Goal: Task Accomplishment & Management: Manage account settings

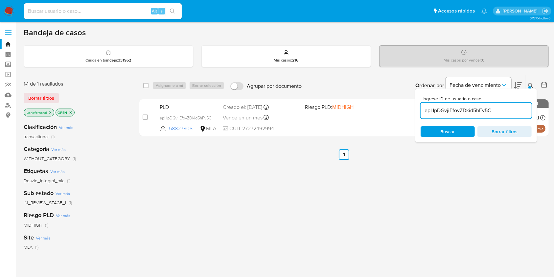
click at [503, 113] on input "epHpDGvjiEfovZDkid5hFv5C" at bounding box center [476, 110] width 111 height 9
click at [503, 114] on input "epHpDGvjiEfovZDkid5hFv5C" at bounding box center [476, 110] width 111 height 9
paste input "0hZMrl1G0CE7E5giKgyTReTp"
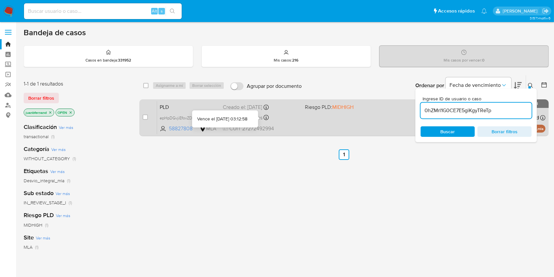
type input "0hZMrl1G0CE7E5giKgyTReTp"
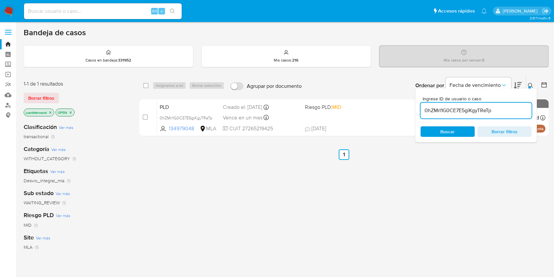
click at [147, 88] on div "select-all-cases-checkbox" at bounding box center [147, 86] width 8 height 8
click at [147, 87] on input "checkbox" at bounding box center [145, 85] width 5 height 5
checkbox input "true"
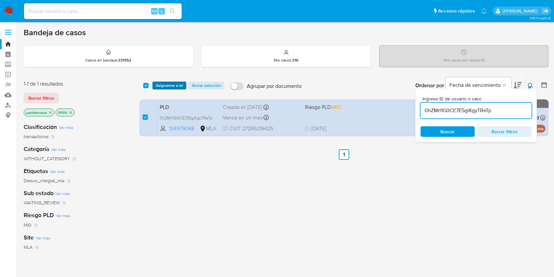
click at [157, 85] on span "Asignarme a mí" at bounding box center [169, 85] width 27 height 7
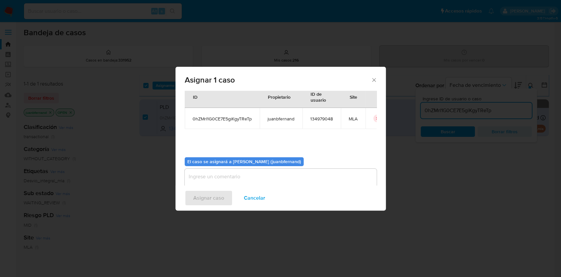
scroll to position [34, 0]
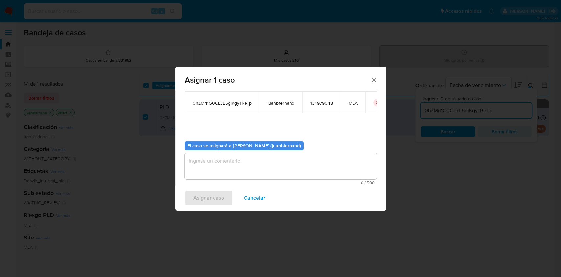
drag, startPoint x: 290, startPoint y: 174, endPoint x: 225, endPoint y: 197, distance: 68.2
click at [289, 174] on textarea "assign-modal" at bounding box center [281, 166] width 192 height 26
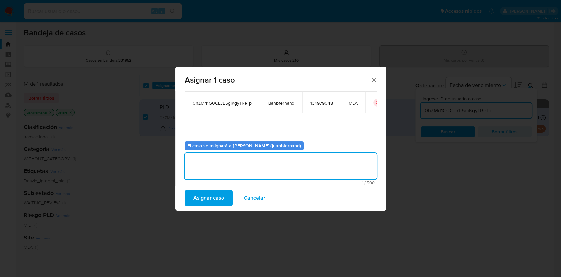
click at [208, 201] on span "Asignar caso" at bounding box center [208, 198] width 31 height 14
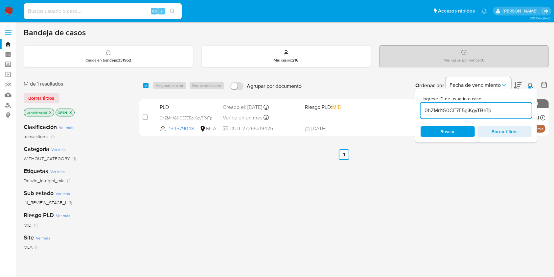
click at [513, 115] on div "0hZMrl1G0CE7E5giKgyTReTp" at bounding box center [476, 111] width 111 height 16
click at [513, 112] on input "0hZMrl1G0CE7E5giKgyTReTp" at bounding box center [476, 110] width 111 height 9
paste input "Q2QyyKvSrL82Ynzn7UxBR3uE"
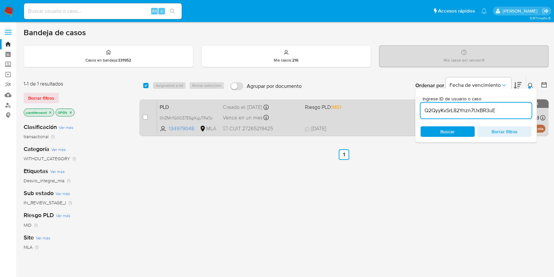
type input "Q2QyyKvSrL82Ynzn7UxBR3uE"
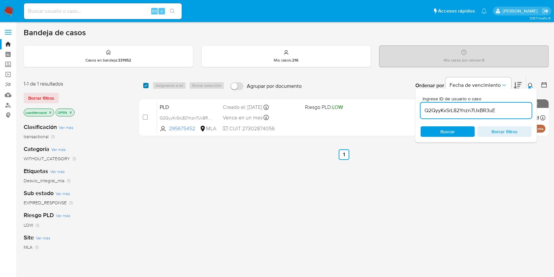
click at [146, 83] on input "checkbox" at bounding box center [145, 85] width 5 height 5
checkbox input "true"
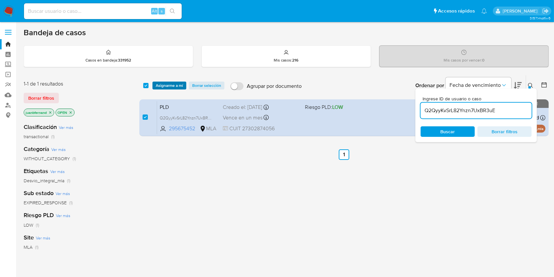
click at [172, 84] on span "Asignarme a mí" at bounding box center [169, 85] width 27 height 7
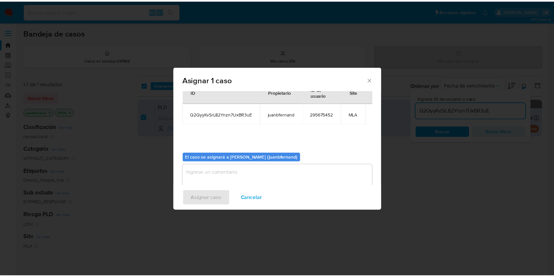
scroll to position [34, 0]
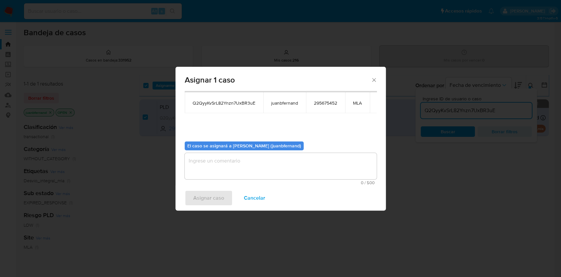
click at [283, 168] on textarea "assign-modal" at bounding box center [281, 166] width 192 height 26
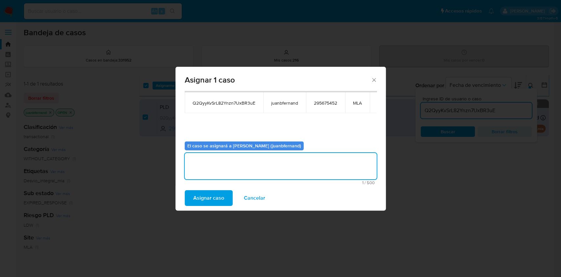
click at [211, 196] on span "Asignar caso" at bounding box center [208, 198] width 31 height 14
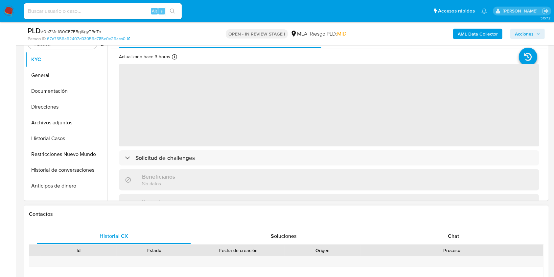
scroll to position [263, 0]
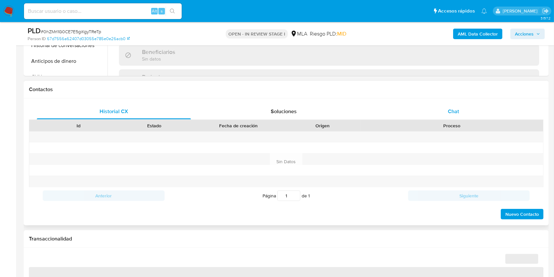
click at [461, 114] on div "Chat" at bounding box center [454, 112] width 154 height 16
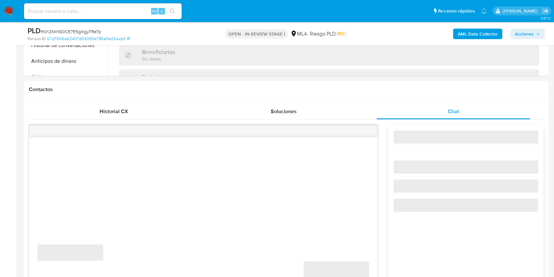
select select "10"
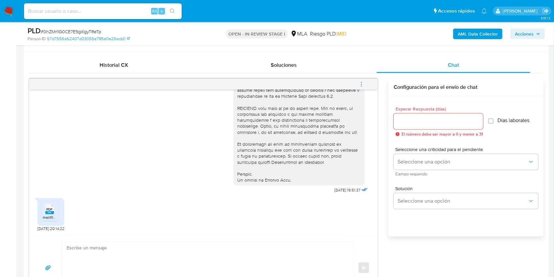
scroll to position [350, 0]
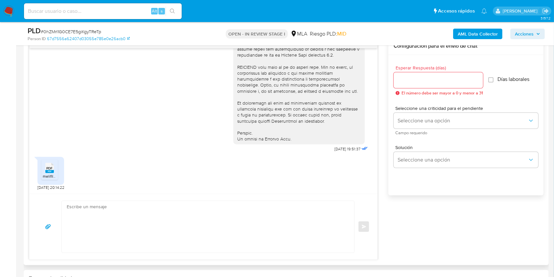
click at [114, 226] on textarea at bounding box center [206, 227] width 279 height 52
paste textarea "Lore. Ipsumdolo sit am consectetu adi elit. Se doeiusmodte in utlabor etdolorem…"
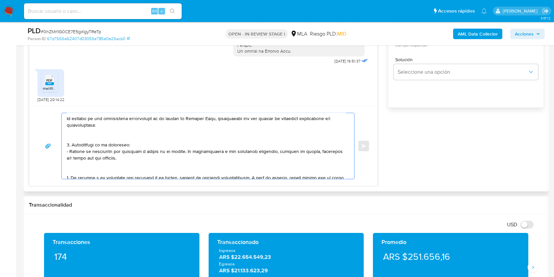
scroll to position [0, 0]
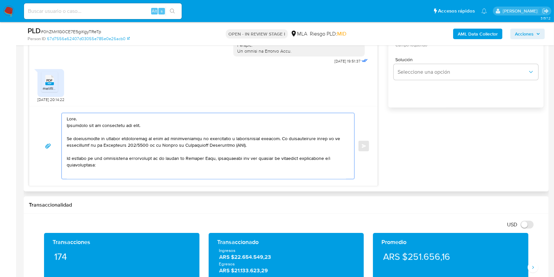
click at [88, 127] on textarea at bounding box center [206, 146] width 279 height 66
click at [141, 125] on textarea at bounding box center [206, 146] width 279 height 66
drag, startPoint x: 127, startPoint y: 125, endPoint x: 74, endPoint y: 126, distance: 53.2
click at [74, 126] on textarea at bounding box center [206, 146] width 279 height 66
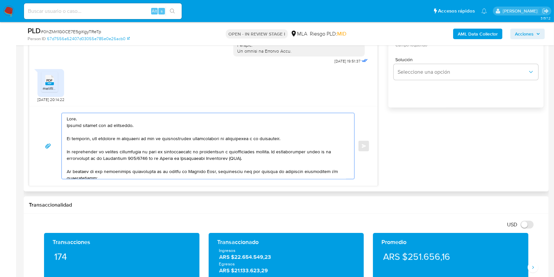
click at [157, 138] on textarea at bounding box center [206, 146] width 279 height 66
click at [0, 0] on lt-span ", ya que" at bounding box center [0, 0] width 0 height 0
click at [182, 139] on textarea at bounding box center [206, 146] width 279 height 66
drag, startPoint x: 186, startPoint y: 137, endPoint x: 186, endPoint y: 141, distance: 3.6
click at [186, 137] on textarea at bounding box center [206, 146] width 279 height 66
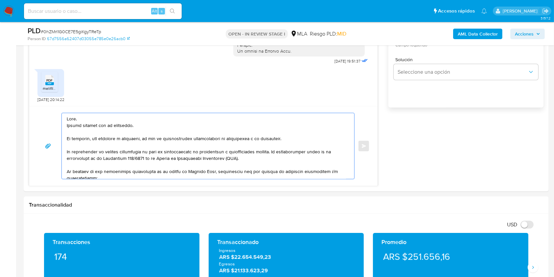
click at [0, 0] on lt-span "documentaci ó n" at bounding box center [0, 0] width 0 height 0
drag, startPoint x: 245, startPoint y: 160, endPoint x: 60, endPoint y: 153, distance: 184.2
click at [60, 153] on div "Enviar" at bounding box center [203, 146] width 333 height 66
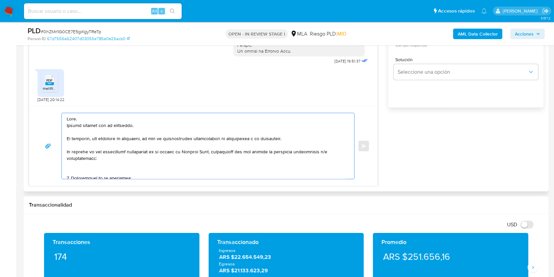
click at [109, 166] on textarea at bounding box center [206, 146] width 279 height 66
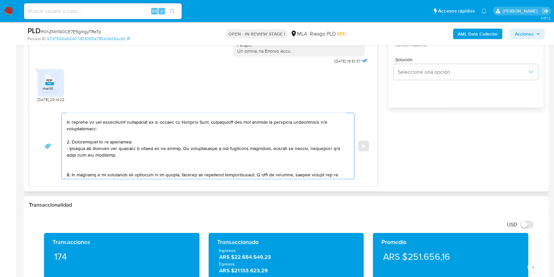
scroll to position [44, 0]
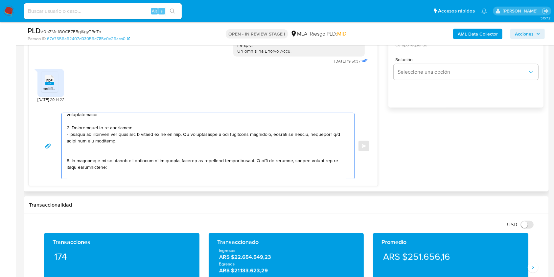
drag, startPoint x: 106, startPoint y: 142, endPoint x: 178, endPoint y: 133, distance: 72.5
click at [178, 133] on textarea at bounding box center [206, 146] width 279 height 66
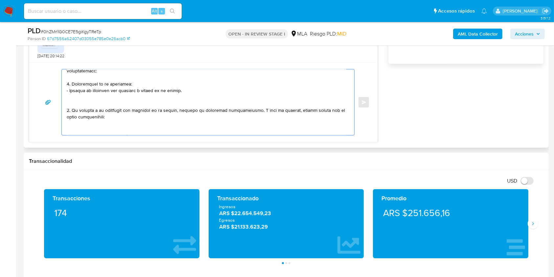
click at [105, 101] on textarea at bounding box center [206, 102] width 279 height 66
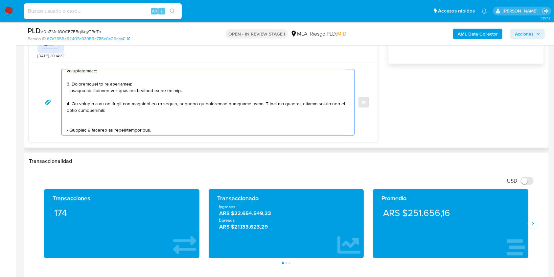
click at [115, 118] on textarea at bounding box center [206, 102] width 279 height 66
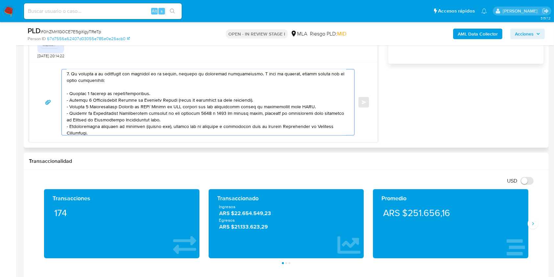
scroll to position [87, 0]
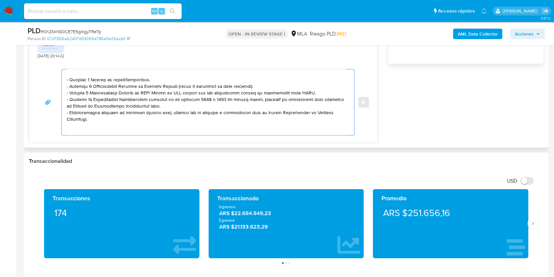
drag, startPoint x: 152, startPoint y: 80, endPoint x: 35, endPoint y: 81, distance: 117.0
click at [35, 81] on div "Enviar" at bounding box center [203, 102] width 348 height 80
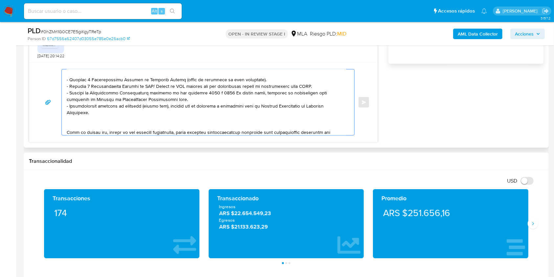
drag, startPoint x: 261, startPoint y: 79, endPoint x: 50, endPoint y: 82, distance: 211.3
click at [50, 82] on div "Enviar" at bounding box center [203, 102] width 333 height 66
click at [151, 86] on textarea at bounding box center [206, 102] width 279 height 66
drag, startPoint x: 151, startPoint y: 86, endPoint x: 116, endPoint y: 82, distance: 34.4
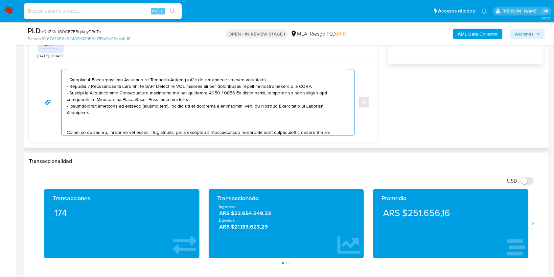
click at [116, 82] on textarea at bounding box center [206, 102] width 279 height 66
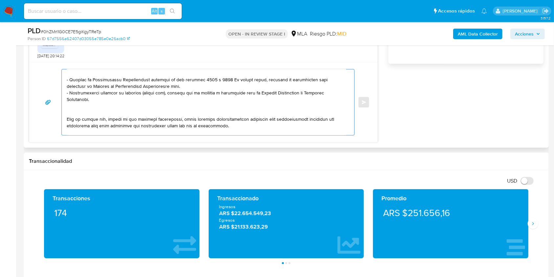
click at [92, 110] on textarea at bounding box center [206, 102] width 279 height 66
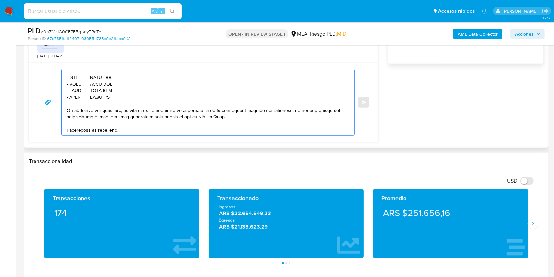
scroll to position [131, 0]
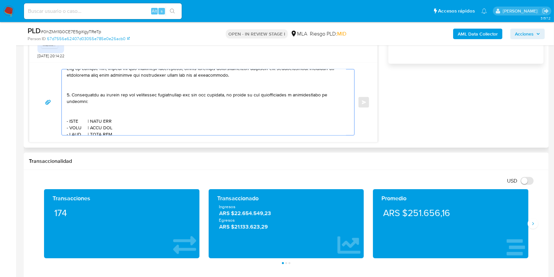
click at [84, 88] on textarea at bounding box center [206, 102] width 279 height 66
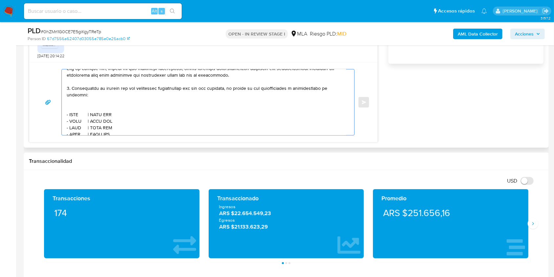
click at [76, 104] on textarea at bounding box center [206, 102] width 279 height 66
click at [76, 112] on textarea at bounding box center [206, 102] width 279 height 66
paste textarea "ROMERO RUBEN DARIO"
click at [138, 111] on textarea at bounding box center [206, 102] width 279 height 66
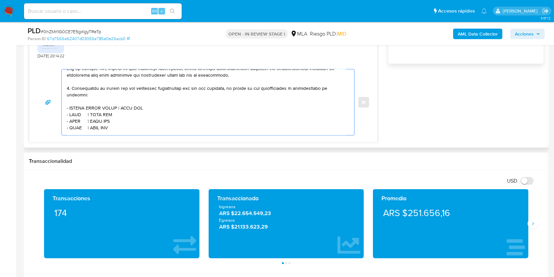
click at [138, 111] on textarea at bounding box center [206, 102] width 279 height 66
paste textarea "23245591349"
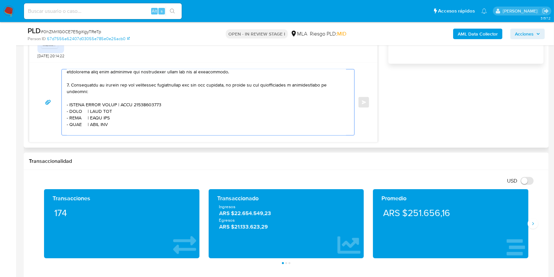
drag, startPoint x: 127, startPoint y: 129, endPoint x: 63, endPoint y: 117, distance: 64.5
click at [63, 117] on div at bounding box center [206, 102] width 289 height 66
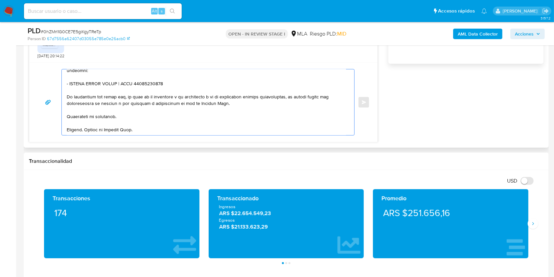
scroll to position [167, 0]
click at [136, 109] on textarea at bounding box center [206, 102] width 279 height 66
click at [195, 126] on textarea at bounding box center [206, 102] width 279 height 66
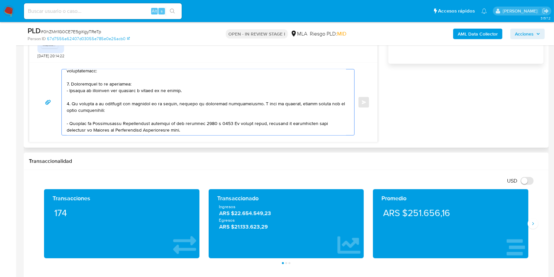
scroll to position [87, 0]
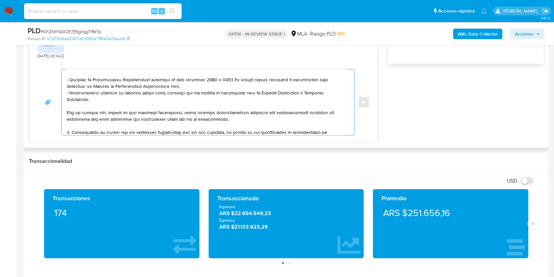
click at [229, 81] on textarea at bounding box center [206, 102] width 279 height 66
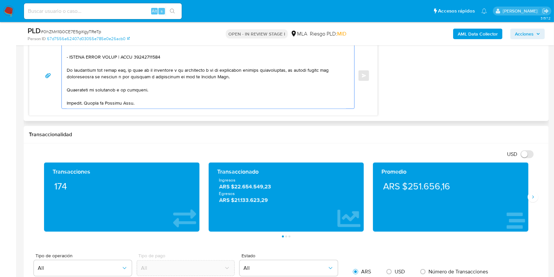
scroll to position [482, 0]
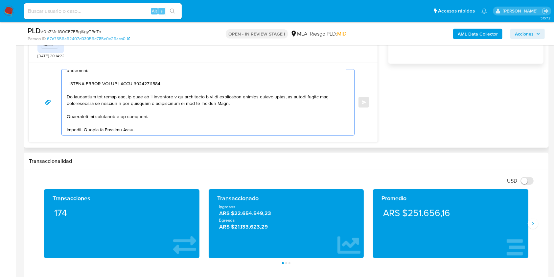
click at [193, 79] on textarea at bounding box center [206, 102] width 279 height 66
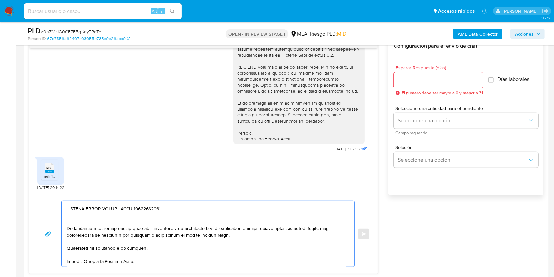
type textarea "Hola. Muchas gracias por tu respuesta. No obstante, nos volvemos a comunicar, y…"
click at [412, 80] on input "Esperar Respuesta (días)" at bounding box center [438, 80] width 89 height 9
type input "1"
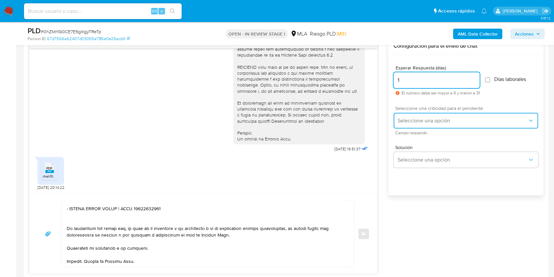
click at [420, 114] on button "Seleccione una opción" at bounding box center [466, 121] width 145 height 16
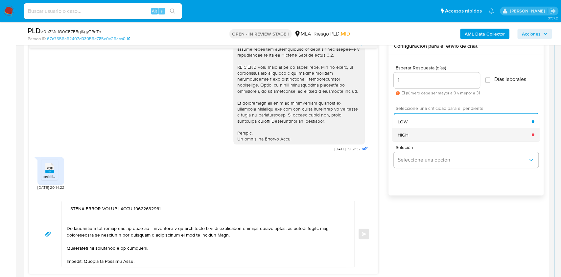
click at [425, 132] on div "HIGH" at bounding box center [465, 134] width 134 height 13
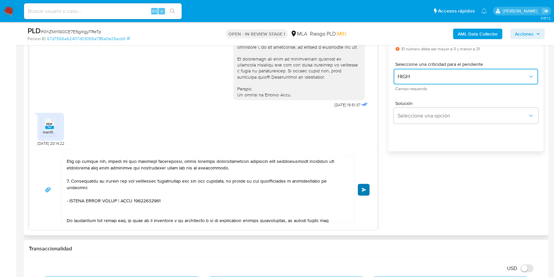
scroll to position [174, 0]
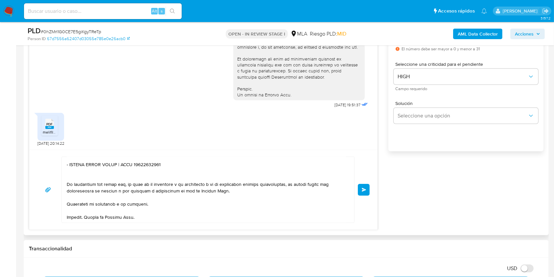
click at [368, 192] on button "Enviar" at bounding box center [364, 190] width 12 height 12
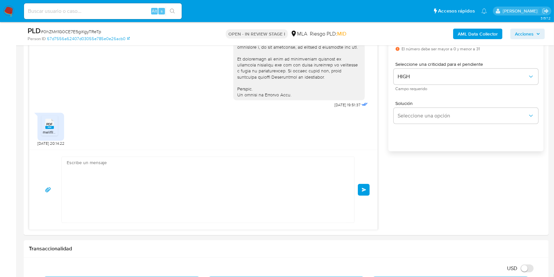
scroll to position [0, 0]
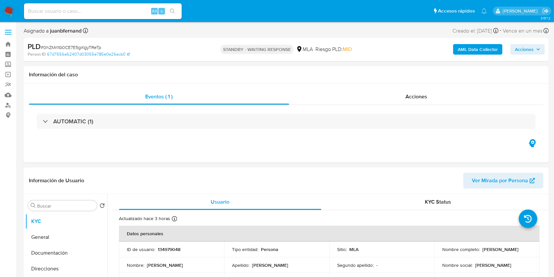
select select "10"
drag, startPoint x: 126, startPoint y: 9, endPoint x: 163, endPoint y: 18, distance: 38.5
click at [126, 9] on input at bounding box center [103, 11] width 158 height 9
paste input "ubDx39NRlwqXrLLhmnqJZM33"
type input "ubDx39NRlwqXrLLhmnqJZM33"
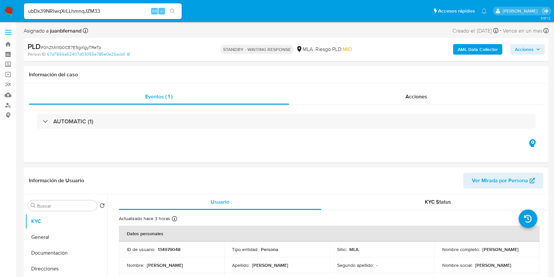
click at [172, 14] on button "search-icon" at bounding box center [172, 11] width 13 height 9
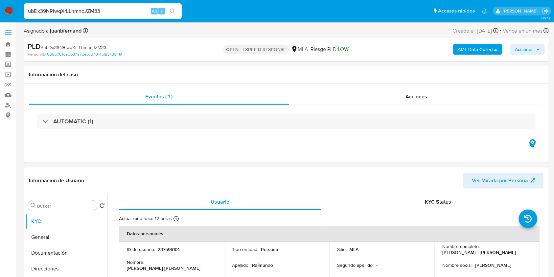
select select "10"
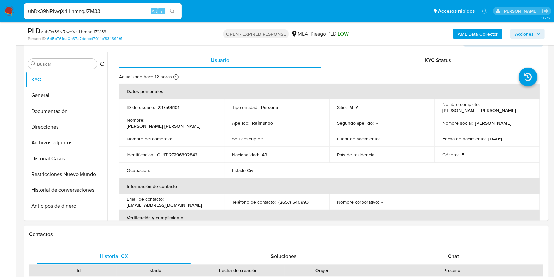
scroll to position [175, 0]
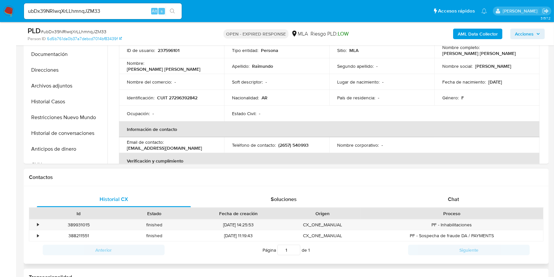
drag, startPoint x: 463, startPoint y: 196, endPoint x: 426, endPoint y: 179, distance: 40.6
click at [426, 179] on div "Contactos Historial CX Soluciones Chat Id Estado Fecha de creación Origen Proce…" at bounding box center [286, 216] width 525 height 95
click at [471, 201] on div "Chat" at bounding box center [454, 199] width 154 height 16
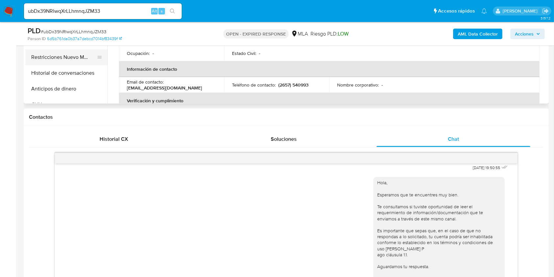
scroll to position [131, 0]
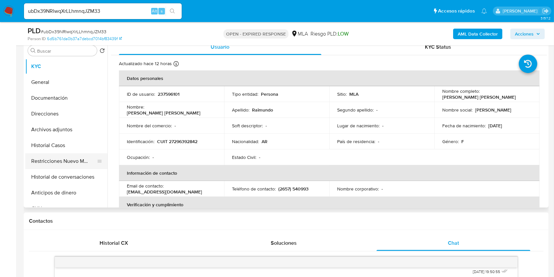
click at [59, 161] on button "Restricciones Nuevo Mundo" at bounding box center [63, 161] width 77 height 16
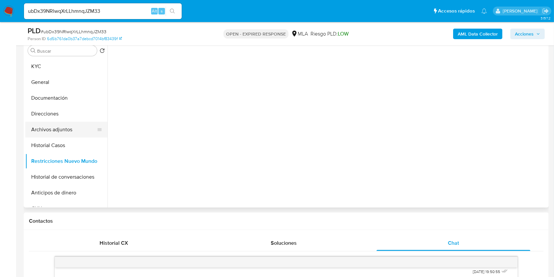
click at [65, 132] on button "Archivos adjuntos" at bounding box center [63, 130] width 77 height 16
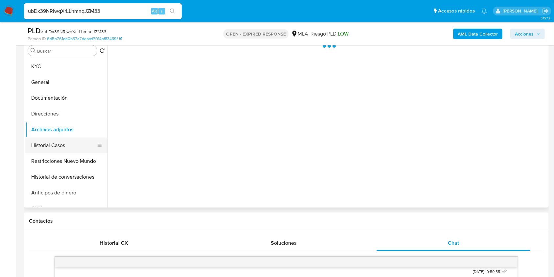
click at [54, 151] on button "Historial Casos" at bounding box center [63, 145] width 77 height 16
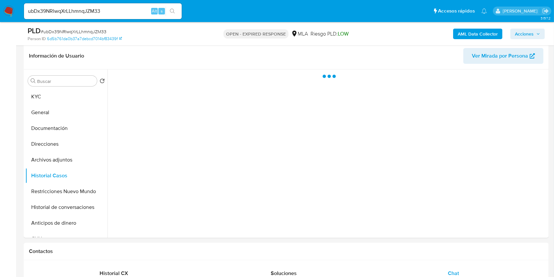
scroll to position [87, 0]
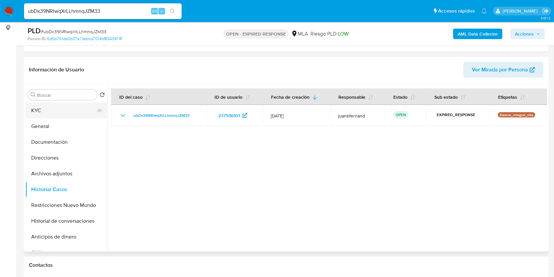
click at [60, 109] on button "KYC" at bounding box center [63, 111] width 77 height 16
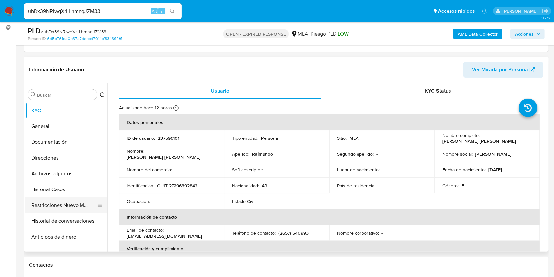
click at [65, 201] on button "Restricciones Nuevo Mundo" at bounding box center [63, 205] width 77 height 16
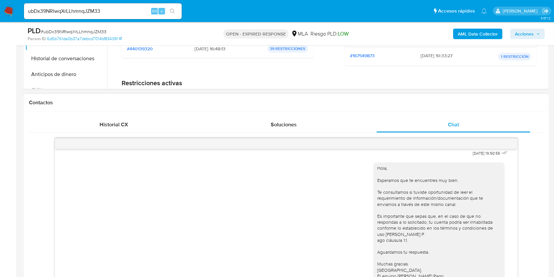
scroll to position [307, 0]
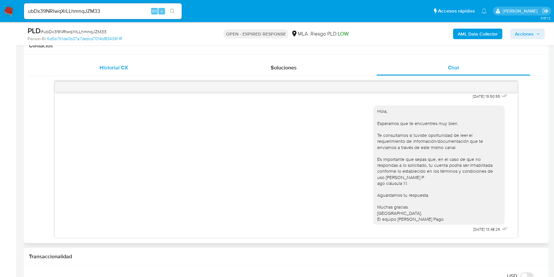
click at [138, 71] on div "Historial CX" at bounding box center [114, 68] width 154 height 16
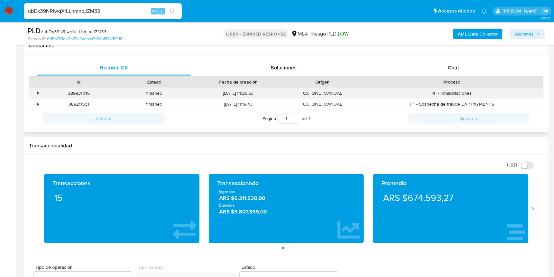
click at [83, 92] on div "389931015" at bounding box center [79, 93] width 76 height 11
copy div "389931015"
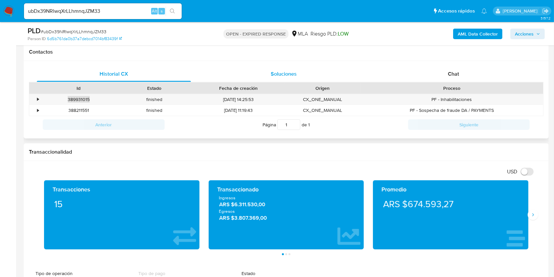
scroll to position [219, 0]
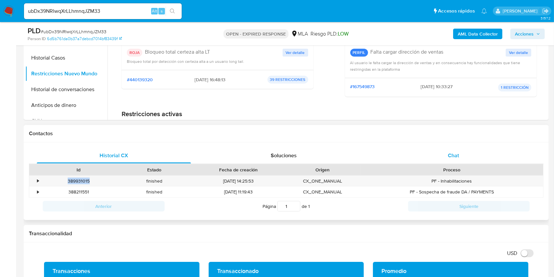
drag, startPoint x: 450, startPoint y: 156, endPoint x: 429, endPoint y: 157, distance: 20.7
click at [450, 156] on span "Chat" at bounding box center [453, 156] width 11 height 8
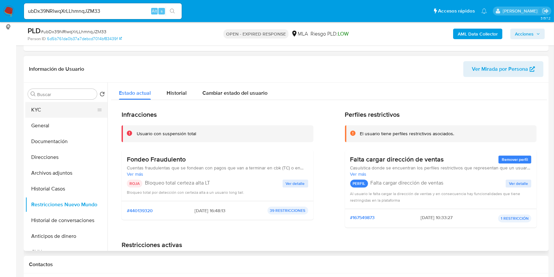
scroll to position [87, 0]
click at [49, 111] on button "KYC" at bounding box center [63, 111] width 77 height 16
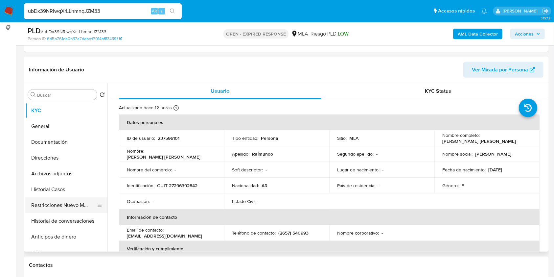
click at [58, 204] on button "Restricciones Nuevo Mundo" at bounding box center [63, 205] width 77 height 16
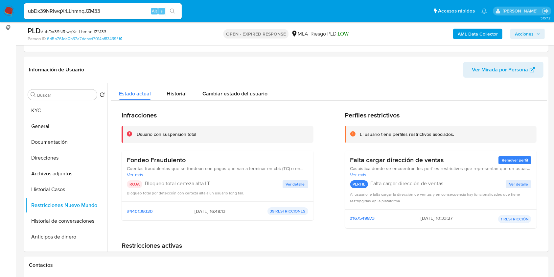
click at [112, 10] on input "ubDx39NRlwqXrLLhmnqJZM33" at bounding box center [103, 11] width 158 height 9
drag, startPoint x: 112, startPoint y: 10, endPoint x: 157, endPoint y: 15, distance: 45.9
click at [112, 10] on input "ubDx39NRlwqXrLLhmnqJZM33" at bounding box center [103, 11] width 158 height 9
paste input "Q2QyyKvSrL82Ynzn7UxBR3uE"
type input "Q2QyyKvSrL82Ynzn7UxBR3uE"
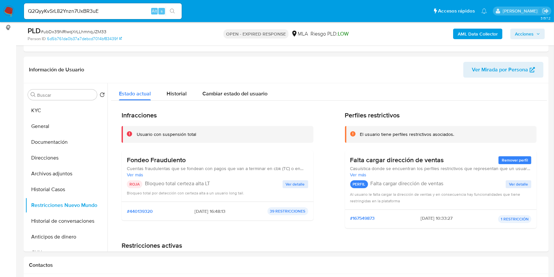
click at [178, 14] on button "search-icon" at bounding box center [172, 11] width 13 height 9
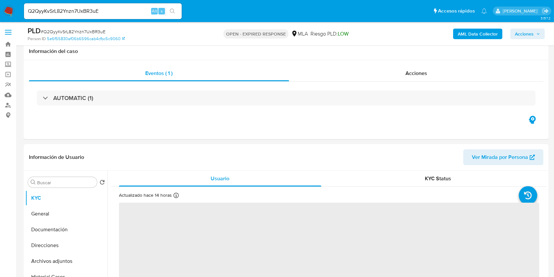
scroll to position [175, 0]
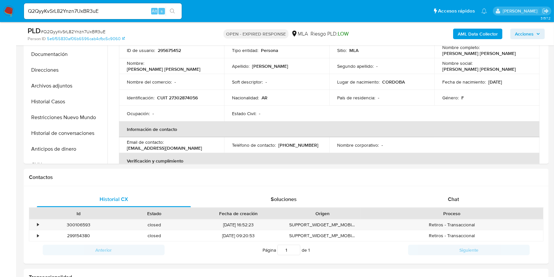
select select "10"
click at [435, 196] on div "Chat" at bounding box center [454, 199] width 154 height 16
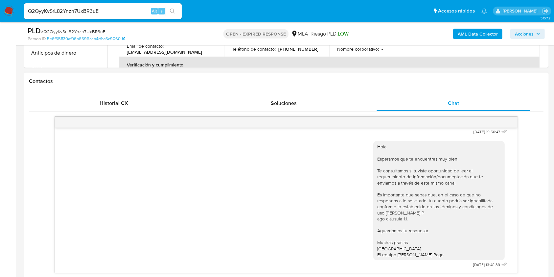
scroll to position [131, 0]
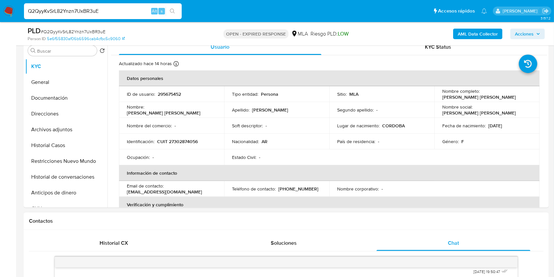
click at [120, 12] on input "Q2QyyKvSrL82Ynzn7UxBR3uE" at bounding box center [103, 11] width 158 height 9
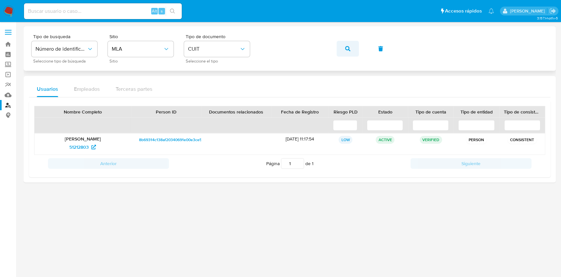
click at [338, 50] on button "button" at bounding box center [348, 49] width 22 height 16
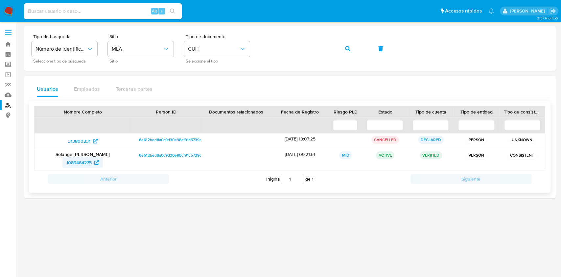
drag, startPoint x: 89, startPoint y: 162, endPoint x: 181, endPoint y: 121, distance: 100.6
click at [89, 162] on span "1089464275" at bounding box center [78, 162] width 25 height 11
click at [349, 53] on span "button" at bounding box center [347, 48] width 5 height 14
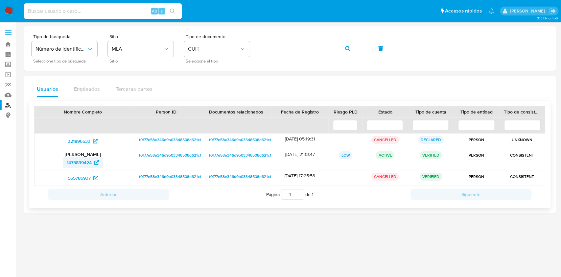
click at [82, 159] on span "1475839424" at bounding box center [79, 162] width 25 height 11
click at [302, 57] on div "Tipo de busqueda Número de identificación Seleccione tipo de búsqueda Sitio MLA…" at bounding box center [290, 48] width 516 height 29
click at [352, 49] on button "button" at bounding box center [348, 49] width 22 height 16
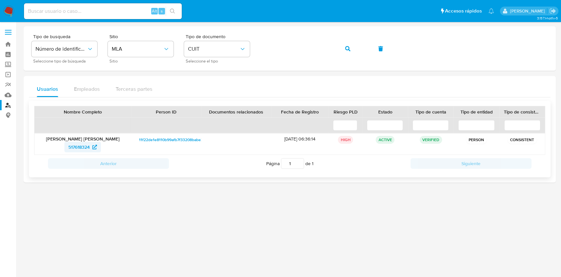
click at [80, 144] on span "517618324" at bounding box center [78, 147] width 21 height 11
click at [350, 44] on span "button" at bounding box center [347, 48] width 5 height 14
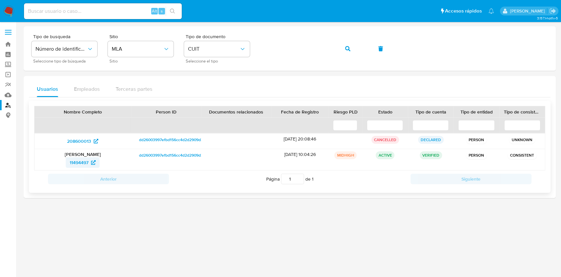
click at [82, 163] on span "11494497" at bounding box center [79, 162] width 19 height 11
click at [346, 51] on span "button" at bounding box center [347, 48] width 5 height 14
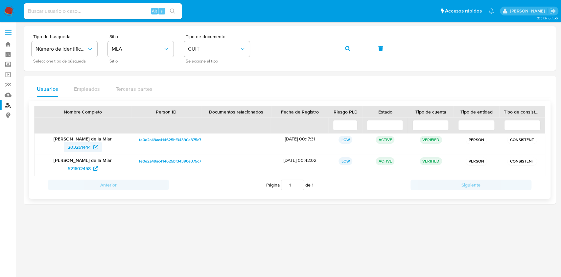
click at [89, 148] on span "203261444" at bounding box center [79, 147] width 23 height 11
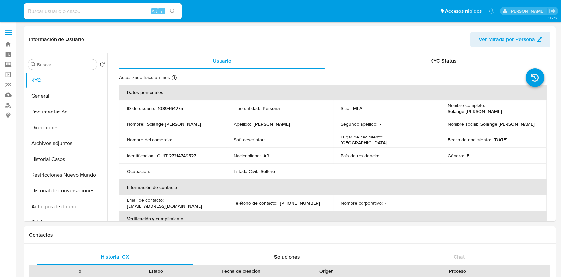
select select "10"
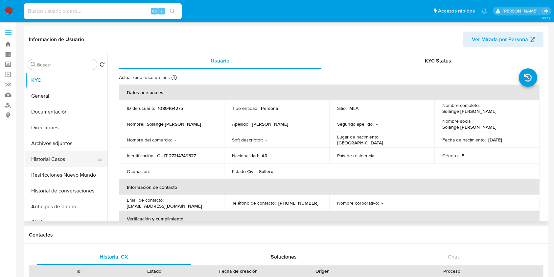
click at [58, 158] on button "Historial Casos" at bounding box center [63, 159] width 77 height 16
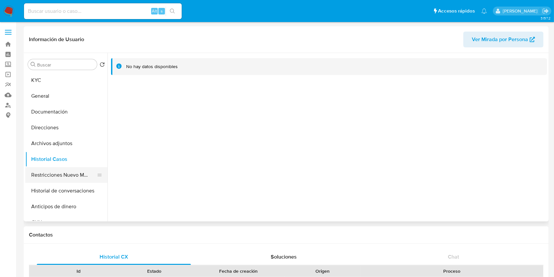
click at [67, 178] on button "Restricciones Nuevo Mundo" at bounding box center [63, 175] width 77 height 16
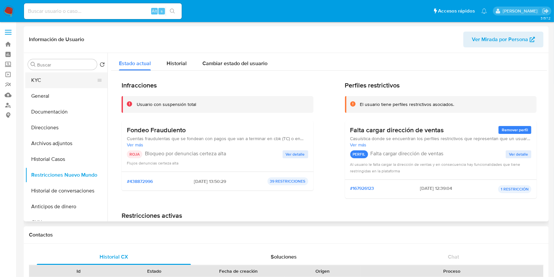
click at [40, 79] on button "KYC" at bounding box center [63, 80] width 77 height 16
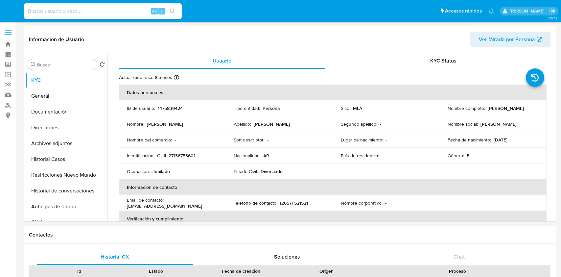
select select "10"
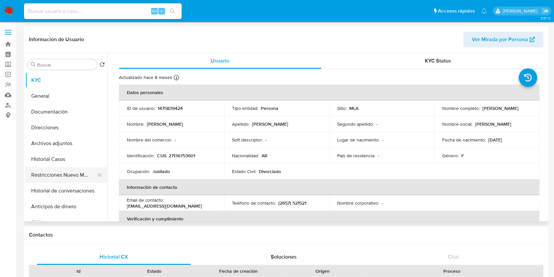
click at [64, 172] on button "Restricciones Nuevo Mundo" at bounding box center [63, 175] width 77 height 16
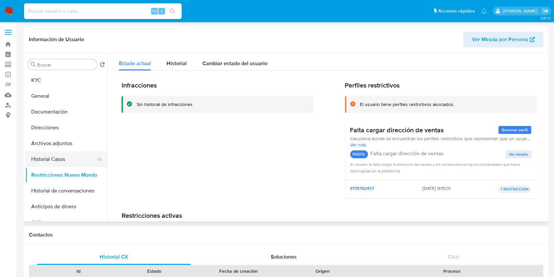
click at [58, 159] on button "Historial Casos" at bounding box center [63, 159] width 77 height 16
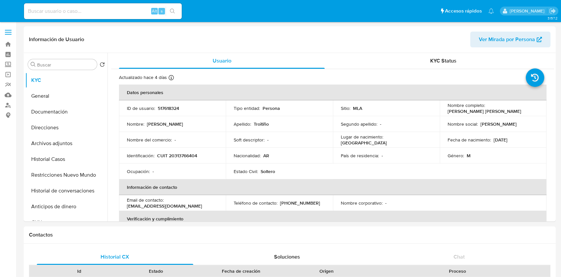
select select "10"
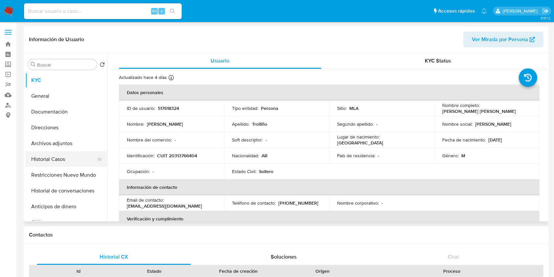
click at [67, 159] on button "Historial Casos" at bounding box center [63, 159] width 77 height 16
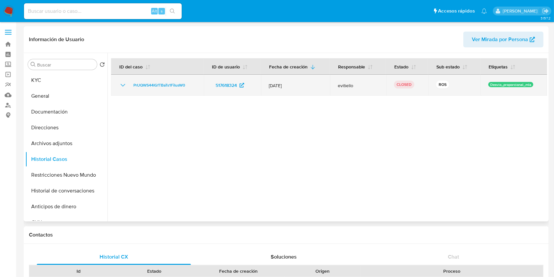
drag, startPoint x: 124, startPoint y: 85, endPoint x: 135, endPoint y: 96, distance: 15.6
click at [124, 86] on icon "Mostrar/Ocultar" at bounding box center [123, 85] width 8 height 8
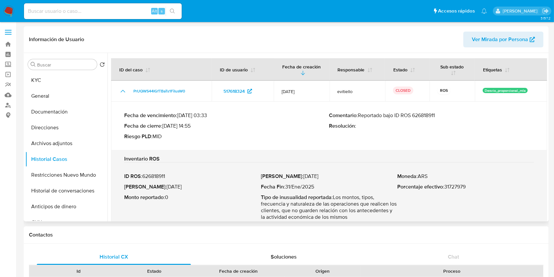
click at [415, 114] on p "Comentario : Reportado bajo ID ROS 626818911" at bounding box center [431, 115] width 205 height 7
click at [156, 188] on p "Fecha ROS : 30/Jul/2025" at bounding box center [192, 186] width 137 height 7
drag, startPoint x: 156, startPoint y: 188, endPoint x: 175, endPoint y: 186, distance: 18.5
click at [175, 186] on p "Fecha ROS : 30/Jul/2025" at bounding box center [192, 186] width 137 height 7
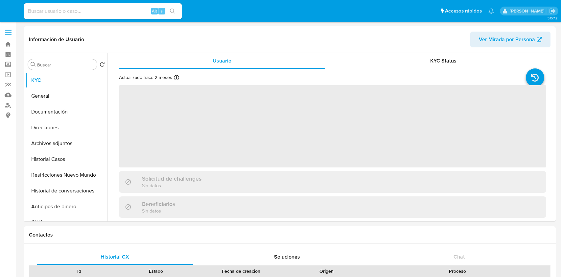
select select "10"
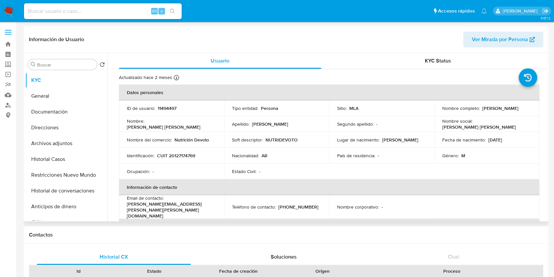
drag, startPoint x: 54, startPoint y: 161, endPoint x: 25, endPoint y: 167, distance: 29.6
click at [53, 161] on button "Historial Casos" at bounding box center [66, 159] width 82 height 16
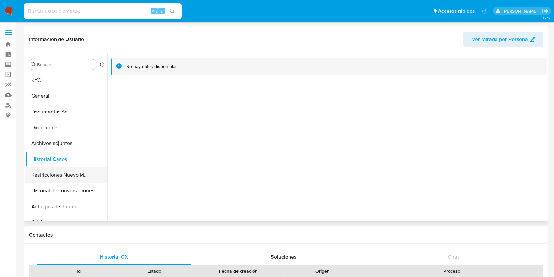
click at [42, 177] on button "Restricciones Nuevo Mundo" at bounding box center [63, 175] width 77 height 16
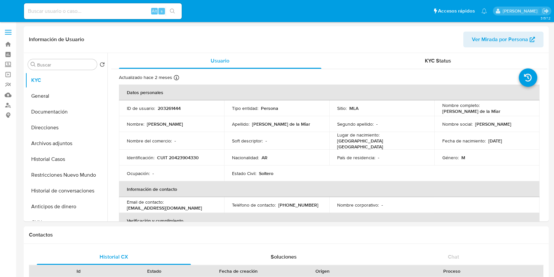
select select "10"
click at [47, 156] on button "Historial Casos" at bounding box center [63, 159] width 77 height 16
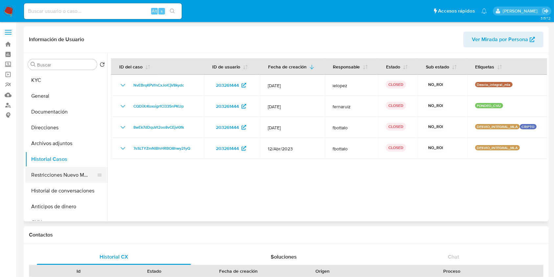
click at [74, 171] on button "Restricciones Nuevo Mundo" at bounding box center [63, 175] width 77 height 16
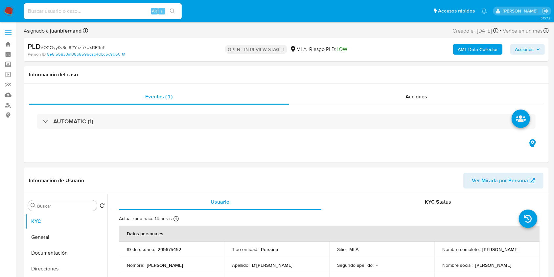
select select "10"
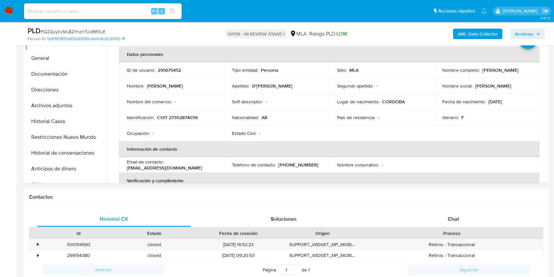
scroll to position [307, 0]
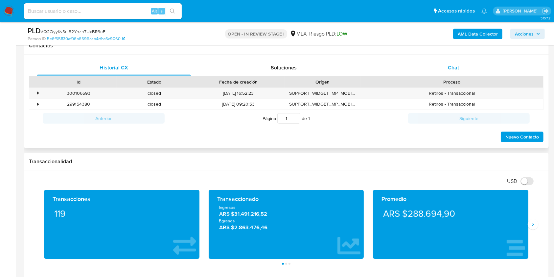
click at [463, 69] on div "Chat" at bounding box center [454, 68] width 154 height 16
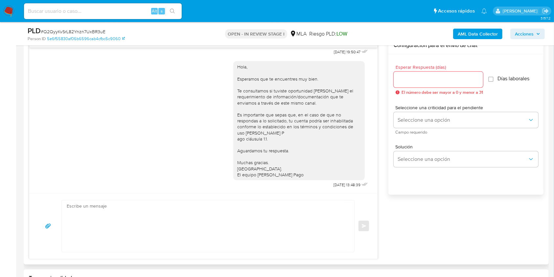
scroll to position [394, 0]
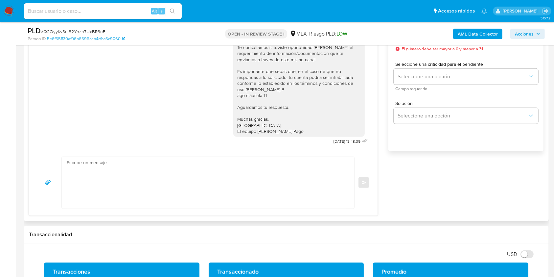
click at [137, 185] on textarea at bounding box center [206, 183] width 279 height 52
paste textarea "Lore. Ipsumdolo sit am consectetu adi elit. Se doeiusmodte in utlabor etdolorem…"
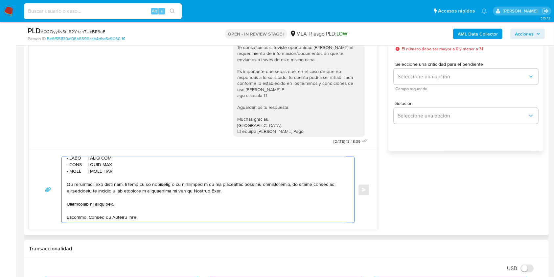
scroll to position [261, 0]
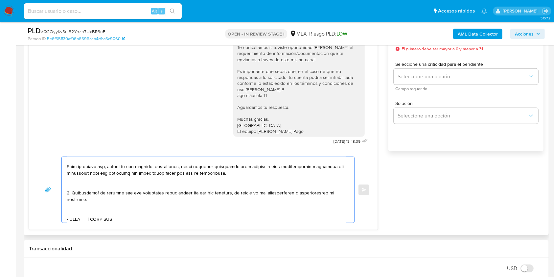
click at [123, 163] on textarea at bounding box center [206, 190] width 279 height 66
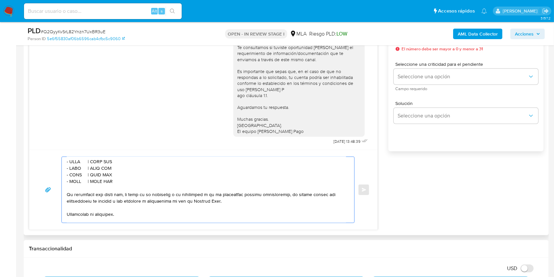
scroll to position [218, 0]
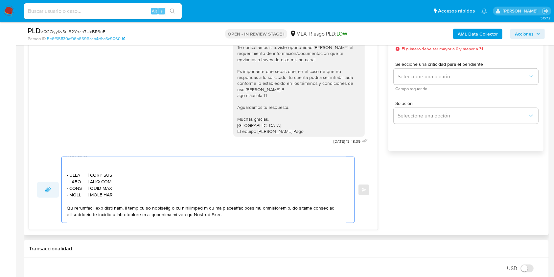
drag, startPoint x: 115, startPoint y: 208, endPoint x: 53, endPoint y: 195, distance: 63.0
click at [53, 195] on div "Enviar" at bounding box center [203, 189] width 333 height 66
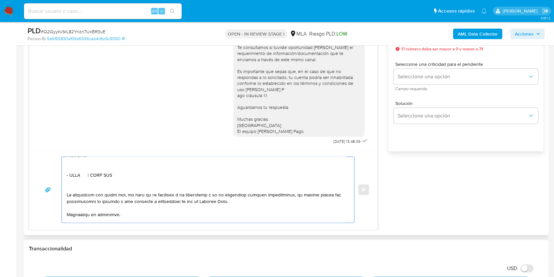
click at [108, 171] on textarea at bounding box center [206, 190] width 279 height 66
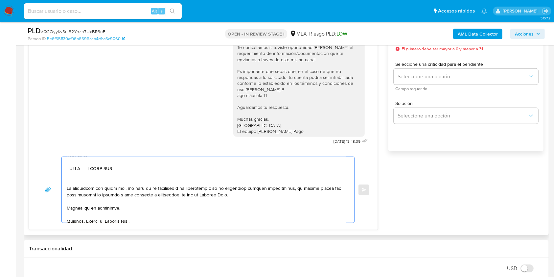
scroll to position [211, 0]
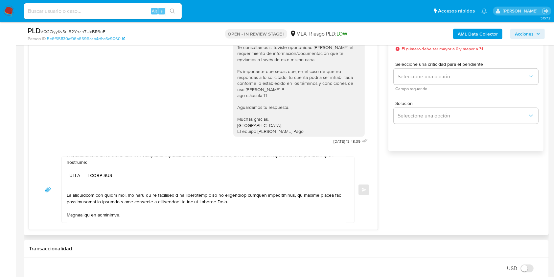
click at [76, 185] on textarea at bounding box center [206, 190] width 279 height 66
paste textarea "GIL VIOLETA DELIA"
click at [127, 185] on textarea at bounding box center [206, 190] width 279 height 66
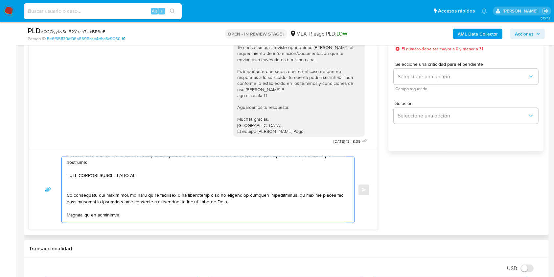
paste textarea "23056634924"
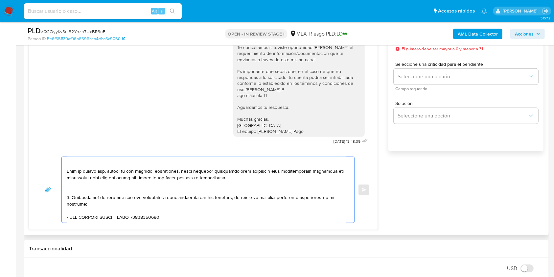
scroll to position [123, 0]
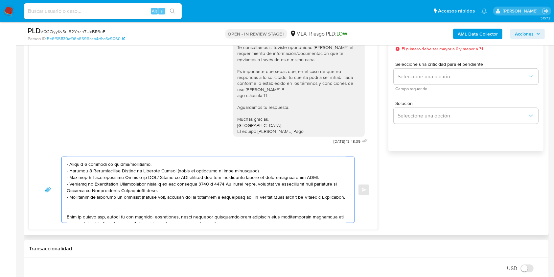
drag, startPoint x: 158, startPoint y: 167, endPoint x: 57, endPoint y: 169, distance: 100.9
click at [57, 169] on div "Enviar" at bounding box center [203, 189] width 333 height 66
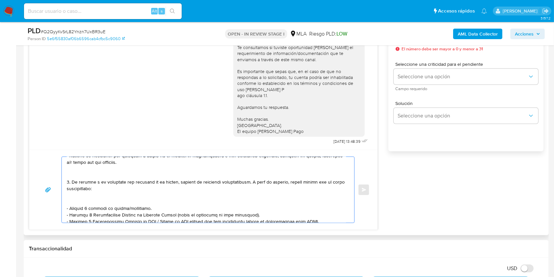
click at [132, 201] on textarea at bounding box center [206, 190] width 279 height 66
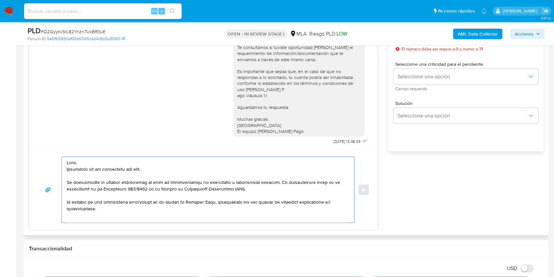
scroll to position [44, 0]
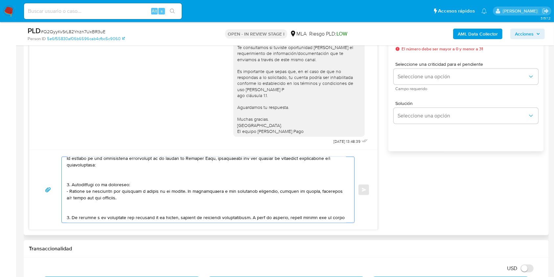
click at [147, 185] on textarea at bounding box center [206, 190] width 279 height 66
click at [134, 200] on textarea at bounding box center [206, 190] width 279 height 66
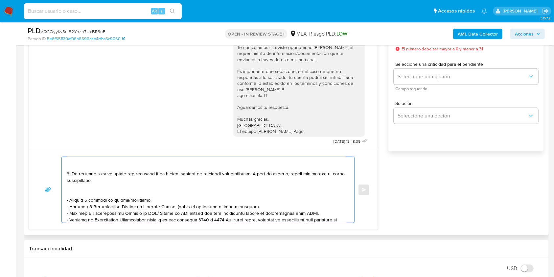
click at [135, 186] on textarea at bounding box center [206, 190] width 279 height 66
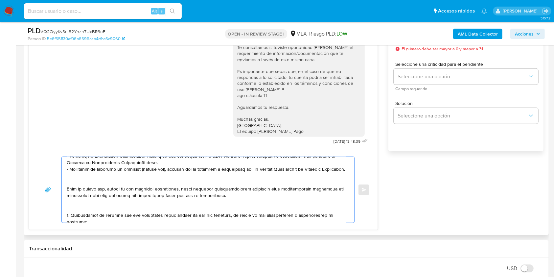
scroll to position [131, 0]
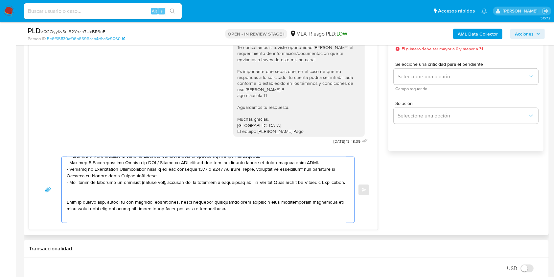
click at [110, 201] on textarea at bounding box center [206, 190] width 279 height 66
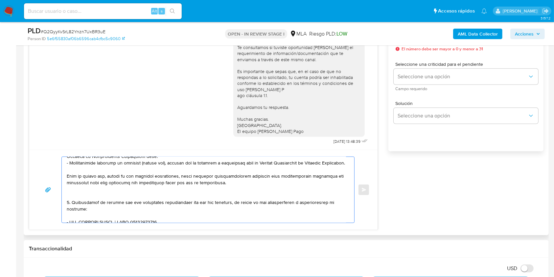
scroll to position [168, 0]
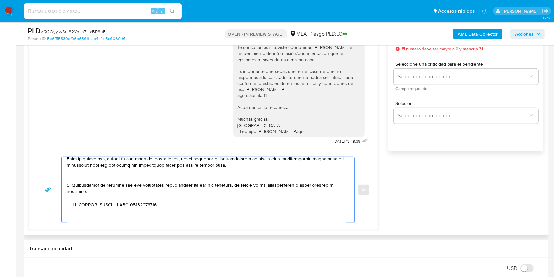
click at [118, 189] on textarea at bounding box center [206, 190] width 279 height 66
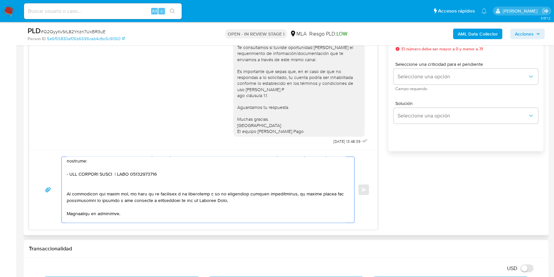
scroll to position [212, 0]
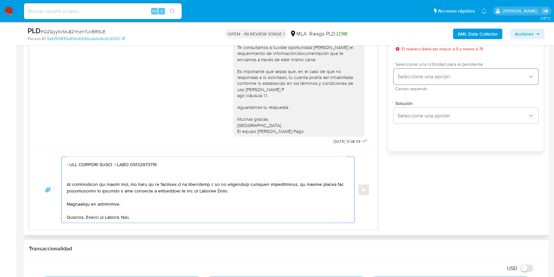
type textarea "Hola. Esperamos que te encuentres muy bien. Te consultamos si tuviste oportunid…"
click at [410, 77] on span "Seleccione una opción" at bounding box center [463, 76] width 130 height 7
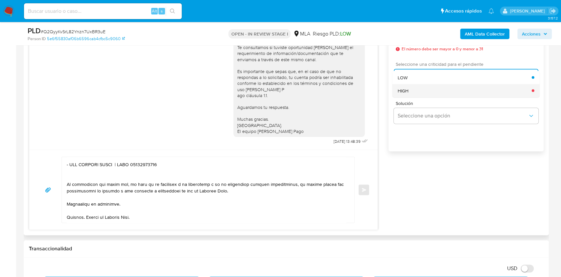
click at [407, 90] on span "HIGH" at bounding box center [403, 90] width 11 height 6
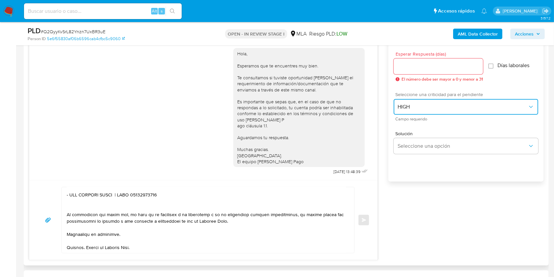
scroll to position [350, 0]
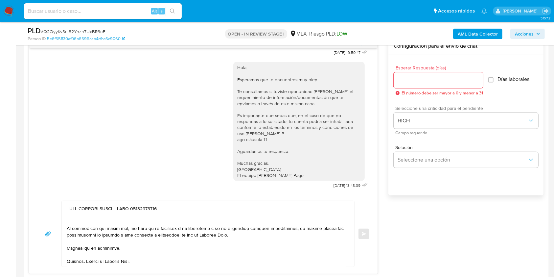
click at [409, 80] on input "Esperar Respuesta (días)" at bounding box center [438, 80] width 89 height 9
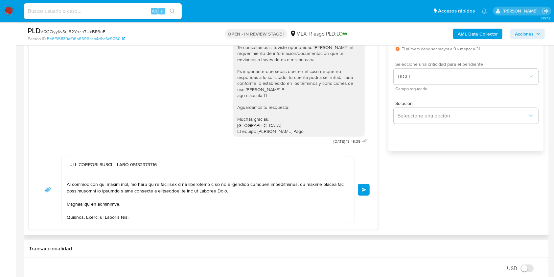
scroll to position [228, 0]
type input "1"
click at [142, 195] on textarea at bounding box center [206, 190] width 279 height 66
click at [148, 212] on textarea at bounding box center [206, 190] width 279 height 66
click at [157, 196] on textarea at bounding box center [206, 190] width 279 height 66
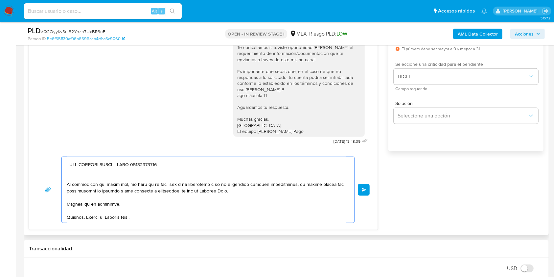
click at [162, 206] on textarea at bounding box center [206, 190] width 279 height 66
click at [162, 196] on textarea at bounding box center [206, 190] width 279 height 66
type textarea "Hola. Esperamos que te encuentres muy bien. Te consultamos si tuviste oportunid…"
click at [364, 193] on button "Enviar" at bounding box center [364, 190] width 12 height 12
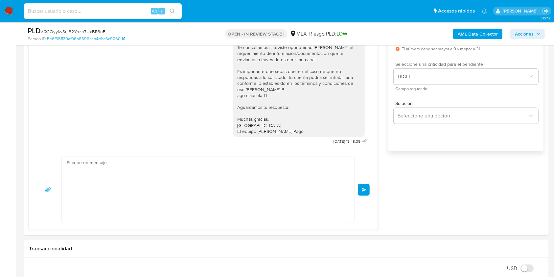
scroll to position [731, 0]
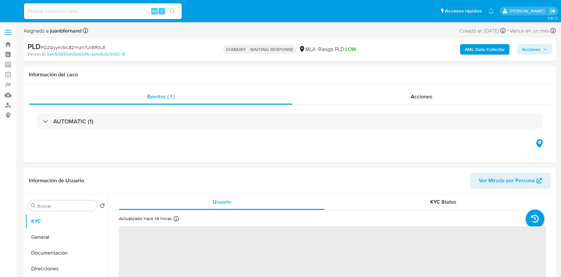
select select "10"
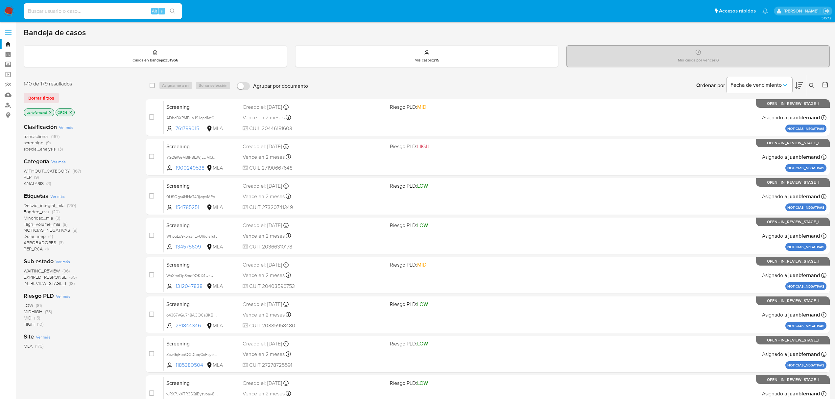
click at [135, 13] on input at bounding box center [103, 11] width 158 height 9
paste input "wK20E31DCAxGvkpoYlGPJxpU"
type input "wK20E31DCAxGvkpoYlGPJxpU"
click at [173, 11] on icon "search-icon" at bounding box center [172, 11] width 5 height 5
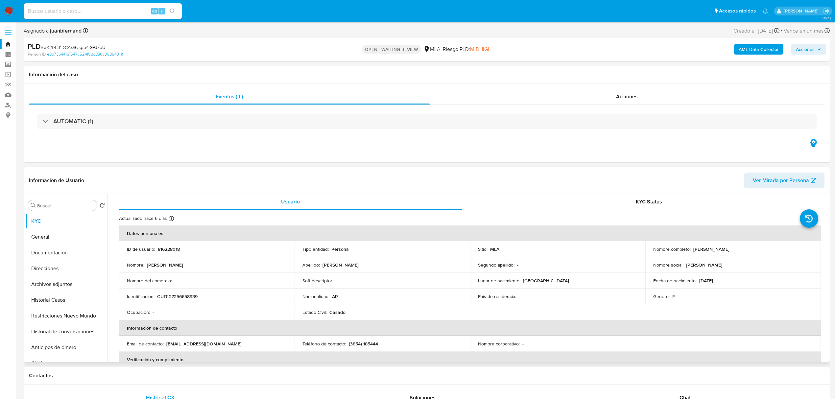
select select "10"
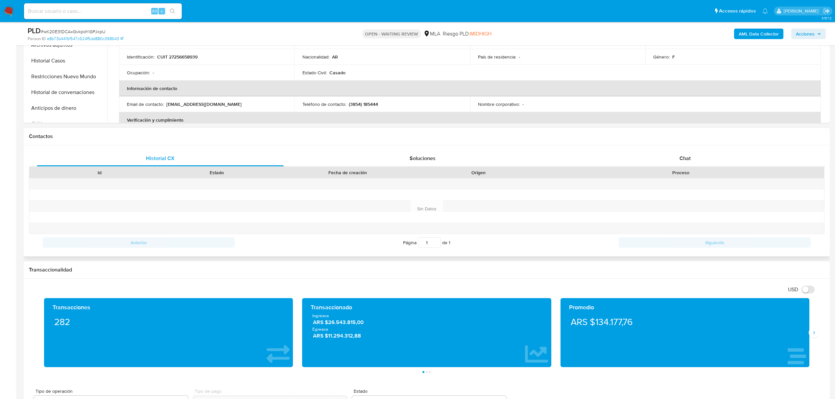
scroll to position [219, 0]
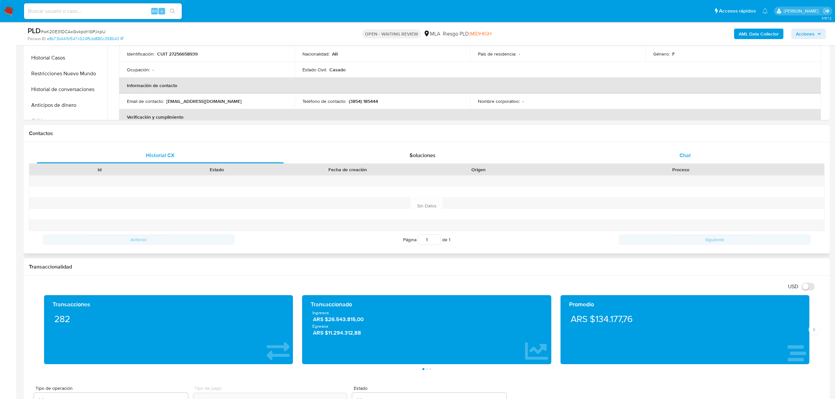
click at [705, 149] on div "Chat" at bounding box center [685, 156] width 247 height 16
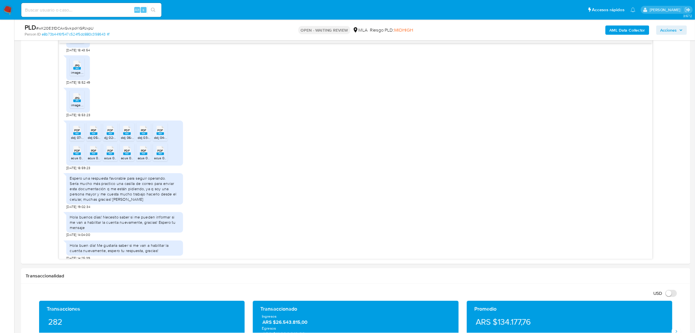
scroll to position [102, 0]
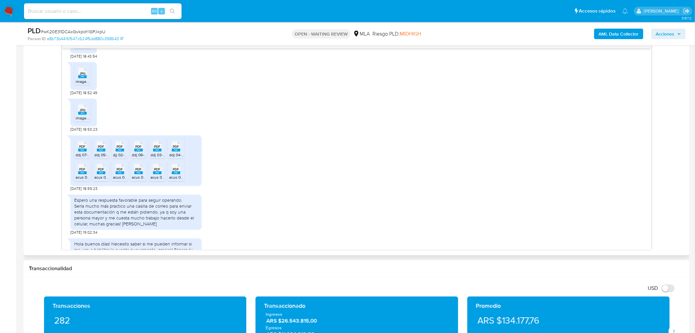
drag, startPoint x: 772, startPoint y: 2, endPoint x: 319, endPoint y: 166, distance: 481.5
click at [319, 166] on div "PDF PDF ddj 07-25 luva.pdf PDF PDF ddj 05-25 luva.pdf PDF PDF djj 02-25 luva.pd…" at bounding box center [356, 161] width 573 height 59
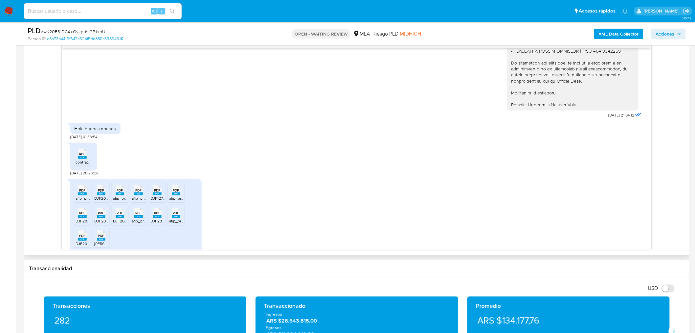
scroll to position [511, 0]
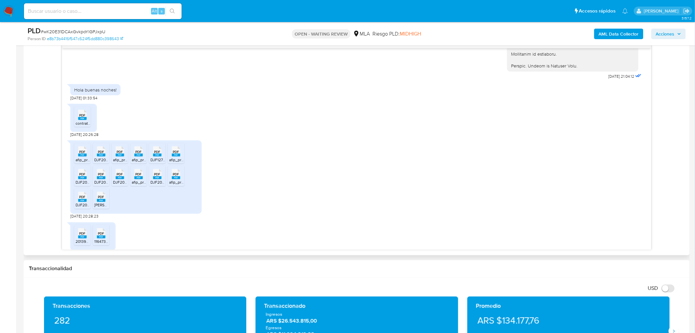
click at [248, 159] on div "PDF PDF afip_presentacion_cuit_30717388484_f2002_nrotransaccion_1099723140.pdf …" at bounding box center [356, 178] width 573 height 82
click at [303, 147] on div "PDF PDF afip_presentacion_cuit_30717388484_f2002_nrotransaccion_1099723140.pdf …" at bounding box center [356, 178] width 573 height 82
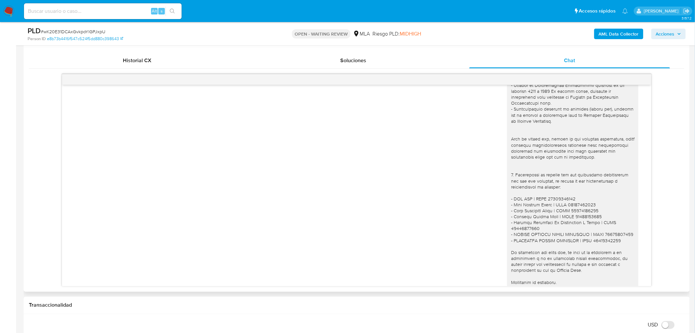
scroll to position [767, 0]
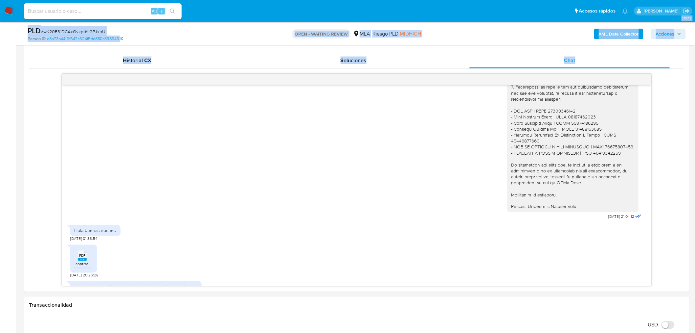
click at [17, 203] on section "Bandeja Tablero Screening Búsqueda en Listas Watchlist Herramientas Operaciones…" at bounding box center [347, 320] width 695 height 1269
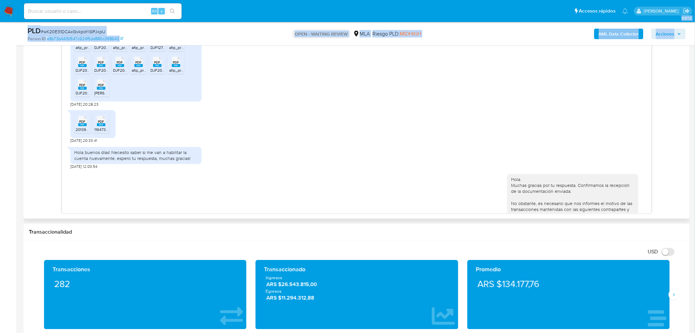
scroll to position [949, 0]
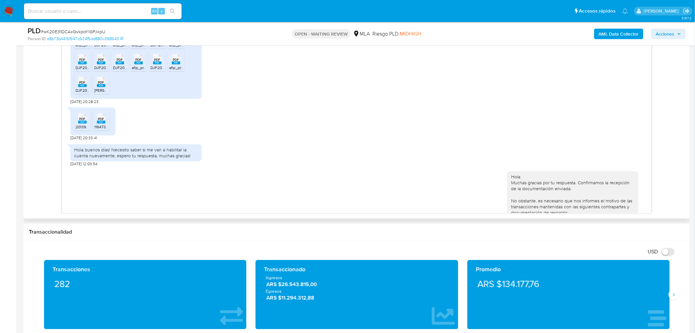
click at [332, 104] on div "PDF PDF afip_presentacion_cuit_30717388484_f2002_nrotransaccion_1099723140.pdf …" at bounding box center [356, 63] width 573 height 82
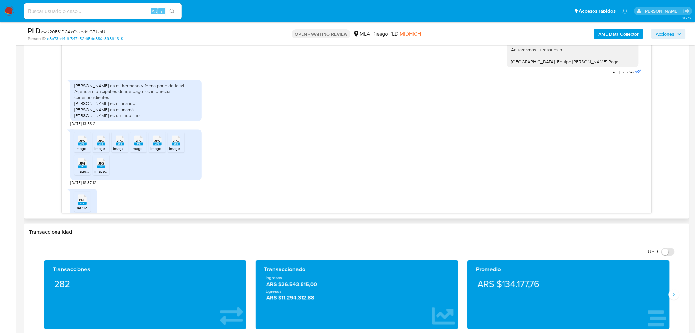
scroll to position [1205, 0]
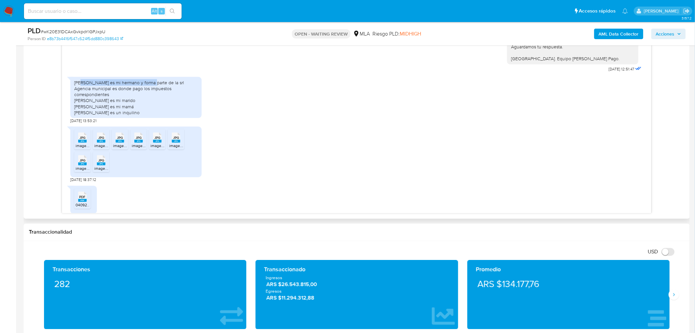
drag, startPoint x: 81, startPoint y: 94, endPoint x: 156, endPoint y: 97, distance: 75.0
click at [153, 96] on div "Leon augusto Gauna es mi hermano y forma parte de la srl Agencia municipal es d…" at bounding box center [136, 98] width 124 height 36
click at [157, 101] on div "Leon augusto Gauna es mi hermano y forma parte de la srl Agencia municipal es d…" at bounding box center [136, 98] width 124 height 36
drag, startPoint x: 117, startPoint y: 114, endPoint x: 161, endPoint y: 113, distance: 44.4
click at [161, 113] on div "Leon augusto Gauna es mi hermano y forma parte de la srl Agencia municipal es d…" at bounding box center [136, 98] width 124 height 36
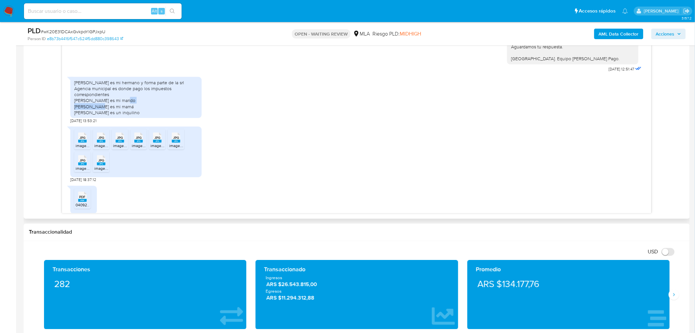
drag, startPoint x: 109, startPoint y: 120, endPoint x: 141, endPoint y: 120, distance: 32.2
click at [141, 115] on div "Leon augusto Gauna es mi hermano y forma parte de la srl Agencia municipal es d…" at bounding box center [136, 98] width 124 height 36
click at [349, 156] on div "JPG JPG image.jpg JPG JPG image.jpg JPG JPG image.jpg JPG JPG image.jpg JPG JPG…" at bounding box center [356, 152] width 573 height 59
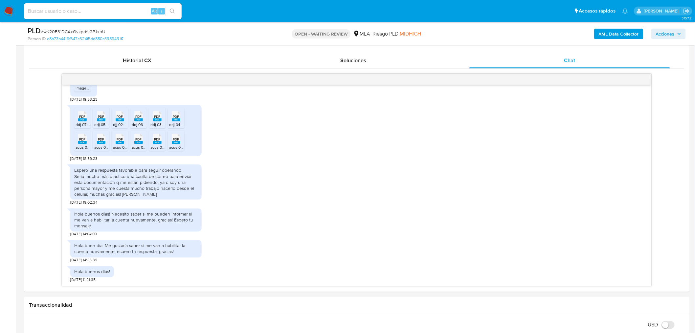
scroll to position [95, 0]
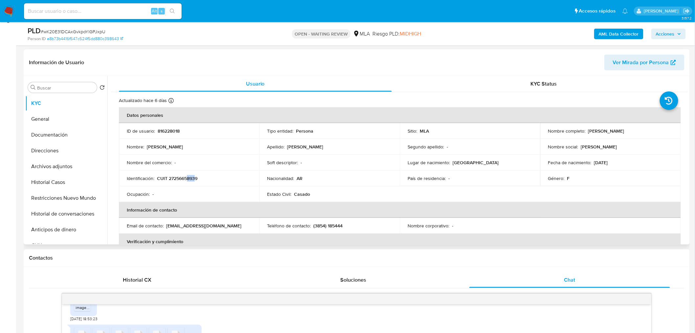
drag, startPoint x: 187, startPoint y: 179, endPoint x: 201, endPoint y: 198, distance: 23.5
click at [196, 179] on p "CUIT 27256658939" at bounding box center [177, 178] width 40 height 6
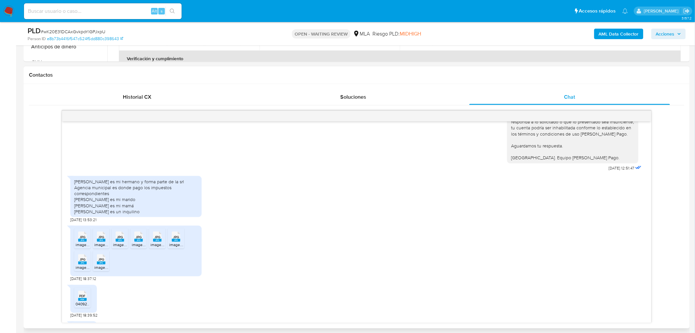
scroll to position [1223, 0]
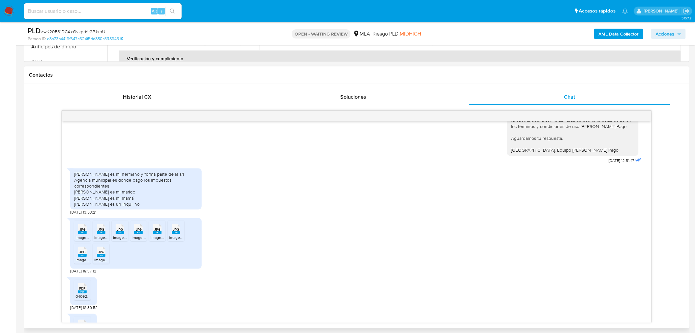
click at [78, 202] on div "Leon augusto Gauna es mi hermano y forma parte de la srl Agencia municipal es d…" at bounding box center [136, 189] width 124 height 36
drag, startPoint x: 78, startPoint y: 202, endPoint x: 150, endPoint y: 202, distance: 72.6
click at [150, 202] on div "Leon augusto Gauna es mi hermano y forma parte de la srl Agencia municipal es d…" at bounding box center [136, 189] width 124 height 36
drag, startPoint x: 92, startPoint y: 216, endPoint x: 159, endPoint y: 225, distance: 67.7
click at [140, 207] on div "Leon augusto Gauna es mi hermano y forma parte de la srl Agencia municipal es d…" at bounding box center [136, 189] width 124 height 36
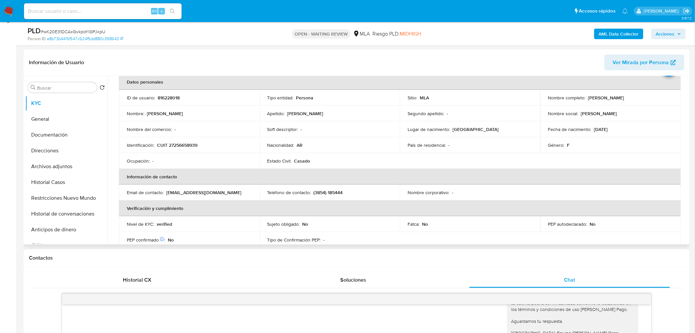
scroll to position [0, 0]
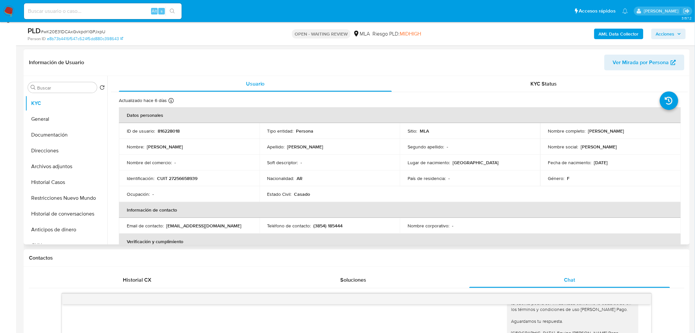
click at [189, 180] on td "Identificación : CUIT 27256658939" at bounding box center [189, 178] width 141 height 16
click at [190, 177] on p "CUIT 27256658939" at bounding box center [177, 178] width 40 height 6
click at [122, 7] on input at bounding box center [103, 11] width 158 height 9
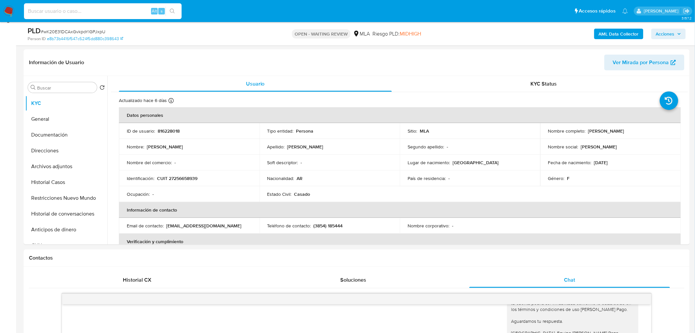
paste input "SqVwoyTnIBFWYb7blES2YqJq"
type input "SqVwoyTnIBFWYb7blES2YqJq"
drag, startPoint x: 183, startPoint y: 12, endPoint x: 179, endPoint y: 12, distance: 4.3
click at [182, 12] on li "SqVwoyTnIBFWYb7blES2YqJq Alt s" at bounding box center [102, 11] width 161 height 16
click at [173, 9] on icon "search-icon" at bounding box center [172, 11] width 5 height 5
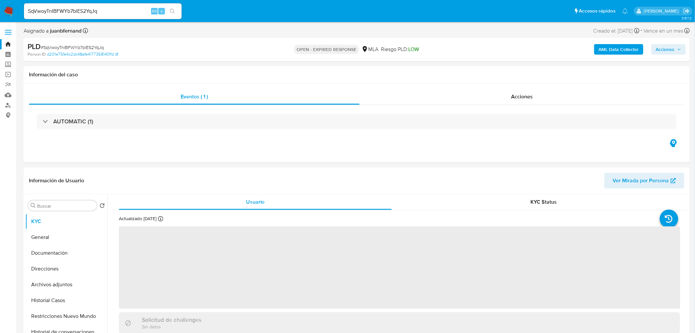
select select "10"
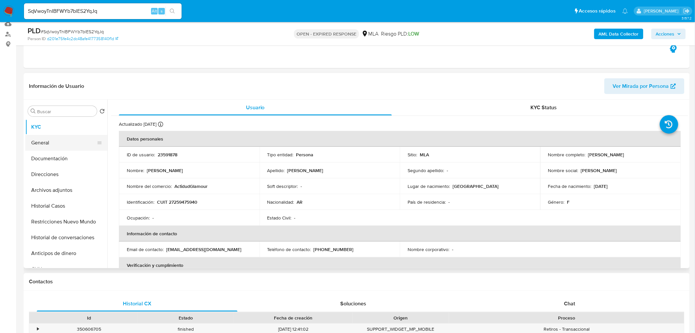
scroll to position [73, 0]
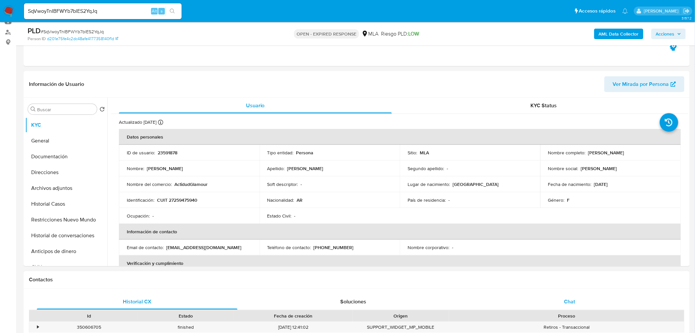
drag, startPoint x: 626, startPoint y: 296, endPoint x: 602, endPoint y: 296, distance: 23.7
click at [625, 296] on div "Chat" at bounding box center [570, 301] width 201 height 16
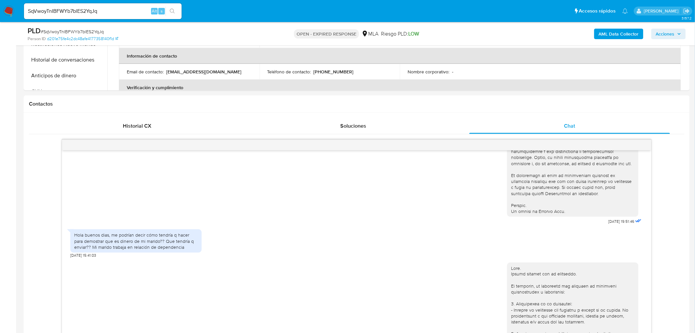
scroll to position [255, 0]
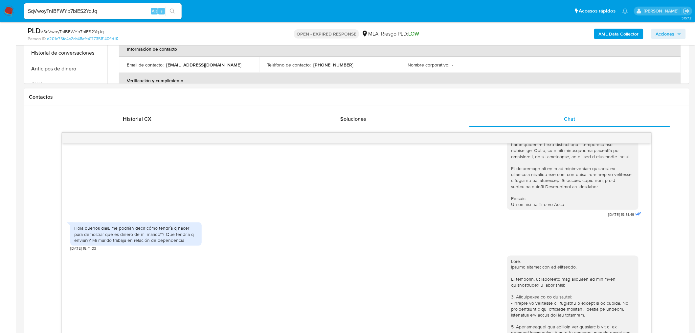
click at [237, 94] on h1 "Contactos" at bounding box center [357, 97] width 656 height 7
click at [98, 133] on div at bounding box center [357, 138] width 590 height 11
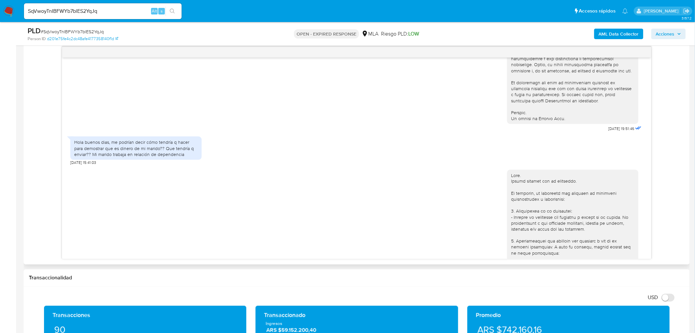
scroll to position [329, 0]
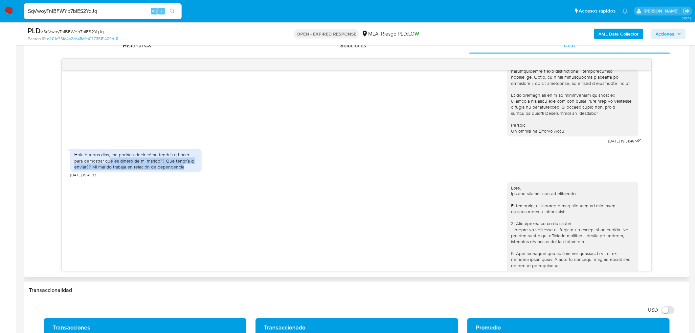
drag, startPoint x: 111, startPoint y: 172, endPoint x: 191, endPoint y: 178, distance: 80.8
click at [191, 170] on div "Hola buenos dias, me podrían decir cómo tendría q hacer para demostrar que es d…" at bounding box center [136, 161] width 124 height 18
click at [265, 177] on div "Hola buenos dias, me podrían decir cómo tendría q hacer para demostrar que es d…" at bounding box center [356, 162] width 573 height 32
click at [93, 170] on div "Hola buenos dias, me podrían decir cómo tendría q hacer para demostrar que es d…" at bounding box center [136, 161] width 124 height 18
drag, startPoint x: 93, startPoint y: 179, endPoint x: 201, endPoint y: 179, distance: 108.5
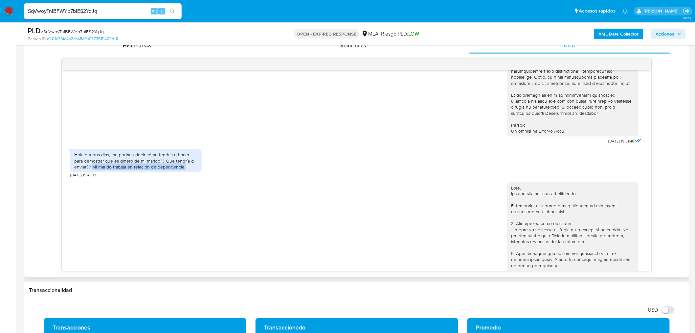
click at [201, 172] on div "Hola buenos dias, me podrían decir cómo tendría q hacer para demostrar que es d…" at bounding box center [135, 160] width 131 height 23
click at [308, 173] on div "Hola buenos dias, me podrían decir cómo tendría q hacer para demostrar que es d…" at bounding box center [356, 162] width 573 height 32
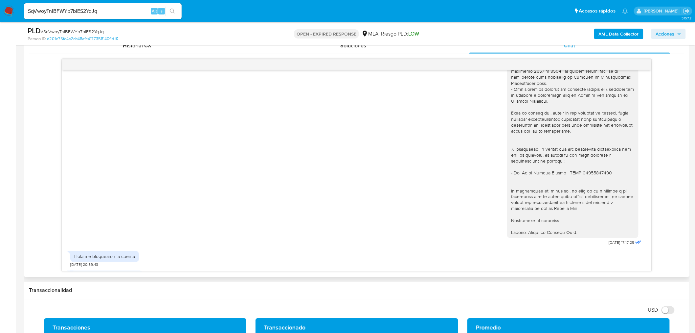
scroll to position [511, 0]
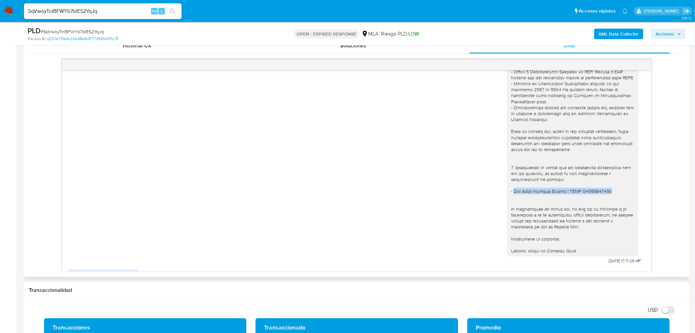
drag, startPoint x: 510, startPoint y: 201, endPoint x: 641, endPoint y: 201, distance: 130.8
click at [641, 201] on div "17/07/2025 19:51:46 Hola buenos dias, me podrían decir cómo tendría q hacer par…" at bounding box center [357, 170] width 590 height 201
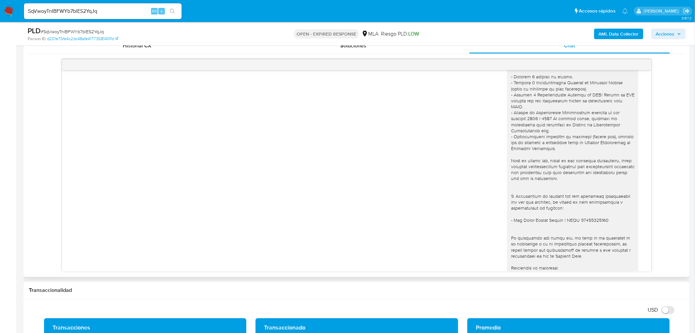
scroll to position [872, 0]
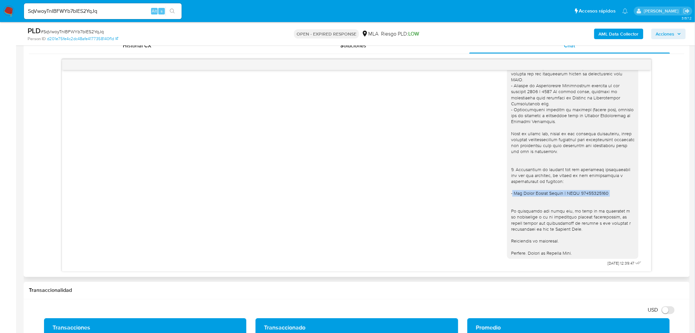
drag, startPoint x: 545, startPoint y: 199, endPoint x: 581, endPoint y: 198, distance: 36.5
click at [581, 198] on div at bounding box center [573, 106] width 124 height 299
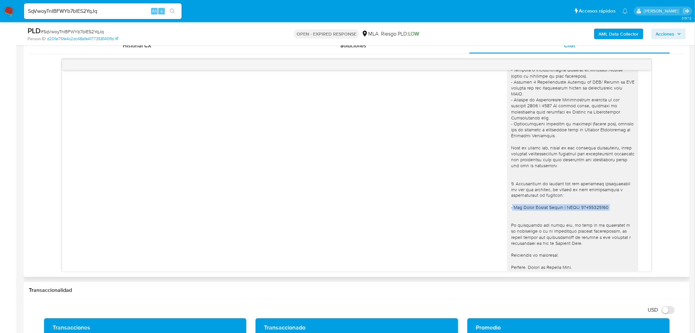
scroll to position [835, 0]
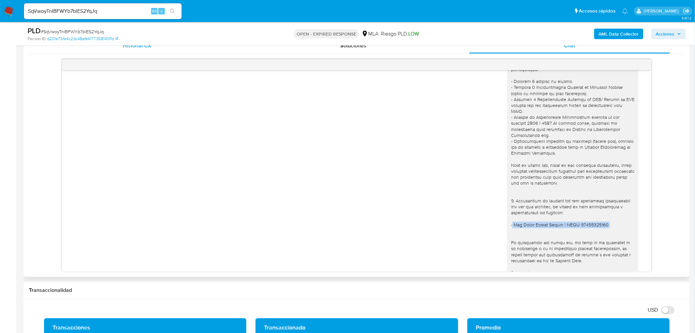
drag, startPoint x: 137, startPoint y: 49, endPoint x: 144, endPoint y: 51, distance: 7.0
click at [136, 49] on div "Historial CX" at bounding box center [137, 46] width 201 height 16
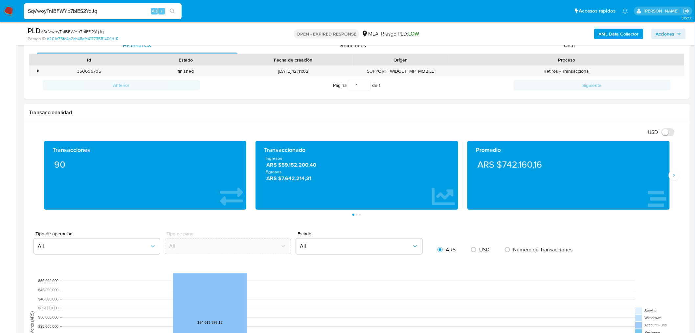
scroll to position [292, 0]
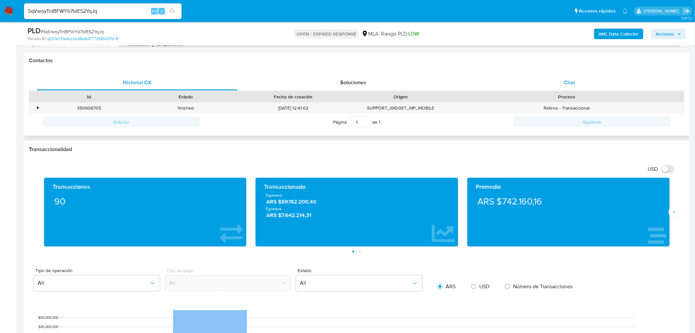
click at [595, 80] on div "Chat" at bounding box center [570, 83] width 201 height 16
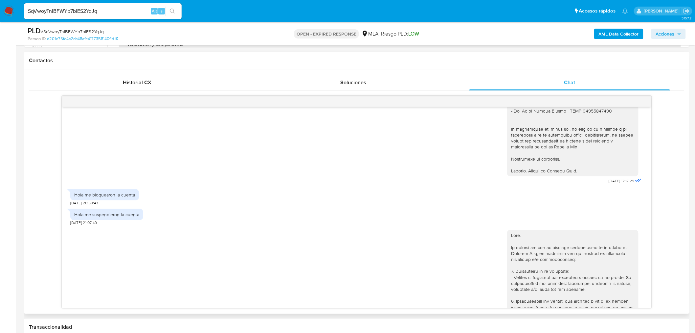
scroll to position [616, 0]
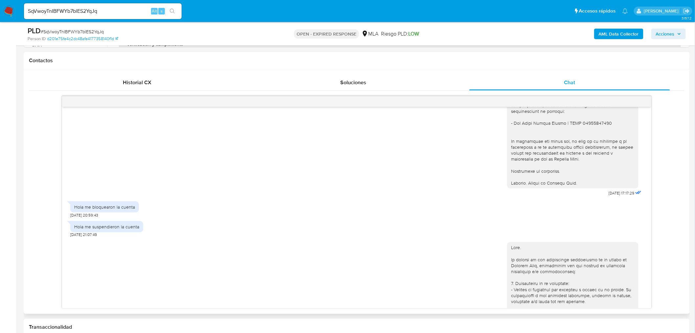
click at [334, 218] on div "Hola me bloquearon la cuenta 18/08/2025 20:59:43" at bounding box center [356, 208] width 573 height 20
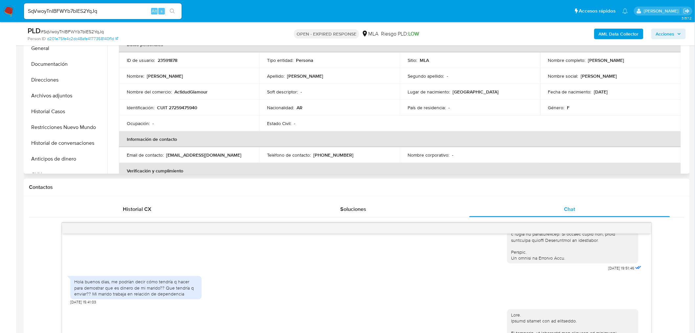
scroll to position [146, 0]
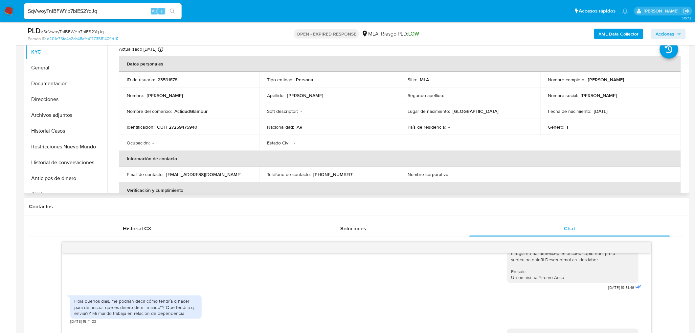
click at [187, 125] on p "CUIT 27259475940" at bounding box center [177, 127] width 40 height 6
copy p "27259475940"
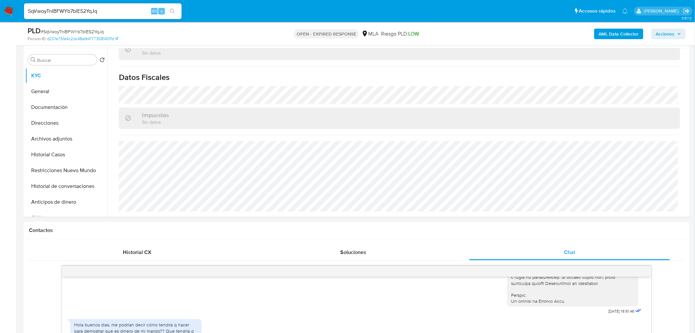
scroll to position [109, 0]
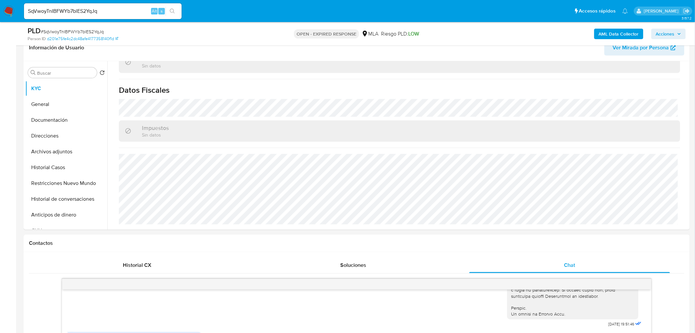
click at [105, 5] on div "SqVwoyTnIBFWYb7blES2YqJq Alt s" at bounding box center [103, 11] width 158 height 16
click at [108, 8] on input "SqVwoyTnIBFWYb7blES2YqJq" at bounding box center [103, 11] width 158 height 9
paste input "pYCk52yjlLoywM0Ga6cujmfB"
type input "pYCk52yjlLoywM0Ga6cujmfB"
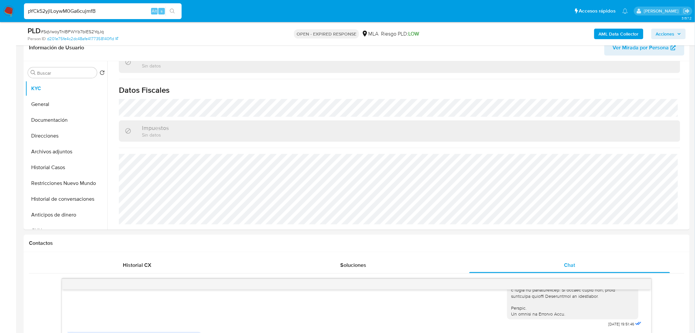
click at [172, 10] on icon "search-icon" at bounding box center [172, 11] width 5 height 5
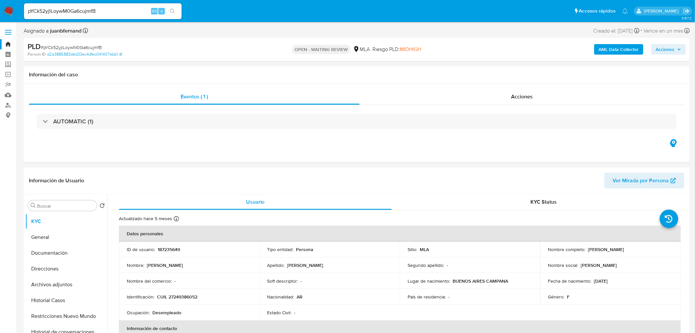
select select "10"
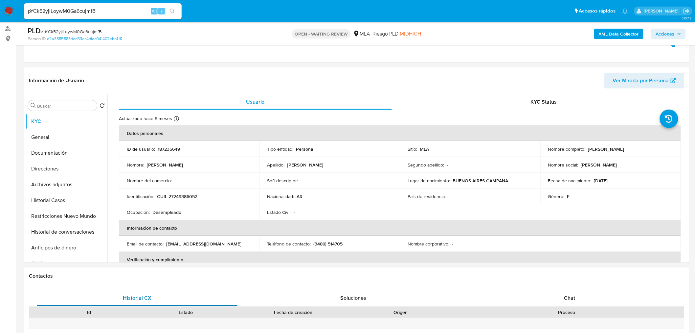
scroll to position [146, 0]
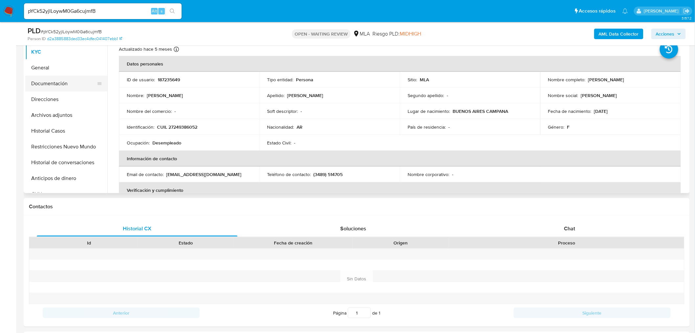
click at [36, 83] on button "Documentación" at bounding box center [63, 84] width 77 height 16
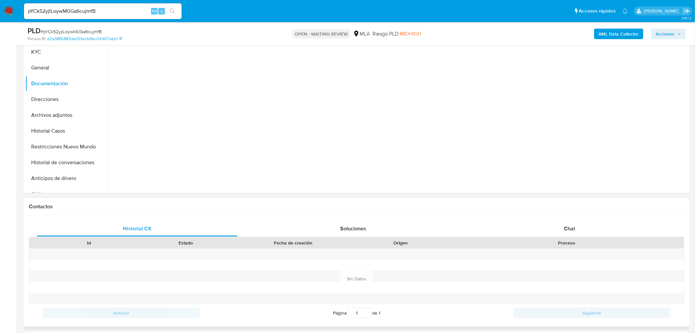
click at [50, 52] on button "KYC" at bounding box center [66, 52] width 82 height 16
click at [582, 223] on div "Chat" at bounding box center [570, 229] width 201 height 16
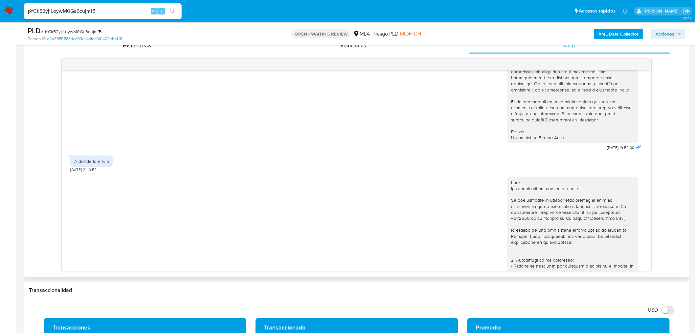
scroll to position [292, 0]
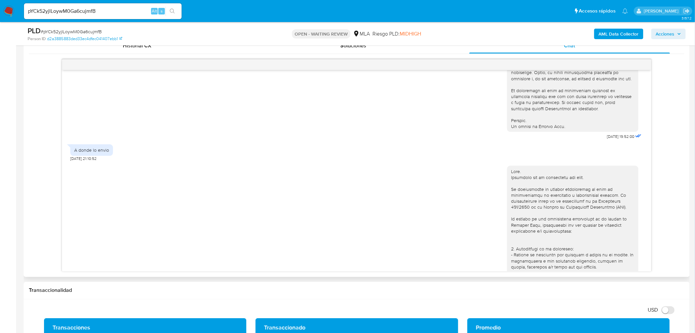
click at [82, 153] on div "A donde lo envio" at bounding box center [91, 150] width 35 height 6
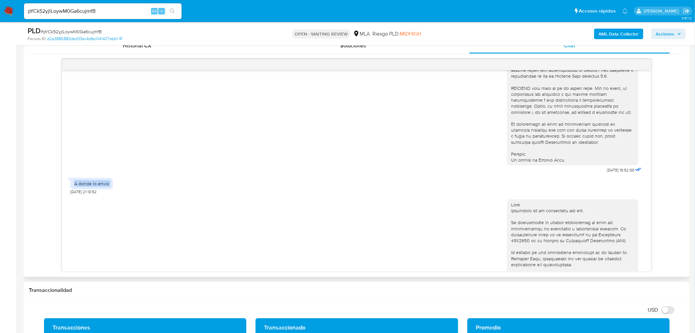
scroll to position [255, 0]
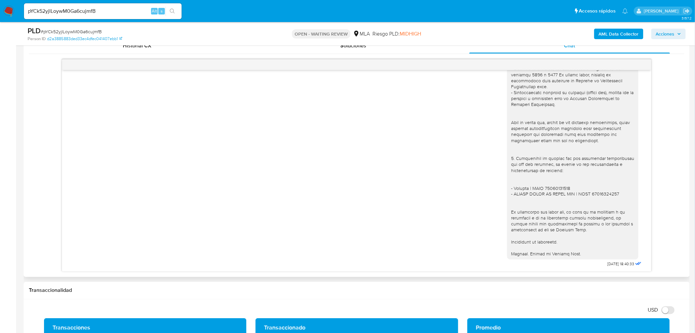
scroll to position [953, 0]
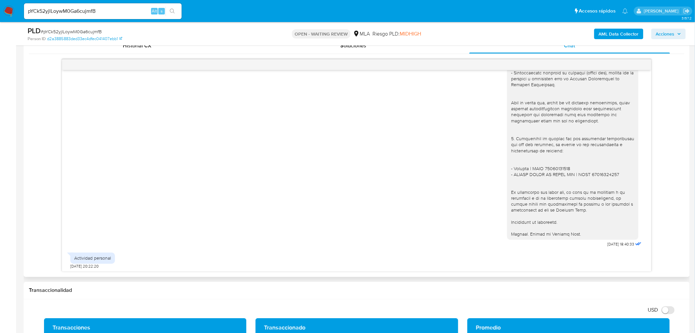
click at [79, 257] on div "Actividad personal" at bounding box center [92, 258] width 37 height 6
drag, startPoint x: 79, startPoint y: 257, endPoint x: 129, endPoint y: 257, distance: 50.3
click at [129, 257] on div "Actividad personal 29/08/2025 20:22:20" at bounding box center [356, 259] width 573 height 20
click at [490, 276] on div "Historial CX Soluciones Chat Id Estado Fecha de creación Origen Proceso Anterio…" at bounding box center [357, 155] width 666 height 244
click at [511, 170] on div at bounding box center [573, 57] width 124 height 359
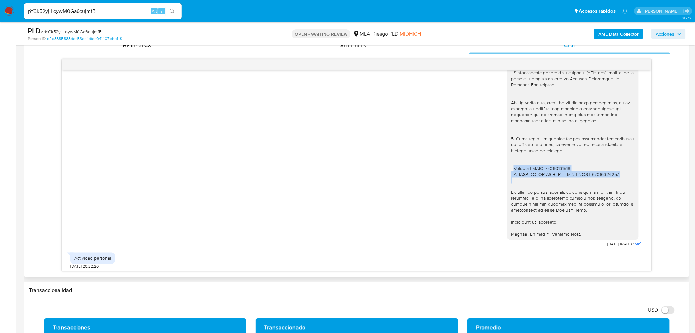
drag, startPoint x: 511, startPoint y: 170, endPoint x: 609, endPoint y: 178, distance: 99.0
click at [609, 178] on div at bounding box center [573, 57] width 124 height 359
click at [574, 179] on div at bounding box center [573, 57] width 124 height 359
click at [82, 257] on div "Actividad personal" at bounding box center [92, 258] width 37 height 6
drag, startPoint x: 82, startPoint y: 257, endPoint x: 135, endPoint y: 257, distance: 53.2
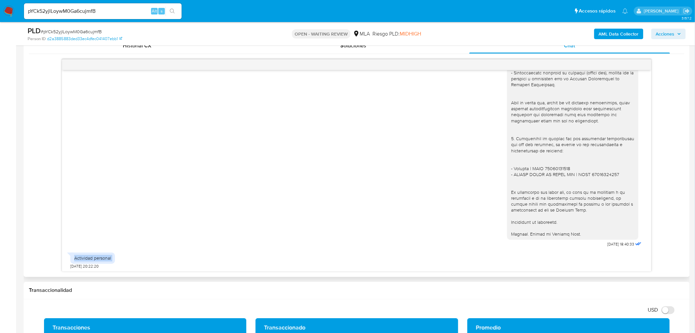
click at [135, 257] on div "Actividad personal 29/08/2025 20:22:20" at bounding box center [356, 259] width 573 height 20
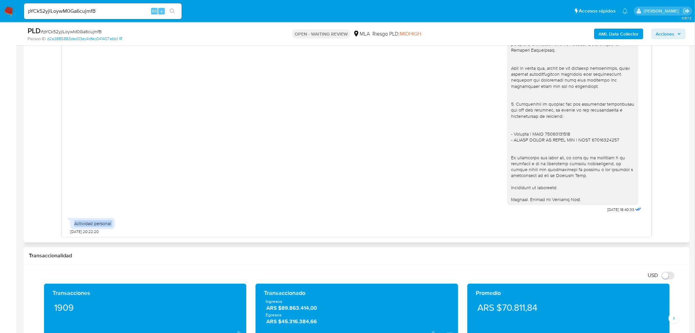
scroll to position [329, 0]
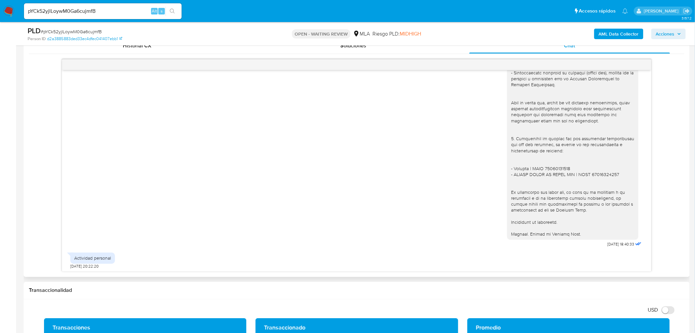
click at [389, 237] on div "29/08/2025 18:40:33" at bounding box center [356, 60] width 573 height 378
click at [135, 9] on input "pYCk52yjlLoywM0Ga6cujmfB" at bounding box center [103, 11] width 158 height 9
paste input "MEMUsaeEJWmk0C4YCg97kjpf"
type input "MEMUsaeEJWmk0C4YCg97kjpf"
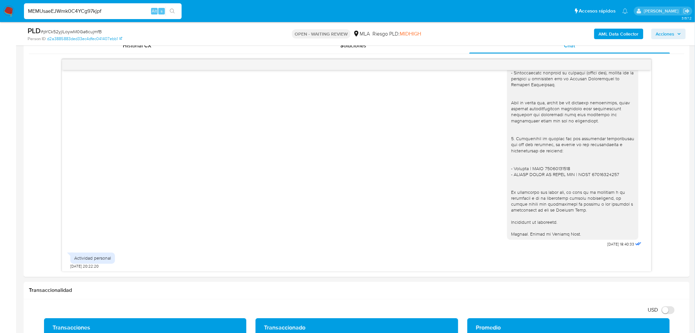
click at [166, 12] on button "search-icon" at bounding box center [172, 11] width 13 height 9
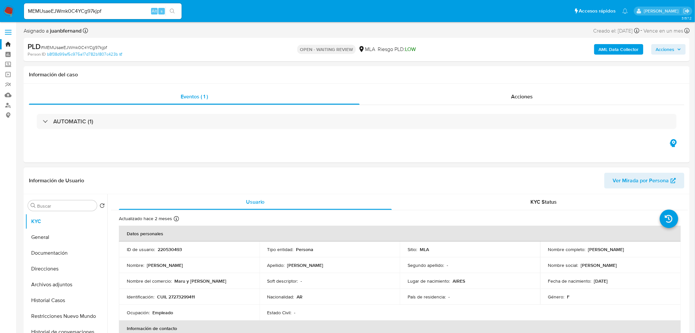
select select "10"
click at [41, 137] on div "AUTOMATIC (1)" at bounding box center [357, 121] width 656 height 33
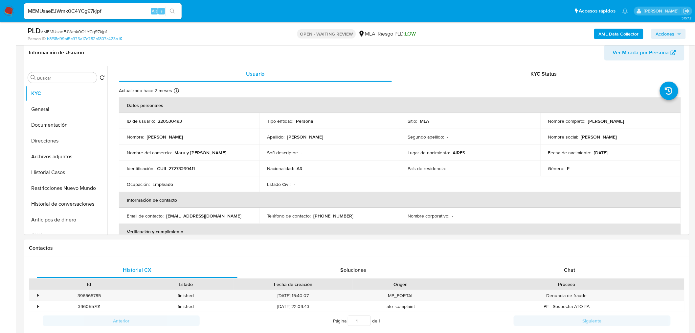
scroll to position [146, 0]
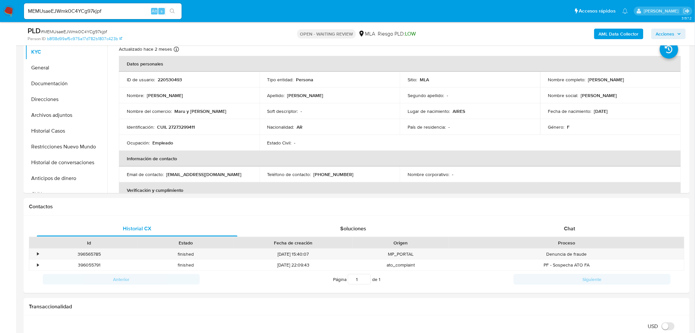
click at [601, 235] on div "Chat" at bounding box center [570, 229] width 201 height 16
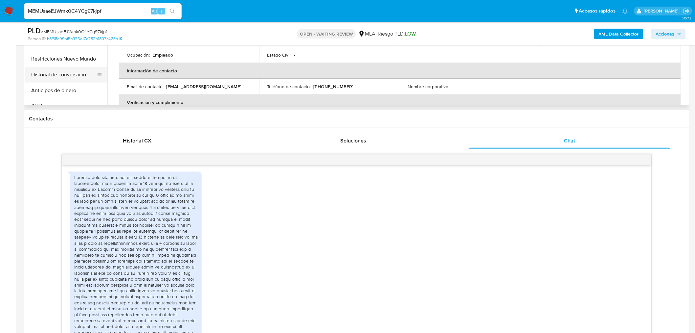
scroll to position [109, 0]
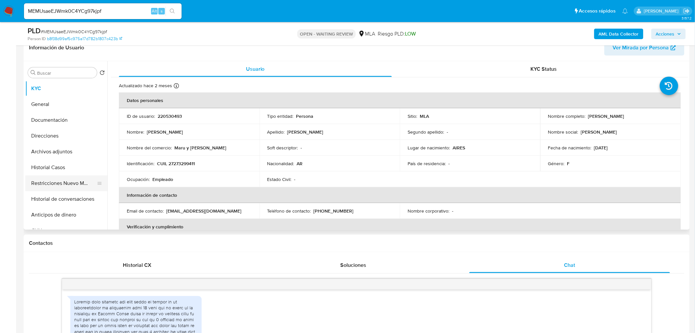
click at [56, 183] on button "Restricciones Nuevo Mundo" at bounding box center [63, 183] width 77 height 16
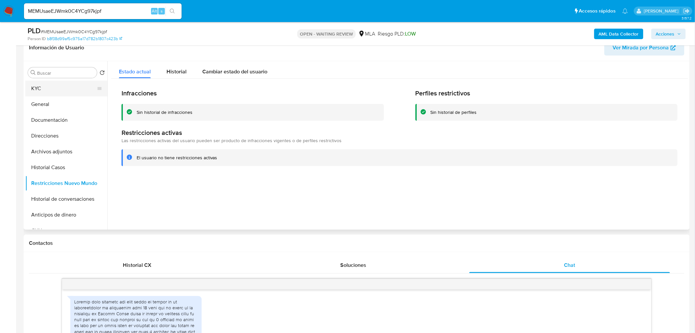
click at [54, 87] on button "KYC" at bounding box center [63, 89] width 77 height 16
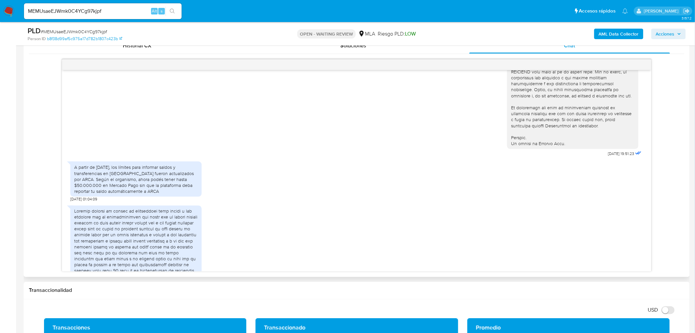
scroll to position [329, 0]
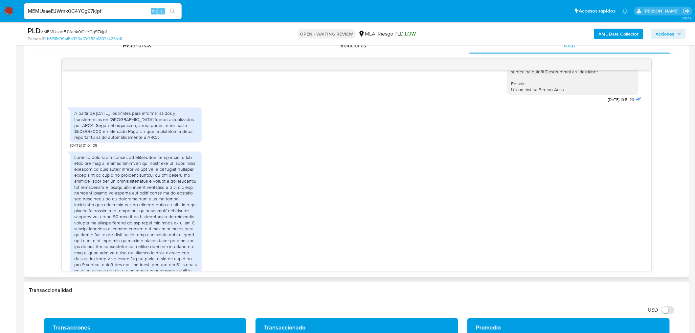
click at [115, 138] on div "A partir de julio de 2025, los límites para informar saldos y transferencias en…" at bounding box center [136, 125] width 124 height 30
drag, startPoint x: 114, startPoint y: 137, endPoint x: 113, endPoint y: 134, distance: 3.4
click at [114, 137] on div "A partir de julio de 2025, los límites para informar saldos y transferencias en…" at bounding box center [136, 125] width 124 height 30
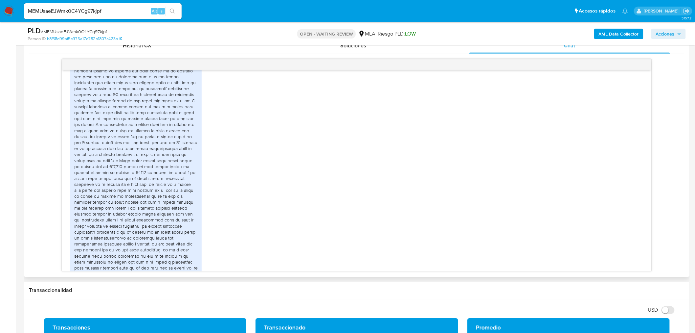
scroll to position [438, 0]
drag, startPoint x: 133, startPoint y: 172, endPoint x: 184, endPoint y: 172, distance: 51.3
click at [184, 172] on div at bounding box center [136, 176] width 124 height 263
drag, startPoint x: 90, startPoint y: 202, endPoint x: 129, endPoint y: 204, distance: 38.8
click at [129, 204] on div at bounding box center [136, 176] width 124 height 263
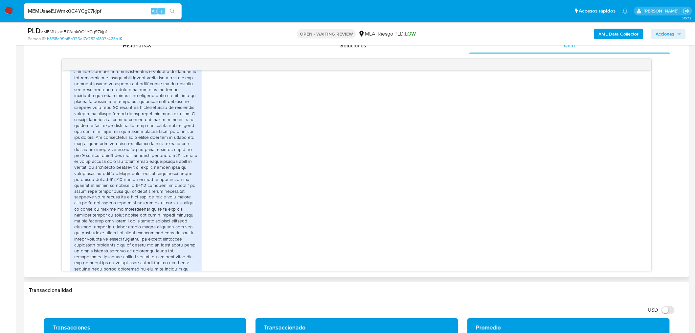
click at [135, 173] on div at bounding box center [136, 176] width 124 height 263
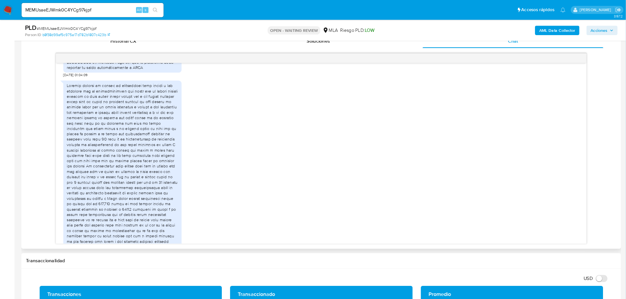
scroll to position [402, 0]
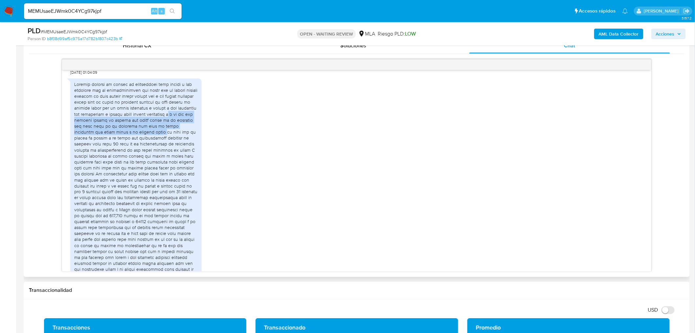
drag, startPoint x: 102, startPoint y: 131, endPoint x: 177, endPoint y: 143, distance: 76.6
click at [177, 143] on div at bounding box center [136, 212] width 124 height 263
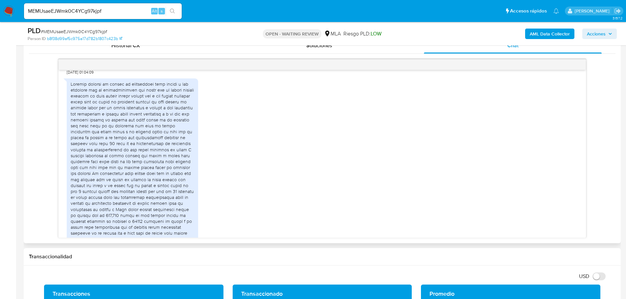
drag, startPoint x: 666, startPoint y: 0, endPoint x: 81, endPoint y: 100, distance: 593.0
click at [81, 99] on div at bounding box center [133, 212] width 124 height 263
click at [158, 96] on div at bounding box center [133, 212] width 124 height 263
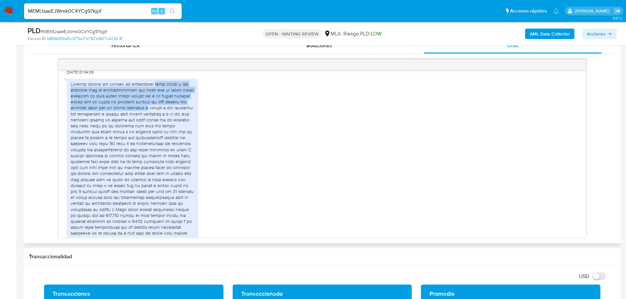
drag, startPoint x: 158, startPoint y: 96, endPoint x: 200, endPoint y: 120, distance: 48.0
click at [200, 120] on div "18/07/2025 05:51:59" at bounding box center [322, 213] width 511 height 277
click at [152, 123] on div at bounding box center [133, 212] width 124 height 263
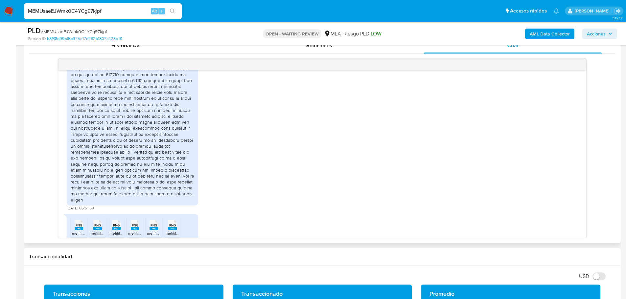
scroll to position [566, 0]
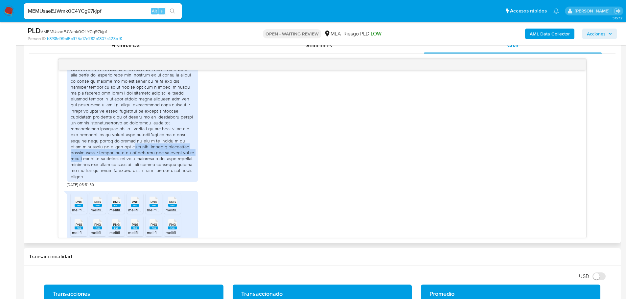
drag, startPoint x: 94, startPoint y: 167, endPoint x: 184, endPoint y: 168, distance: 89.7
click at [184, 168] on div at bounding box center [133, 48] width 124 height 263
click at [193, 161] on div at bounding box center [133, 48] width 124 height 263
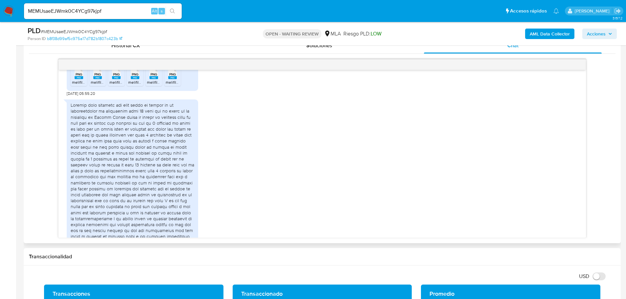
scroll to position [796, 0]
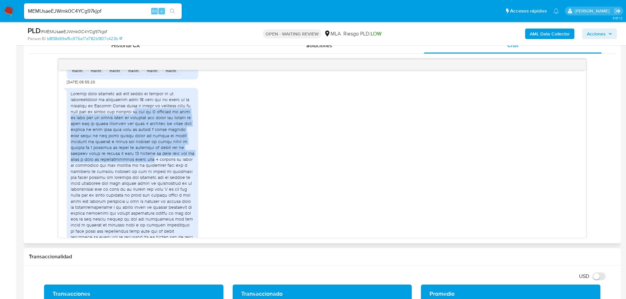
drag, startPoint x: 144, startPoint y: 122, endPoint x: 199, endPoint y: 170, distance: 72.4
click at [198, 169] on div at bounding box center [132, 270] width 131 height 364
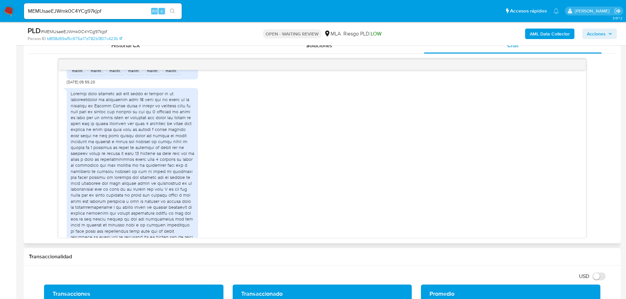
click at [168, 207] on div at bounding box center [133, 270] width 124 height 359
drag, startPoint x: 168, startPoint y: 207, endPoint x: 74, endPoint y: 213, distance: 93.8
click at [74, 213] on div at bounding box center [133, 270] width 124 height 359
click at [100, 32] on span "# MEMUsaeEJWmk0C4YCg97kjpf" at bounding box center [74, 31] width 66 height 7
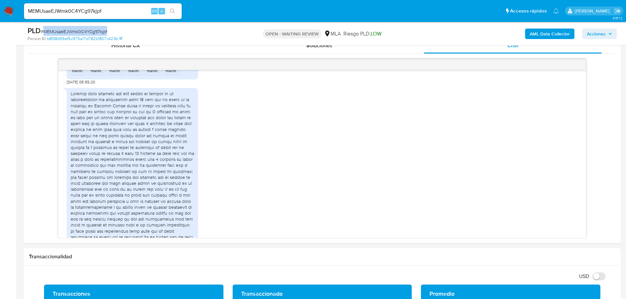
copy span "MEMUsaeEJWmk0C4YCg97kjpf"
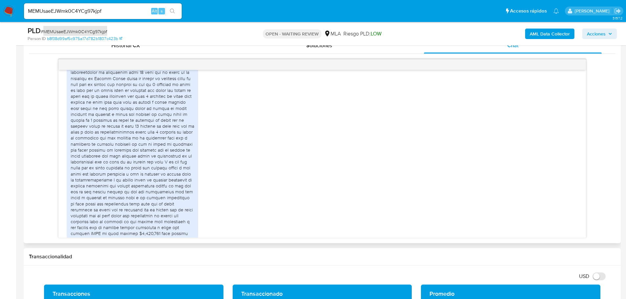
scroll to position [862, 0]
click at [175, 203] on div at bounding box center [133, 204] width 124 height 359
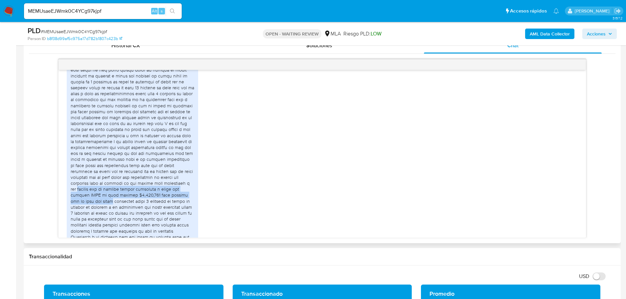
drag, startPoint x: 175, startPoint y: 202, endPoint x: 182, endPoint y: 213, distance: 13.0
click at [182, 213] on div at bounding box center [133, 204] width 124 height 359
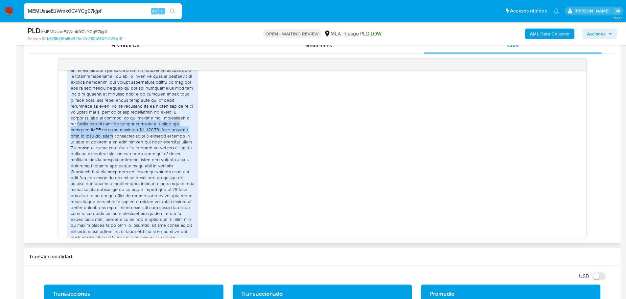
scroll to position [927, 0]
drag, startPoint x: 113, startPoint y: 155, endPoint x: 177, endPoint y: 156, distance: 63.4
click at [177, 156] on div at bounding box center [133, 138] width 124 height 359
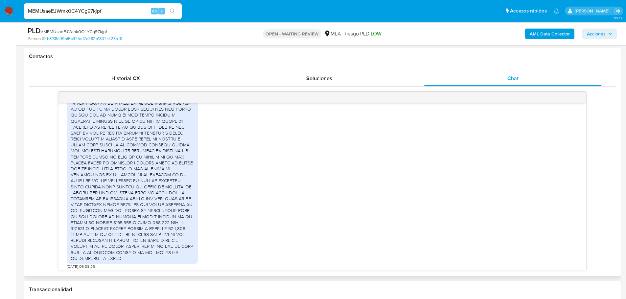
scroll to position [2255, 0]
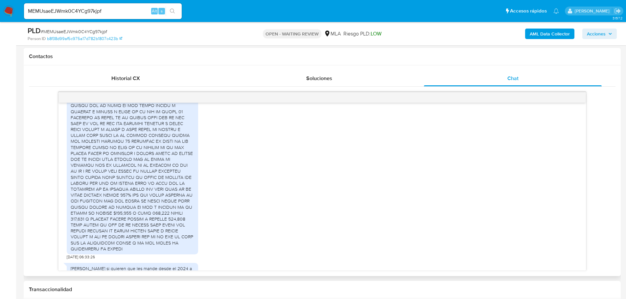
click at [157, 189] on div at bounding box center [133, 150] width 124 height 203
drag, startPoint x: 157, startPoint y: 189, endPoint x: 196, endPoint y: 200, distance: 40.3
click at [196, 200] on div at bounding box center [132, 150] width 131 height 208
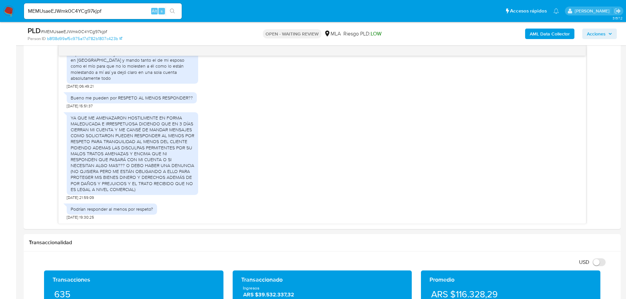
scroll to position [493, 0]
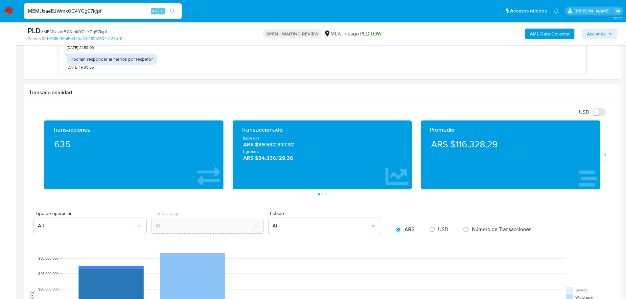
click at [325, 194] on button "Página 3" at bounding box center [326, 195] width 2 height 2
click at [323, 195] on button "Página 2" at bounding box center [322, 195] width 2 height 2
click at [604, 157] on icon "Siguiente" at bounding box center [604, 154] width 5 height 5
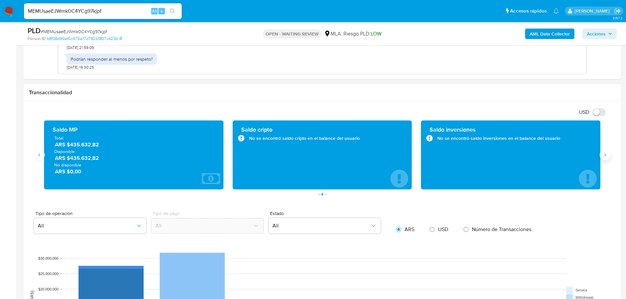
click at [604, 156] on icon "Siguiente" at bounding box center [604, 154] width 5 height 5
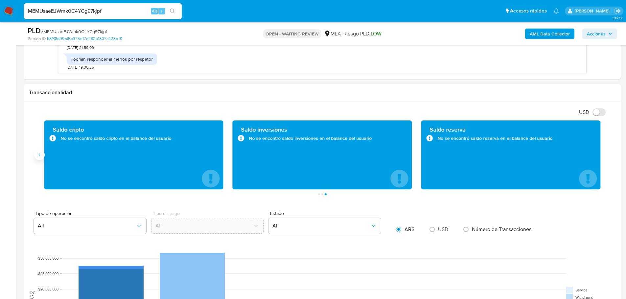
click at [37, 156] on icon "Anterior" at bounding box center [39, 154] width 5 height 5
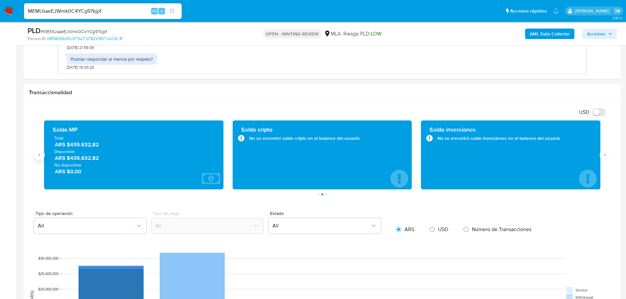
click at [44, 155] on button "Anterior" at bounding box center [39, 155] width 11 height 11
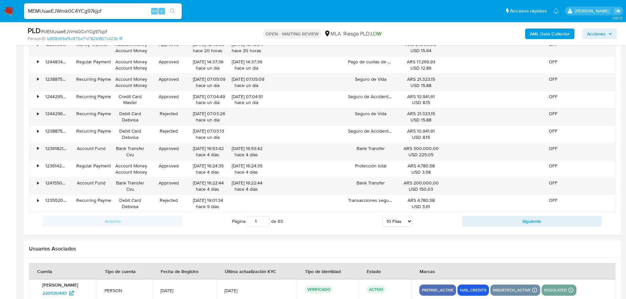
scroll to position [820, 0]
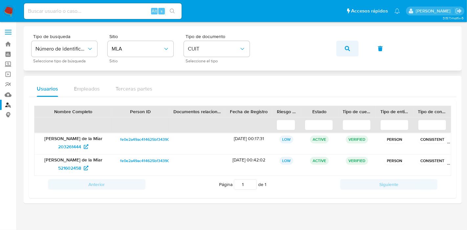
click at [342, 48] on button "button" at bounding box center [348, 49] width 22 height 16
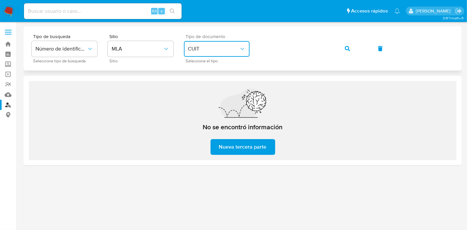
click at [237, 48] on span "CUIT" at bounding box center [213, 49] width 51 height 7
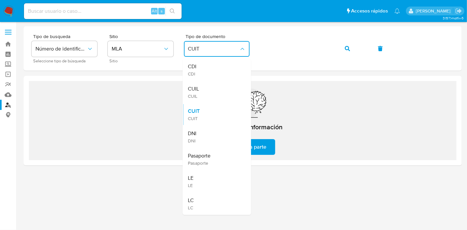
drag, startPoint x: 207, startPoint y: 93, endPoint x: 214, endPoint y: 88, distance: 8.7
click at [207, 92] on div "CUIL CUIL" at bounding box center [215, 92] width 54 height 22
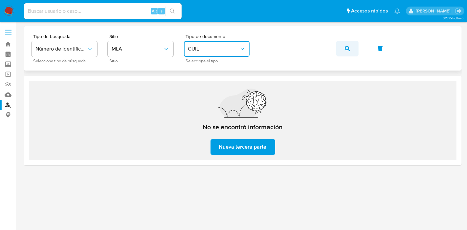
click at [345, 50] on icon "button" at bounding box center [347, 48] width 5 height 5
click at [349, 51] on span "button" at bounding box center [347, 48] width 5 height 14
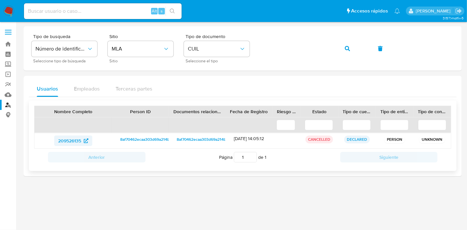
click at [78, 139] on span "209526135" at bounding box center [69, 141] width 23 height 11
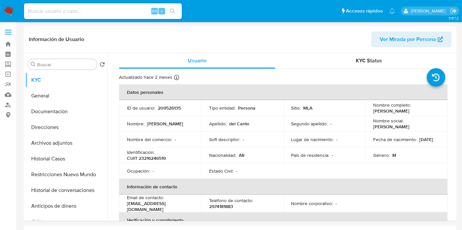
select select "10"
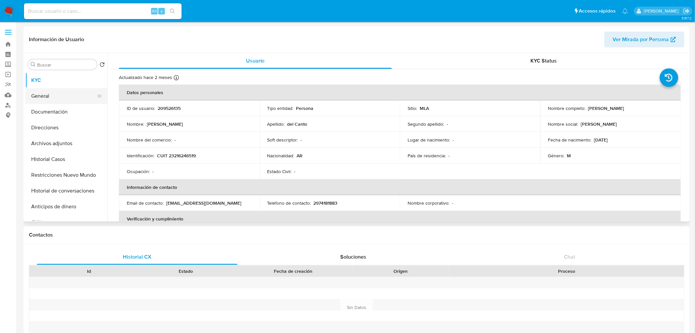
click at [45, 95] on button "General" at bounding box center [63, 96] width 77 height 16
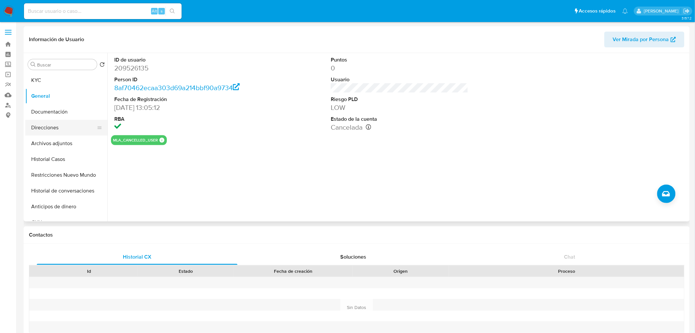
click at [52, 126] on button "Direcciones" at bounding box center [63, 128] width 77 height 16
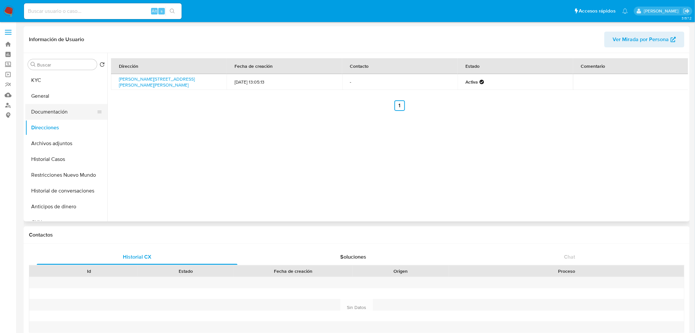
click at [57, 113] on button "Documentación" at bounding box center [63, 112] width 77 height 16
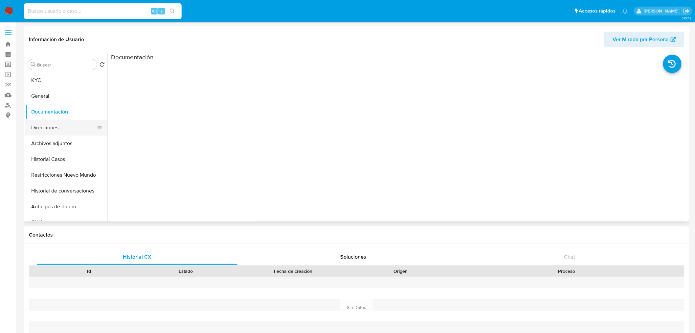
click at [59, 126] on button "Direcciones" at bounding box center [63, 128] width 77 height 16
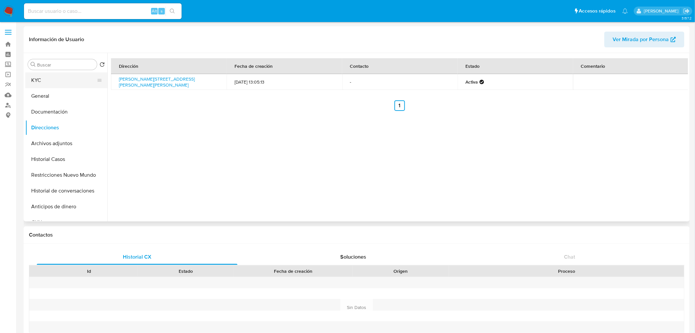
click at [67, 82] on button "KYC" at bounding box center [63, 80] width 77 height 16
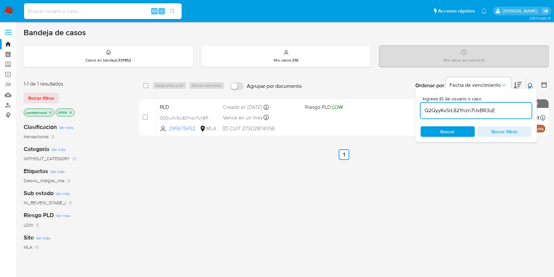
click at [415, 107] on input "Q2QyyKvSrL82Ynzn7UxBR3uE" at bounding box center [476, 110] width 111 height 9
paste input "wK20E31DCAxGvkpoYlGPJxpU"
type input "wK20E31DCAxGvkpoYlGPJxpU"
click at [145, 83] on input "checkbox" at bounding box center [145, 85] width 5 height 5
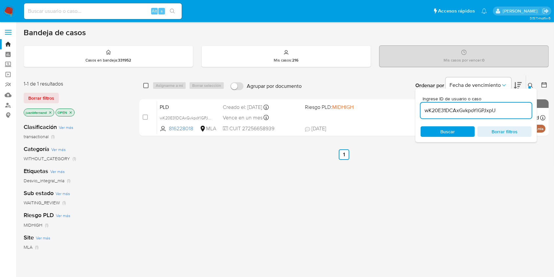
checkbox input "true"
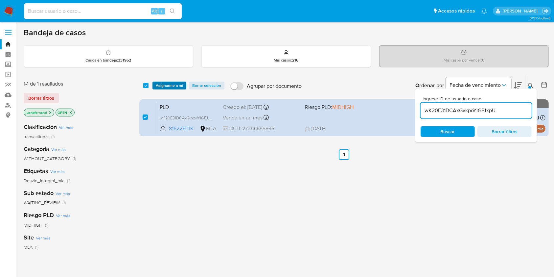
drag, startPoint x: 165, startPoint y: 82, endPoint x: 169, endPoint y: 85, distance: 4.9
click at [167, 83] on span "Asignarme a mí" at bounding box center [169, 85] width 27 height 7
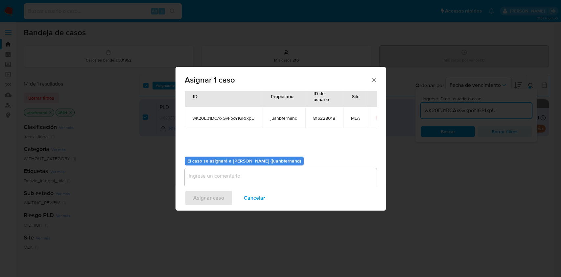
scroll to position [34, 0]
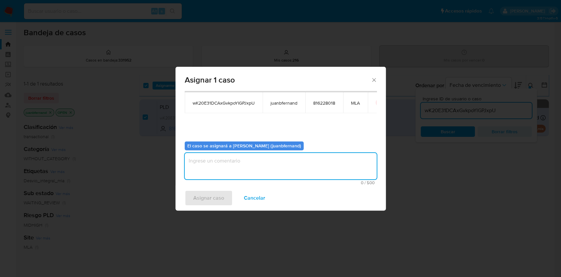
click at [258, 163] on textarea "assign-modal" at bounding box center [281, 166] width 192 height 26
click at [186, 198] on button "Asignar caso" at bounding box center [209, 198] width 48 height 16
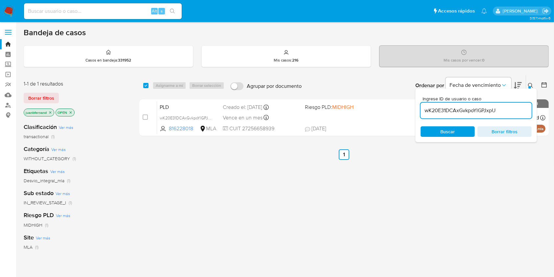
click at [415, 110] on input "wK20E31DCAxGvkpoYlGPJxpU" at bounding box center [476, 110] width 111 height 9
paste input "SqVwoyTnIBFWYb7blES2YqJq"
type input "SqVwoyTnIBFWYb7blES2YqJq"
click at [145, 86] on input "checkbox" at bounding box center [145, 85] width 5 height 5
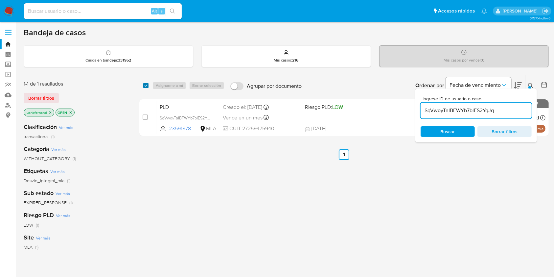
checkbox input "true"
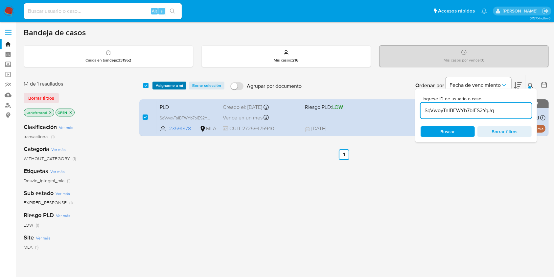
click at [165, 85] on span "Asignarme a mí" at bounding box center [169, 85] width 27 height 7
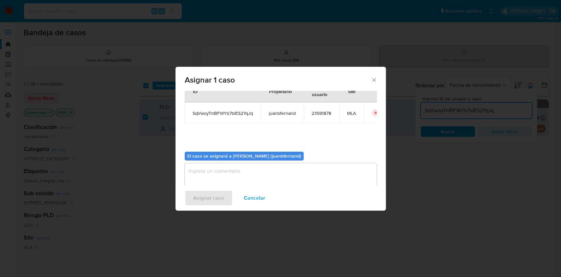
scroll to position [34, 0]
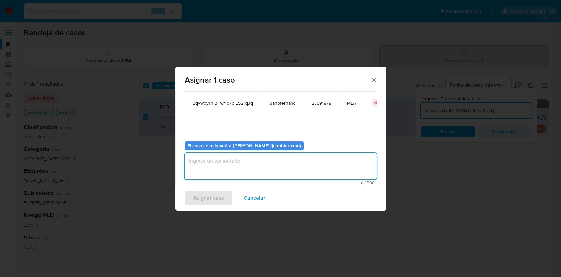
click at [208, 159] on textarea "assign-modal" at bounding box center [281, 166] width 192 height 26
click at [207, 197] on span "Asignar caso" at bounding box center [208, 198] width 31 height 14
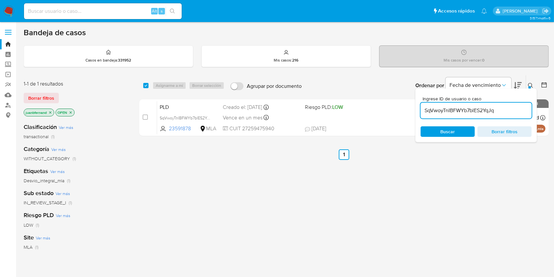
click at [135, 14] on input at bounding box center [103, 11] width 158 height 9
paste input "n1bA9Cv4xN8COrXJUuxLWbb1"
type input "n1bA9Cv4xN8COrXJUuxLWbb1"
click at [415, 106] on input "SqVwoyTnIBFWYb7blES2YqJq" at bounding box center [476, 110] width 111 height 9
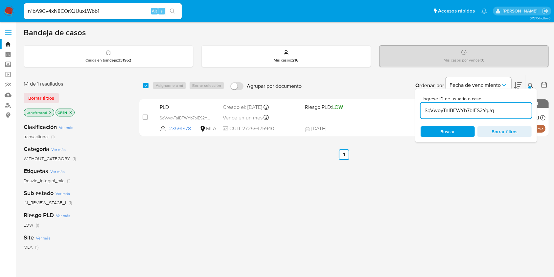
paste input "n1bA9Cv4xN8COrXJUuxLWbb1"
type input "n1bA9Cv4xN8COrXJUuxLWbb1"
click at [146, 84] on input "checkbox" at bounding box center [145, 85] width 5 height 5
checkbox input "true"
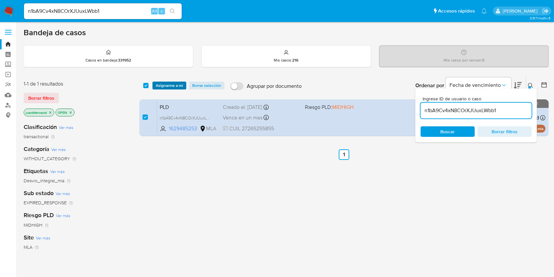
click at [168, 84] on span "Asignarme a mí" at bounding box center [169, 85] width 27 height 7
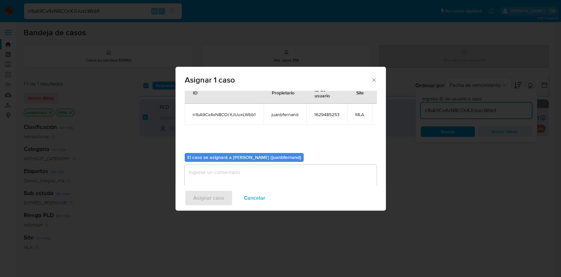
scroll to position [40, 0]
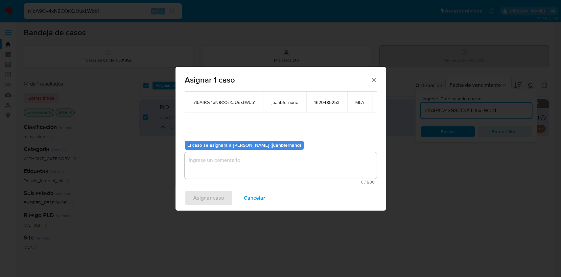
click at [271, 165] on textarea "assign-modal" at bounding box center [281, 165] width 192 height 26
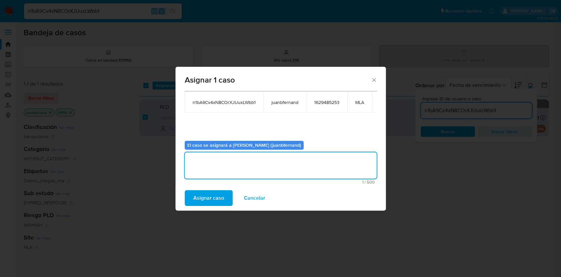
click at [209, 196] on span "Asignar caso" at bounding box center [208, 198] width 31 height 14
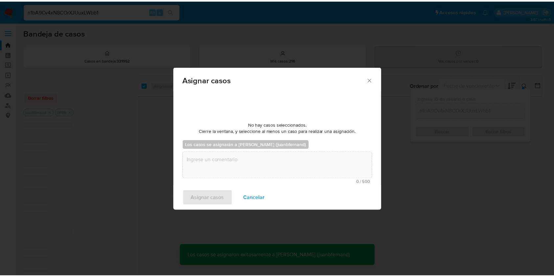
scroll to position [39, 0]
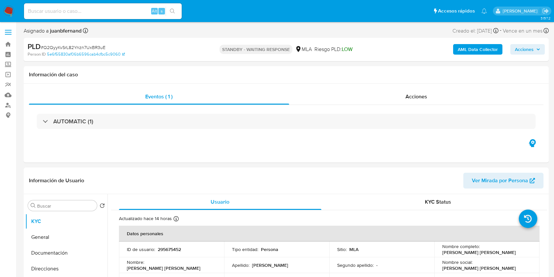
select select "10"
click at [103, 8] on input at bounding box center [103, 11] width 158 height 9
paste input "wK20E31DCAxGvkpoYlGPJxpU"
type input "wK20E31DCAxGvkpoYlGPJxpU"
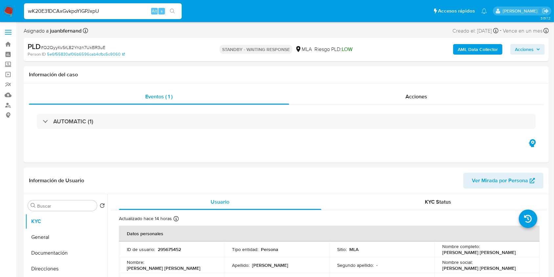
click at [176, 9] on button "search-icon" at bounding box center [172, 11] width 13 height 9
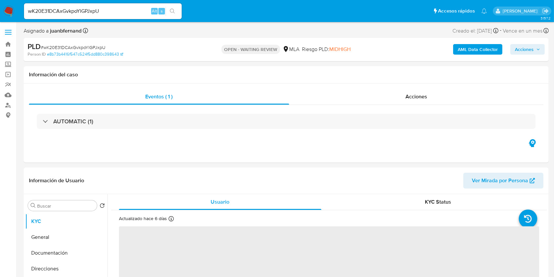
select select "10"
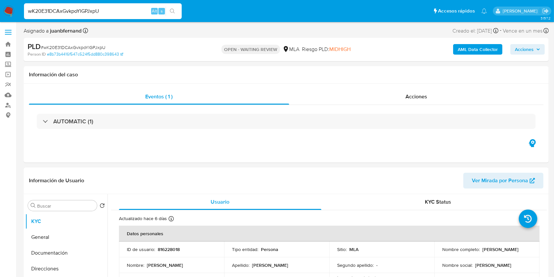
click at [131, 9] on input "wK20E31DCAxGvkpoYlGPJxpU" at bounding box center [103, 11] width 158 height 9
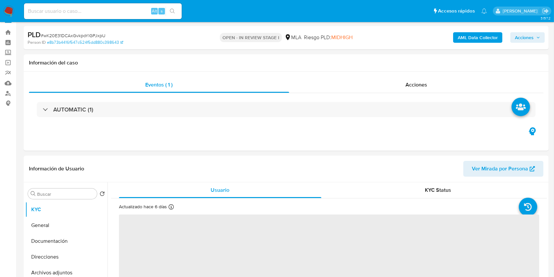
scroll to position [263, 0]
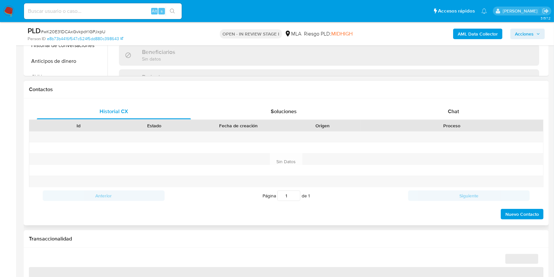
click at [457, 99] on div "Historial CX Soluciones Chat Id Estado Fecha de creación Origen Proceso Anterio…" at bounding box center [286, 161] width 525 height 127
select select "10"
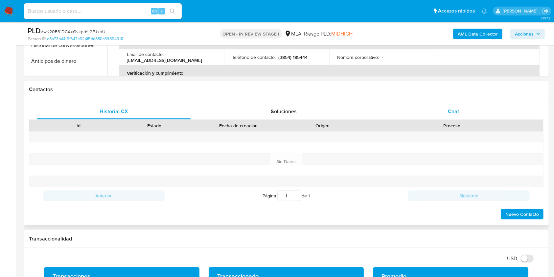
click at [454, 109] on span "Chat" at bounding box center [453, 111] width 11 height 8
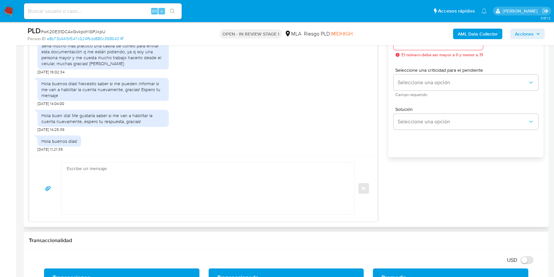
scroll to position [394, 0]
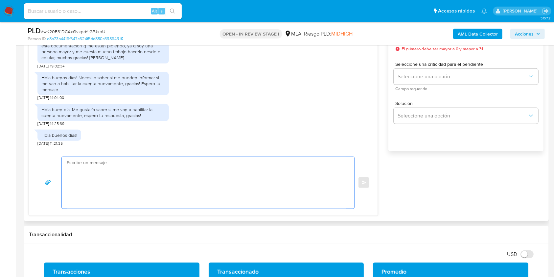
click at [115, 192] on textarea at bounding box center [206, 183] width 279 height 52
paste textarea "Hola. Esperamos que te encuentres muy bien. Te consultamos si tuviste oportunid…"
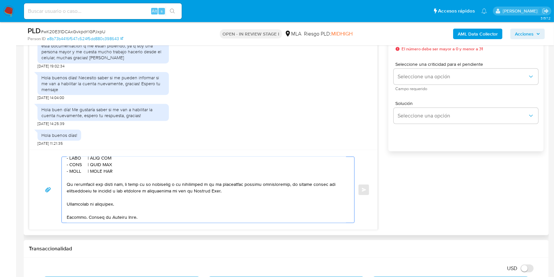
scroll to position [215, 0]
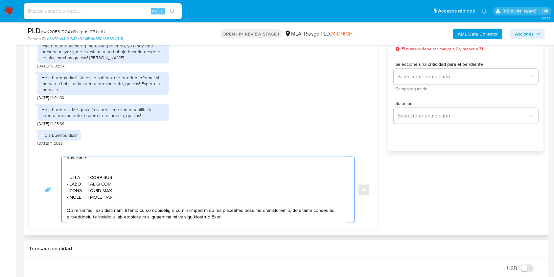
drag, startPoint x: 116, startPoint y: 208, endPoint x: 63, endPoint y: 162, distance: 70.1
click at [63, 162] on div at bounding box center [206, 190] width 289 height 66
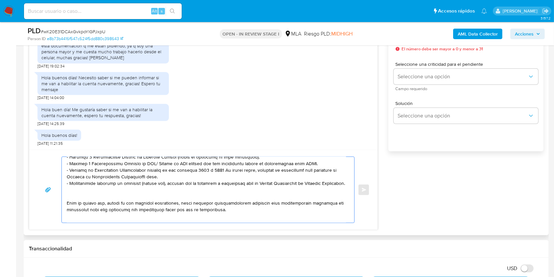
scroll to position [124, 0]
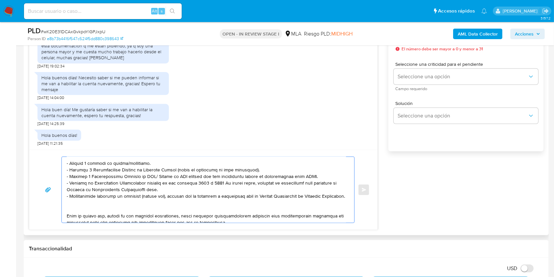
drag, startPoint x: 98, startPoint y: 207, endPoint x: 61, endPoint y: 167, distance: 54.2
click at [61, 167] on div at bounding box center [207, 189] width 293 height 66
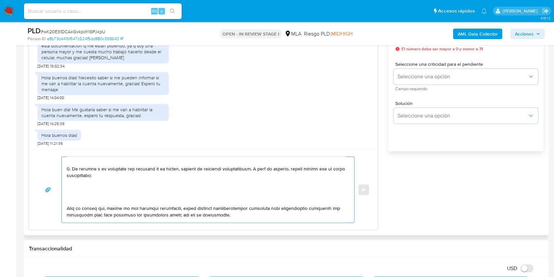
scroll to position [79, 0]
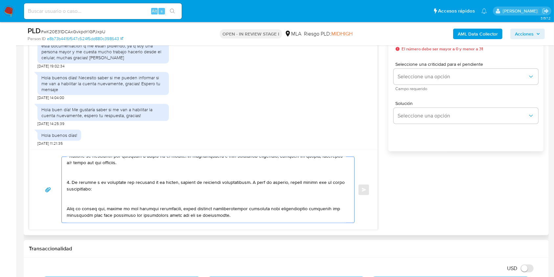
drag, startPoint x: 115, startPoint y: 190, endPoint x: 60, endPoint y: 179, distance: 56.7
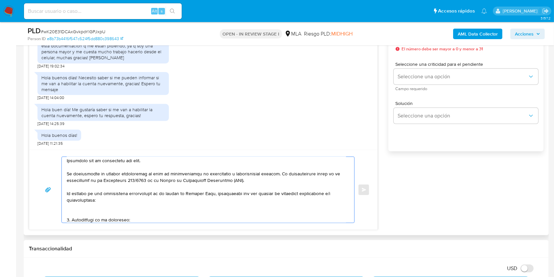
scroll to position [0, 0]
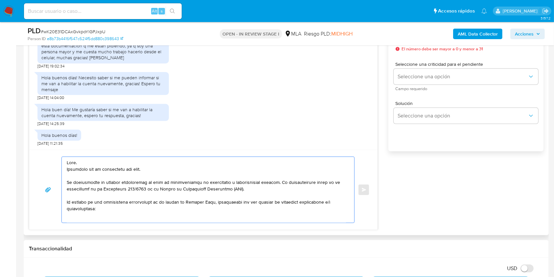
click at [103, 169] on textarea at bounding box center [206, 190] width 279 height 66
drag, startPoint x: 105, startPoint y: 210, endPoint x: 63, endPoint y: 170, distance: 58.1
click at [63, 170] on div at bounding box center [206, 190] width 289 height 66
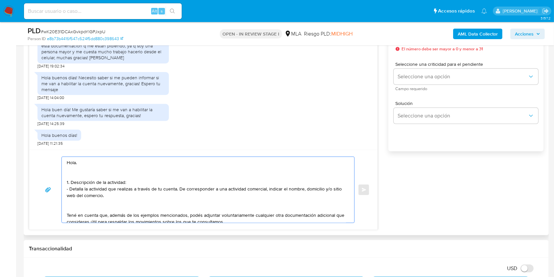
click at [83, 175] on textarea "Hola. 1. Descripción de la actividad: - Detalla la actividad que realizas a tra…" at bounding box center [206, 190] width 279 height 66
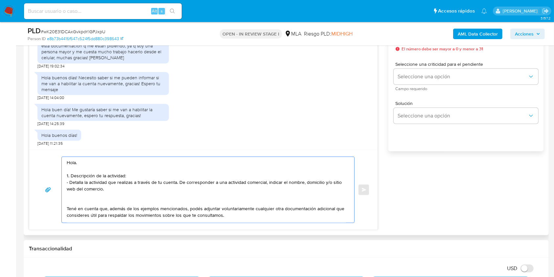
drag, startPoint x: 108, startPoint y: 189, endPoint x: 181, endPoint y: 183, distance: 73.6
click at [181, 183] on textarea "Hola. 1. Descripción de la actividad: - Detalla la actividad que realizas a tra…" at bounding box center [206, 190] width 279 height 66
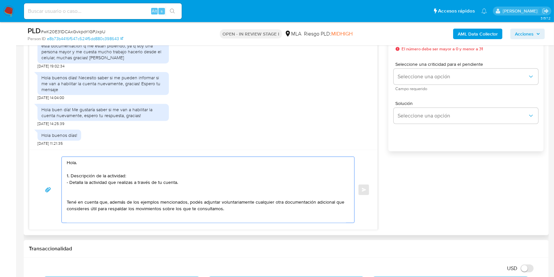
click at [122, 195] on textarea "Hola. 1. Descripción de la actividad: - Detalla la actividad que realizas a tra…" at bounding box center [206, 190] width 279 height 66
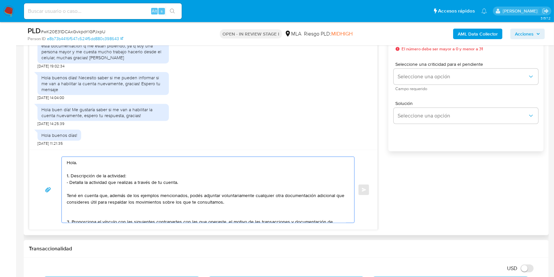
drag, startPoint x: 243, startPoint y: 202, endPoint x: 63, endPoint y: 193, distance: 180.3
click at [63, 192] on div "Hola. 1. Descripción de la actividad: - Detalla la actividad que realizas a tra…" at bounding box center [206, 190] width 289 height 66
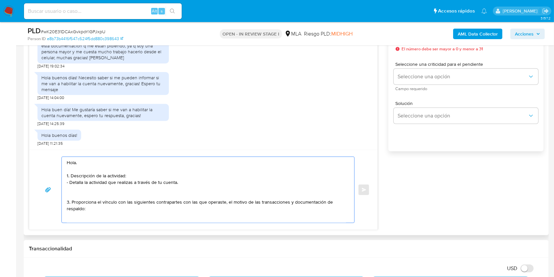
click at [75, 194] on textarea "Hola. 1. Descripción de la actividad: - Detalla la actividad que realizas a tra…" at bounding box center [206, 190] width 279 height 66
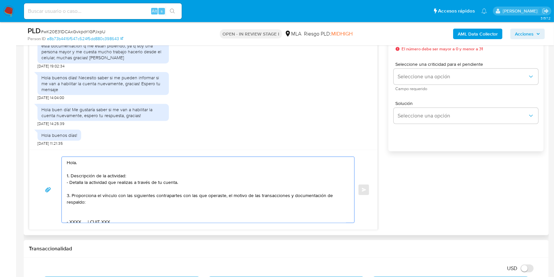
click at [68, 196] on textarea "Hola. 1. Descripción de la actividad: - Detalla la actividad que realizas a tra…" at bounding box center [206, 190] width 279 height 66
click at [108, 196] on textarea "Hola. 1. Descripción de la actividad: - Detalla la actividad que realizas a tra…" at bounding box center [206, 190] width 279 height 66
click at [124, 195] on textarea "Hola. 1. Descripción de la actividad: - Detalla la actividad que realizas a tra…" at bounding box center [206, 190] width 279 height 66
drag, startPoint x: 124, startPoint y: 195, endPoint x: 231, endPoint y: 197, distance: 106.8
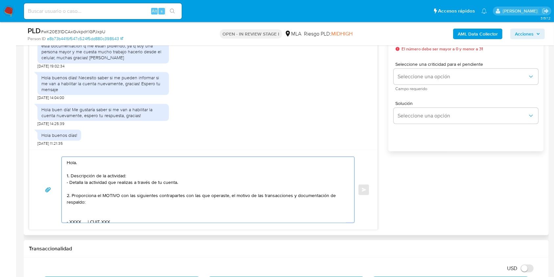
click at [231, 197] on textarea "Hola. 1. Descripción de la actividad: - Detalla la actividad que realizas a tra…" at bounding box center [206, 190] width 279 height 66
click at [242, 197] on textarea "Hola. 1. Descripción de la actividad: - Detalla la actividad que realizas a tra…" at bounding box center [206, 190] width 279 height 66
drag, startPoint x: 242, startPoint y: 197, endPoint x: 230, endPoint y: 197, distance: 12.5
click at [230, 197] on textarea "Hola. 1. Descripción de la actividad: - Detalla la actividad que realizas a tra…" at bounding box center [206, 190] width 279 height 66
click at [254, 195] on textarea "Hola. 1. Descripción de la actividad: - Detalla la actividad que realizas a tra…" at bounding box center [206, 190] width 279 height 66
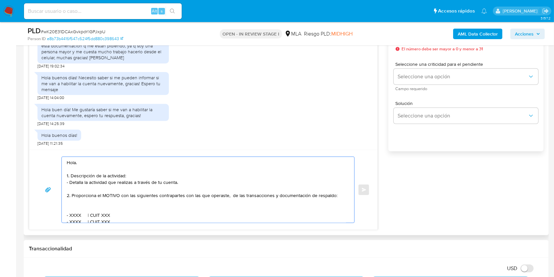
drag, startPoint x: 254, startPoint y: 195, endPoint x: 231, endPoint y: 196, distance: 22.7
click at [231, 196] on textarea "Hola. 1. Descripción de la actividad: - Detalla la actividad que realizas a tra…" at bounding box center [206, 190] width 279 height 66
drag, startPoint x: 163, startPoint y: 196, endPoint x: 165, endPoint y: 201, distance: 5.3
click at [163, 197] on textarea "Hola. 1. Descripción de la actividad: - Detalla la actividad que realizas a tra…" at bounding box center [206, 190] width 279 height 66
click at [161, 195] on textarea "Hola. 1. Descripción de la actividad: - Detalla la actividad que realizas a tra…" at bounding box center [206, 190] width 279 height 66
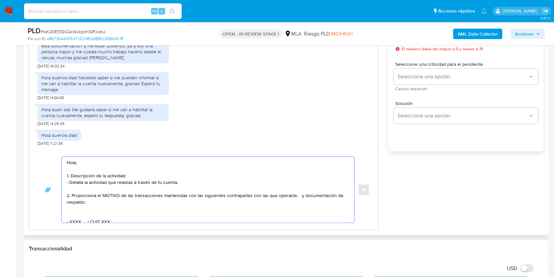
click at [297, 195] on textarea "Hola. 1. Descripción de la actividad: - Detalla la actividad que realizas a tra…" at bounding box center [206, 190] width 279 height 66
click at [119, 201] on textarea "Hola. 1. Descripción de la actividad: - Detalla la actividad que realizas a tra…" at bounding box center [206, 190] width 279 height 66
click at [100, 209] on textarea "Hola. 1. Descripción de la actividad: - Detalla la actividad que realizas a tra…" at bounding box center [206, 190] width 279 height 66
click at [99, 207] on textarea "Hola. 1. Descripción de la actividad: - Detalla la actividad que realizas a tra…" at bounding box center [206, 190] width 279 height 66
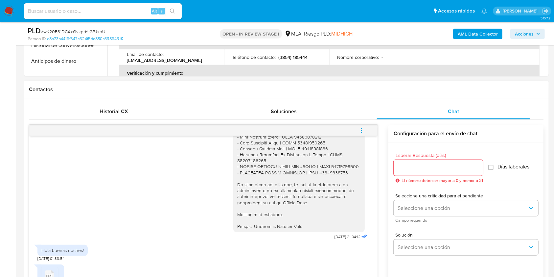
scroll to position [350, 0]
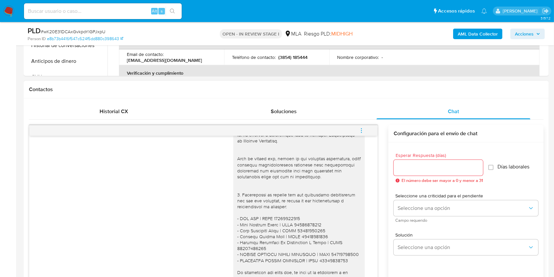
click at [237, 218] on div at bounding box center [299, 122] width 124 height 388
click at [309, 223] on div at bounding box center [299, 122] width 124 height 388
drag, startPoint x: 310, startPoint y: 223, endPoint x: 221, endPoint y: 219, distance: 89.2
click at [221, 219] on div "27/08/2025 21:04:12" at bounding box center [203, 125] width 332 height 408
copy div "- VAC SRL | CUIT 30717388484 - Leon Augusto Gauna | CUIT 24253014284"
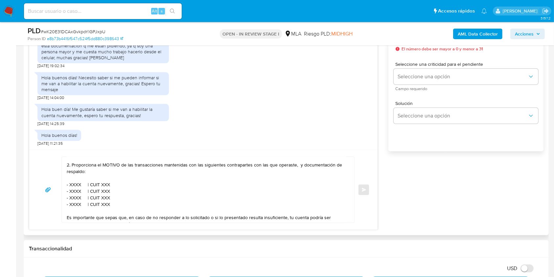
scroll to position [44, 0]
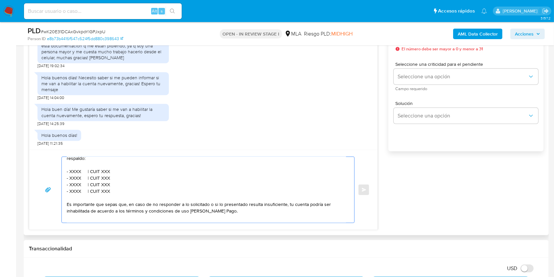
drag, startPoint x: 117, startPoint y: 190, endPoint x: 60, endPoint y: 171, distance: 59.7
click at [60, 171] on div "Hola. 1. Descripción de la actividad: - Detalla la actividad que realizas a tra…" at bounding box center [203, 189] width 333 height 66
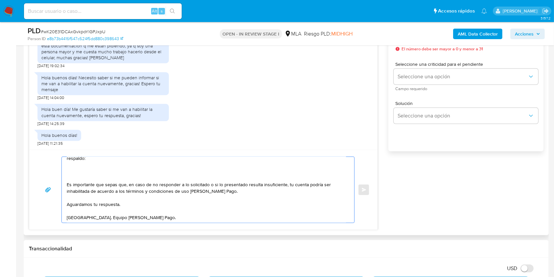
paste textarea "- VAC SRL | CUIT 30717388484 - Leon Augusto Gauna | CUIT 24253014284"
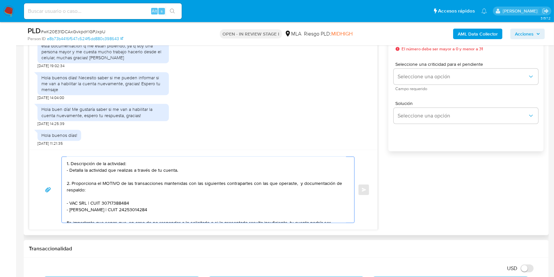
scroll to position [0, 0]
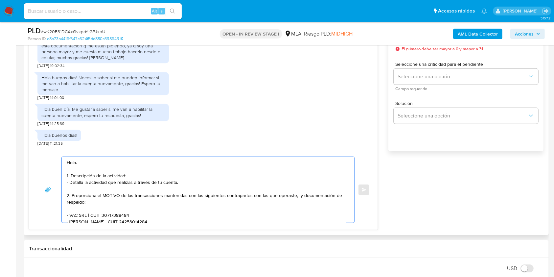
click at [103, 161] on textarea "Hola. 1. Descripción de la actividad: - Detalla la actividad que realizas a tra…" at bounding box center [206, 190] width 279 height 66
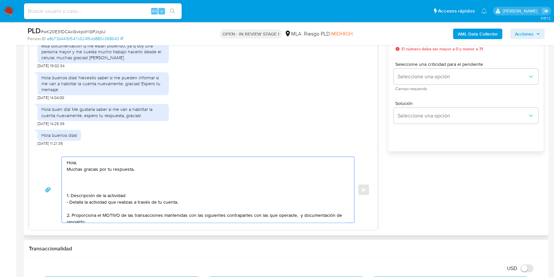
click at [87, 170] on textarea "Hola. Muchas gracias por tu respuesta. 1. Descripción de la actividad: - Detall…" at bounding box center [206, 190] width 279 height 66
paste textarea "Confirmamos la recepción de la documentación enviada."
click at [188, 180] on textarea "Hola. Muchas gracias por tu respuesta. Confirmamos la recepción de la documenta…" at bounding box center [206, 190] width 279 height 66
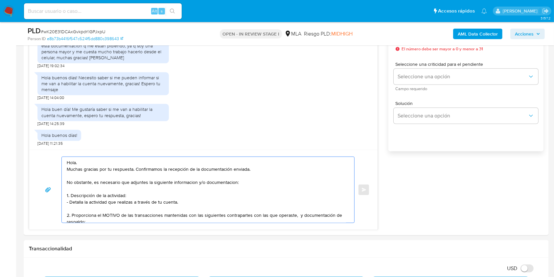
click at [0, 0] on lt-span "informaci ó n" at bounding box center [0, 0] width 0 height 0
click at [211, 185] on textarea "Hola. Muchas gracias por tu respuesta. Confirmamos la recepción de la documenta…" at bounding box center [206, 190] width 279 height 66
click at [221, 181] on textarea "Hola. Muchas gracias por tu respuesta. Confirmamos la recepción de la documenta…" at bounding box center [206, 190] width 279 height 66
click at [0, 0] on lt-span "documentaci ó n" at bounding box center [0, 0] width 0 height 0
click at [250, 183] on textarea "Hola. Muchas gracias por tu respuesta. Confirmamos la recepción de la documenta…" at bounding box center [206, 190] width 279 height 66
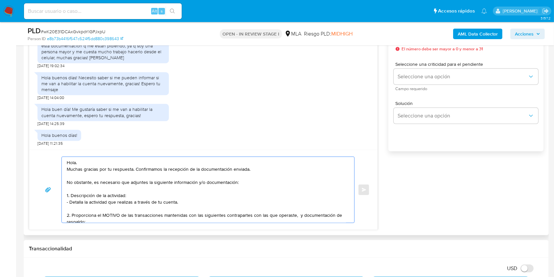
click at [210, 205] on textarea "Hola. Muchas gracias por tu respuesta. Confirmamos la recepción de la documenta…" at bounding box center [206, 190] width 279 height 66
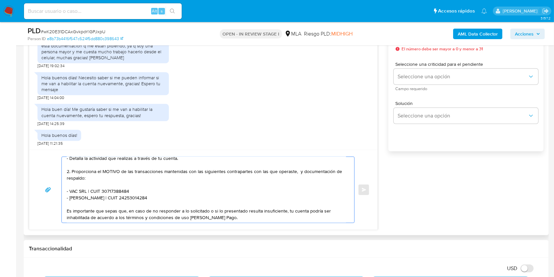
click at [166, 184] on textarea "Hola. Muchas gracias por tu respuesta. Confirmamos la recepción de la documenta…" at bounding box center [206, 190] width 279 height 66
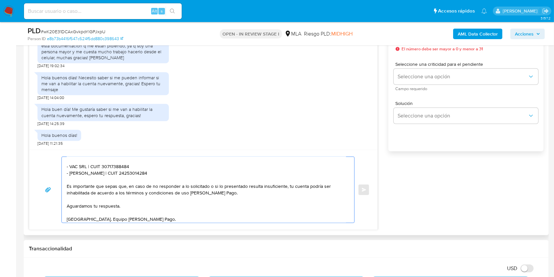
scroll to position [80, 0]
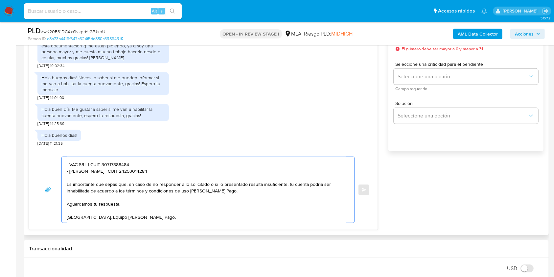
click at [212, 168] on textarea "Hola. Muchas gracias por tu respuesta. Confirmamos la recepción de la documenta…" at bounding box center [206, 190] width 279 height 66
type textarea "Hola. Muchas gracias por tu respuesta. Confirmamos la recepción de la documenta…"
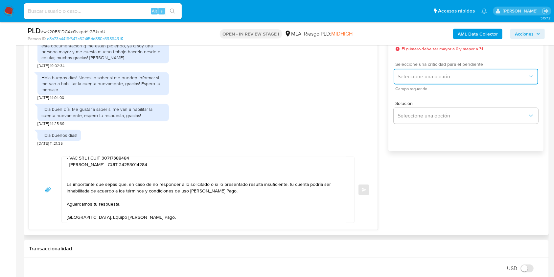
click at [418, 76] on span "Seleccione una opción" at bounding box center [463, 76] width 130 height 7
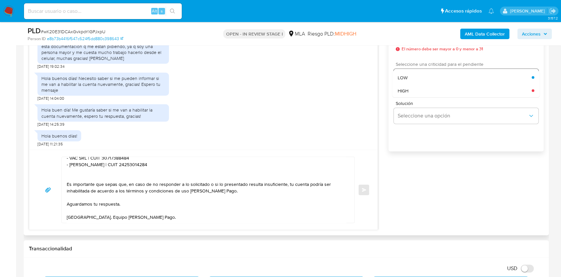
click at [418, 94] on div "HIGH" at bounding box center [465, 90] width 134 height 13
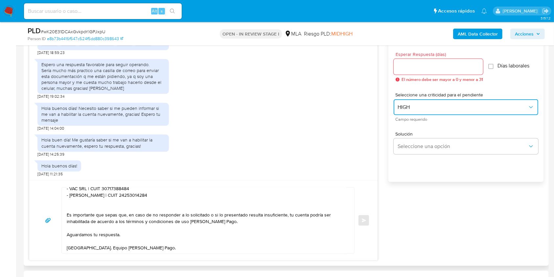
scroll to position [350, 0]
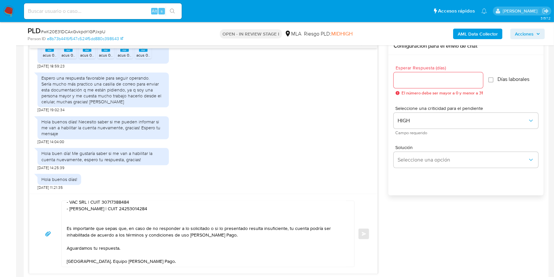
click at [410, 79] on input "Esperar Respuesta (días)" at bounding box center [438, 80] width 89 height 9
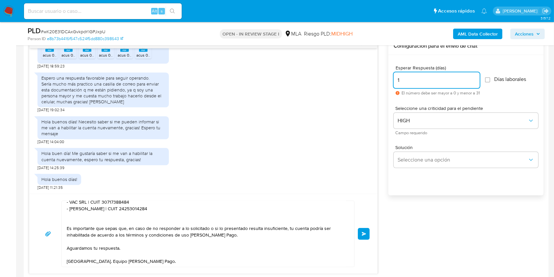
type input "1"
click at [187, 259] on textarea "Hola. Muchas gracias por tu respuesta. Confirmamos la recepción de la documenta…" at bounding box center [206, 234] width 279 height 66
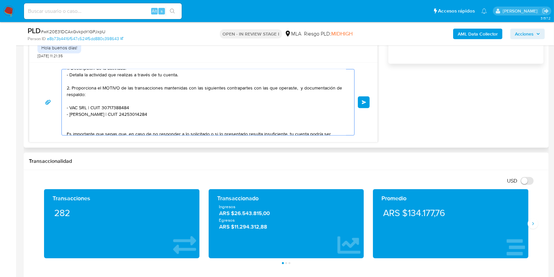
scroll to position [0, 0]
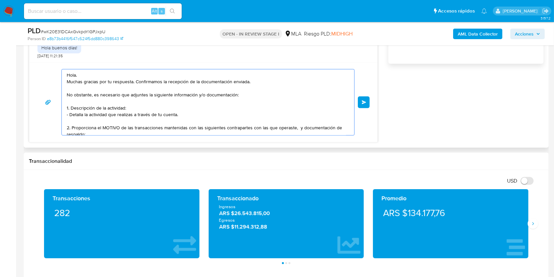
click at [208, 112] on textarea "Hola. Muchas gracias por tu respuesta. Confirmamos la recepción de la documenta…" at bounding box center [206, 102] width 279 height 66
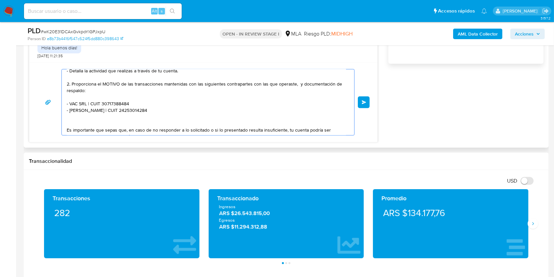
click at [221, 96] on textarea "Hola. Muchas gracias por tu respuesta. Confirmamos la recepción de la documenta…" at bounding box center [206, 102] width 279 height 66
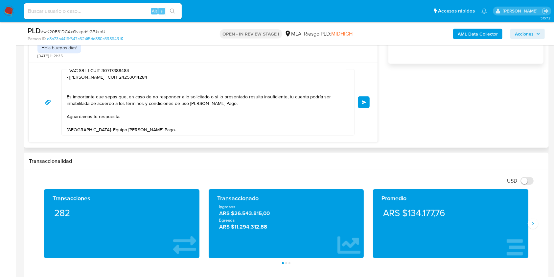
click at [362, 102] on span "Enviar" at bounding box center [364, 102] width 5 height 4
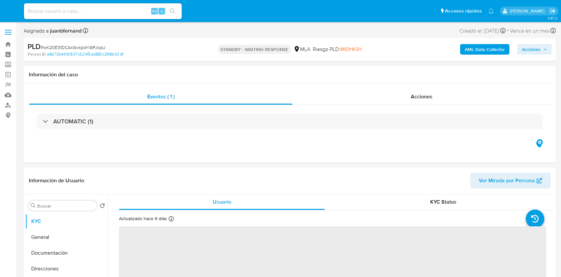
select select "10"
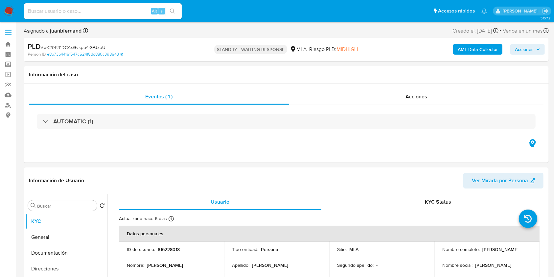
click at [119, 9] on input at bounding box center [103, 11] width 158 height 9
paste input "NpzA2L4cG4FoR1x7KnW53JSu"
type input "NpzA2L4cG4FoR1x7KnW53JSu"
click at [164, 14] on div "s" at bounding box center [161, 11] width 7 height 7
click at [170, 12] on icon "search-icon" at bounding box center [172, 11] width 5 height 5
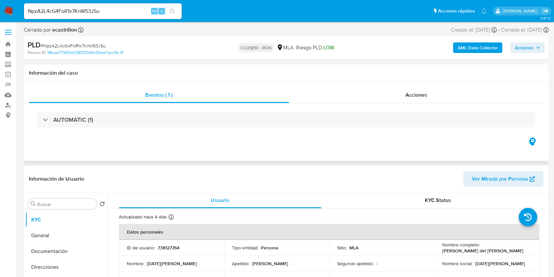
select select "10"
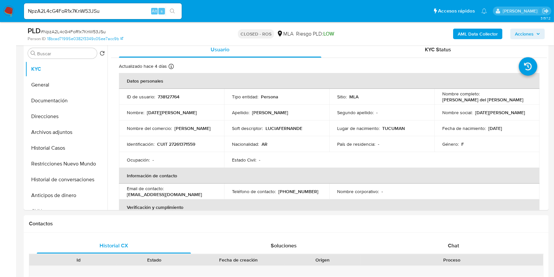
scroll to position [131, 0]
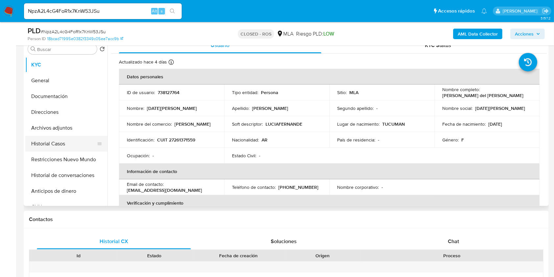
click at [76, 142] on button "Historial Casos" at bounding box center [63, 144] width 77 height 16
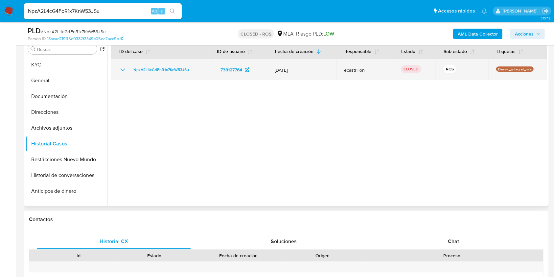
click at [120, 70] on icon "Mostrar/Ocultar" at bounding box center [123, 70] width 8 height 8
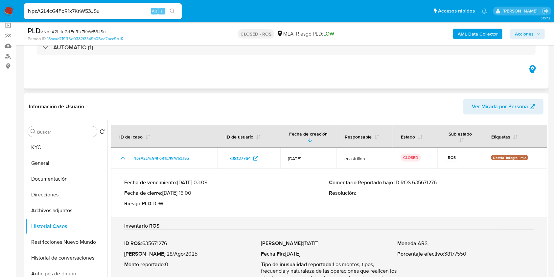
scroll to position [44, 0]
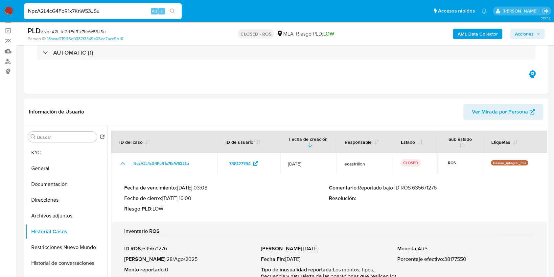
click at [121, 7] on input "NpzA2L4cG4FoR1x7KnW53JSu" at bounding box center [103, 11] width 158 height 9
paste input "SqVwoyTnIBFWYb7blES2YqJq"
type input "SqVwoyTnIBFWYb7blES2YqJq"
click at [173, 8] on button "search-icon" at bounding box center [172, 11] width 13 height 9
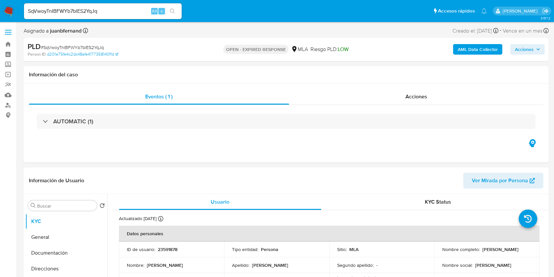
click at [118, 14] on input "SqVwoyTnIBFWYb7blES2YqJq" at bounding box center [103, 11] width 158 height 9
select select "10"
drag, startPoint x: 118, startPoint y: 14, endPoint x: 124, endPoint y: 11, distance: 6.7
click at [119, 14] on input "SqVwoyTnIBFWYb7blES2YqJq" at bounding box center [103, 11] width 158 height 9
click at [138, 9] on input "SqVwoyTnIBFWYb7blES2YqJq" at bounding box center [103, 11] width 158 height 9
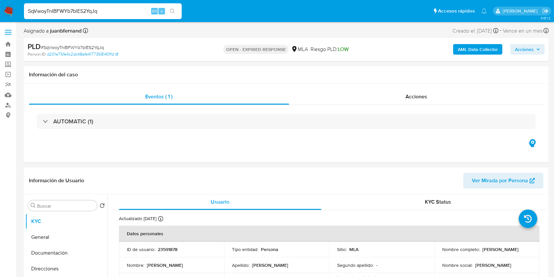
click at [137, 10] on input "SqVwoyTnIBFWYb7blES2YqJq" at bounding box center [103, 11] width 158 height 9
paste input "n1bA9Cv4xN8COrXJUuxLWbb1"
type input "n1bA9Cv4xN8COrXJUuxLWbb1"
click at [177, 12] on button "search-icon" at bounding box center [172, 11] width 13 height 9
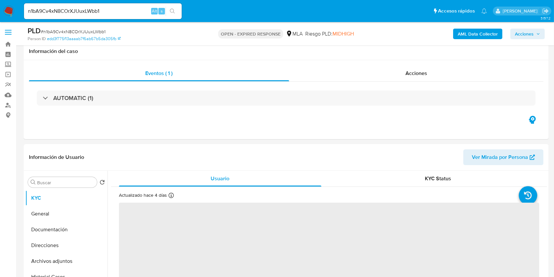
scroll to position [219, 0]
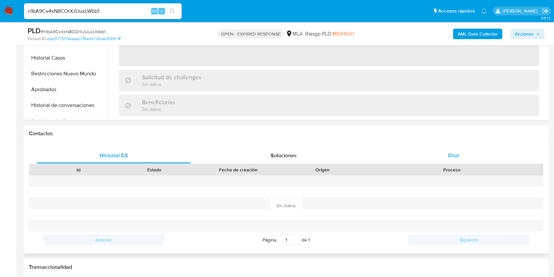
click at [464, 156] on div "Chat" at bounding box center [454, 156] width 154 height 16
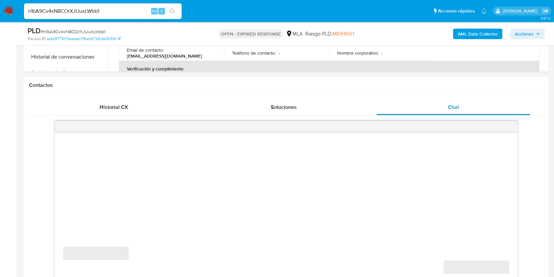
select select "10"
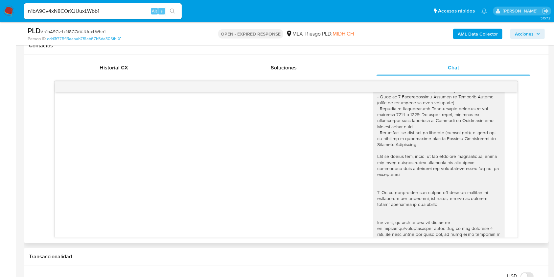
scroll to position [0, 0]
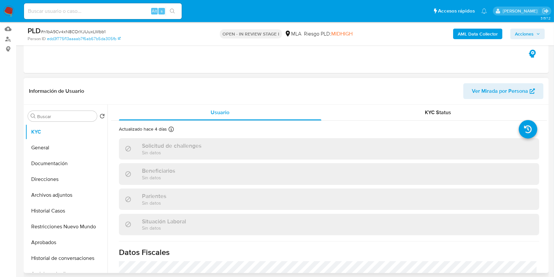
select select "10"
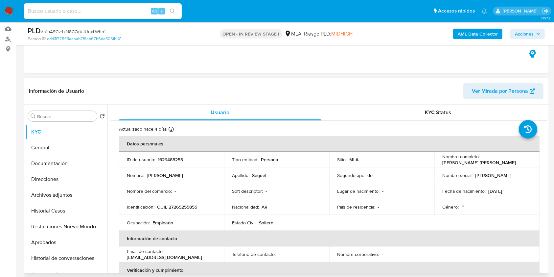
scroll to position [175, 0]
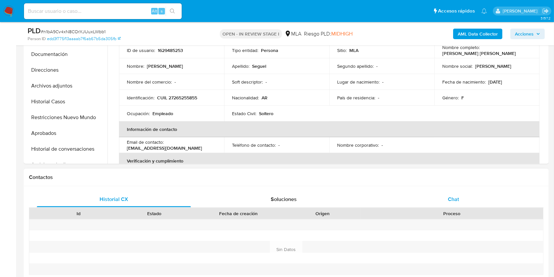
click at [433, 193] on div "Chat" at bounding box center [454, 199] width 154 height 16
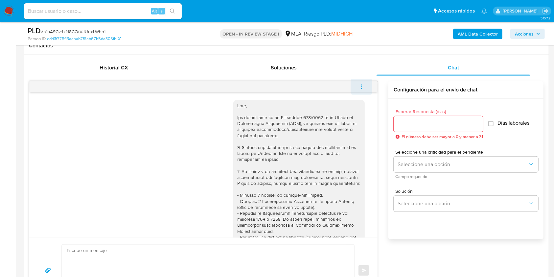
scroll to position [785, 0]
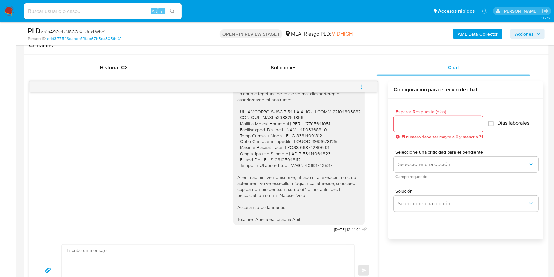
click at [364, 86] on icon "menu-action" at bounding box center [362, 87] width 6 height 6
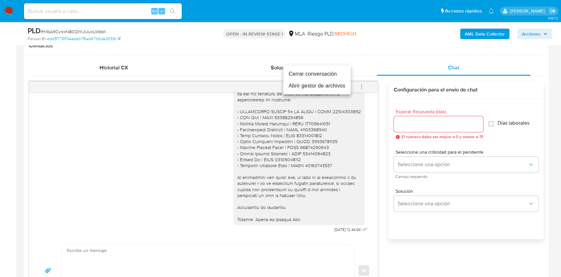
click at [311, 73] on li "Cerrar conversación" at bounding box center [316, 74] width 67 height 12
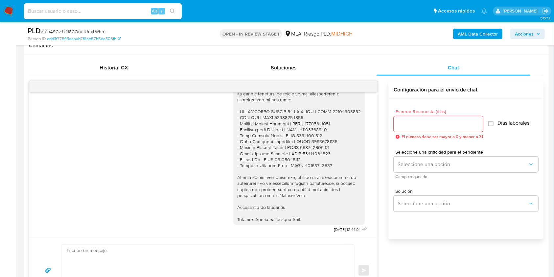
click at [110, 7] on input at bounding box center [103, 11] width 158 height 9
paste input "Q2QyyKvSrL82Ynzn7UxBR3uE"
type input "Q2QyyKvSrL82Ynzn7UxBR3uE"
click at [175, 11] on button "search-icon" at bounding box center [172, 11] width 13 height 9
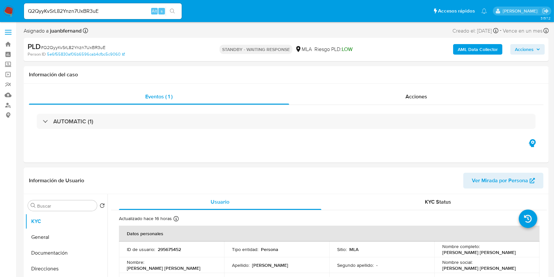
select select "10"
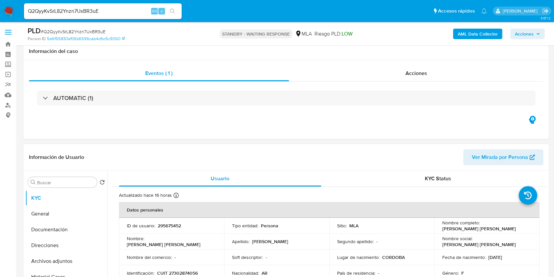
scroll to position [175, 0]
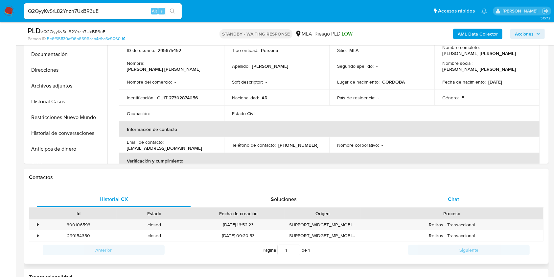
click at [439, 203] on div "Chat" at bounding box center [454, 199] width 154 height 16
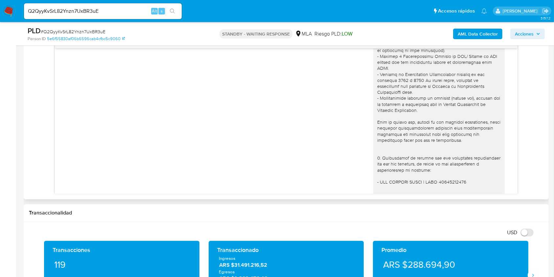
scroll to position [600, 0]
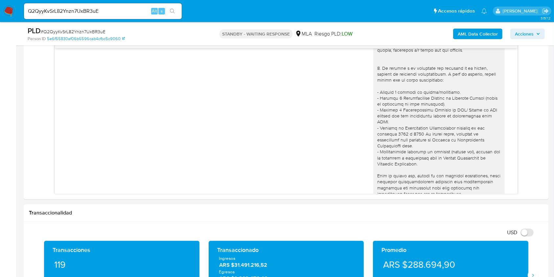
click at [140, 14] on input "Q2QyyKvSrL82Ynzn7UxBR3uE" at bounding box center [103, 11] width 158 height 9
paste input "LjDbdQbnojoqTU1vyEPgbLUd"
click at [139, 9] on input "Q2QyyKvSrL82Ynzn7UxBR3uELjDbdQbnojoqTU1vyEPgbLUd" at bounding box center [103, 11] width 158 height 9
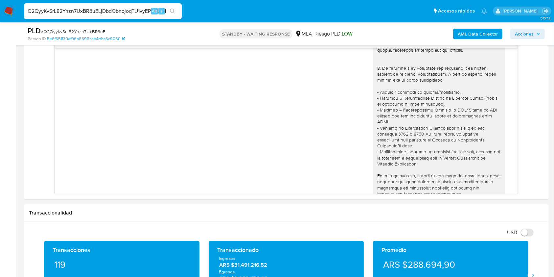
paste input
type input "LjDbdQbnojoqTU1vyEPgbLUd"
click at [178, 13] on button "search-icon" at bounding box center [172, 11] width 13 height 9
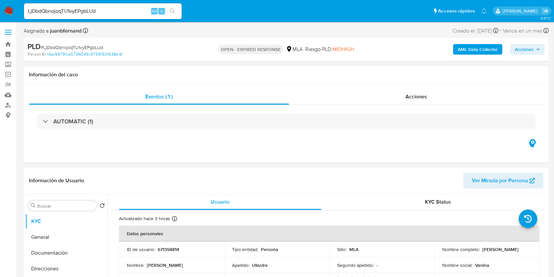
select select "10"
drag, startPoint x: 159, startPoint y: 73, endPoint x: 297, endPoint y: 30, distance: 144.2
click at [297, 30] on div "Asignado a juanbfernand Asignado el: 17/07/2025 16:32:24 Creado el: 12/07/2025 …" at bounding box center [286, 32] width 525 height 12
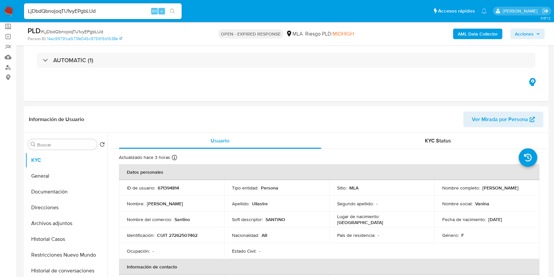
scroll to position [87, 0]
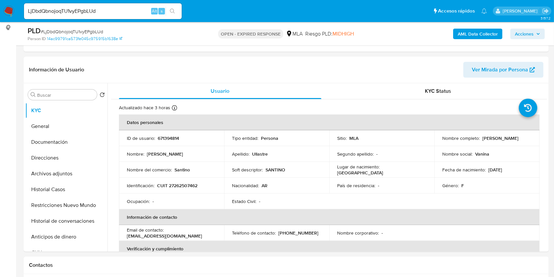
click at [135, 9] on input "LjDbdQbnojoqTU1vyEPgbLUd" at bounding box center [103, 11] width 158 height 9
paste input "OULkq9lyPE5HxPDwiWz55HNN"
type input "OULkq9lyPE5HxPDwiWz55HNN"
click at [172, 12] on icon "search-icon" at bounding box center [172, 11] width 5 height 5
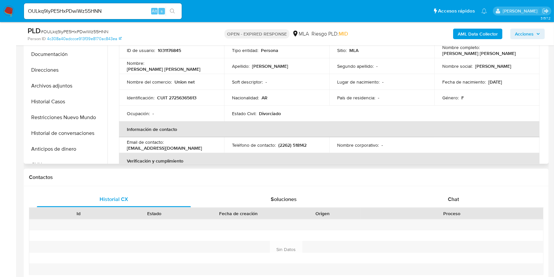
select select "10"
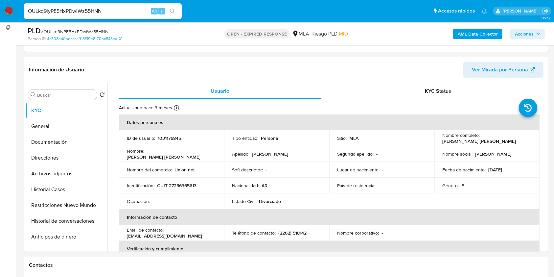
click at [129, 14] on input "OULkq9lyPE5HxPDwiWz55HNN" at bounding box center [103, 11] width 158 height 9
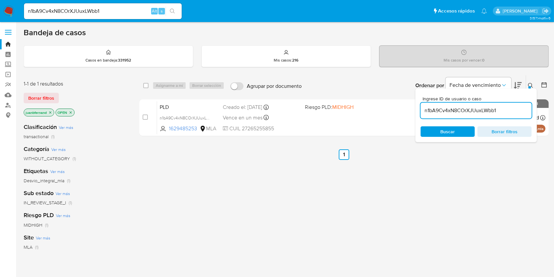
click at [502, 108] on input "n1bA9Cv4xN8COrXJUuxLWbb1" at bounding box center [476, 110] width 111 height 9
paste input "OULkq9lyPE5HxPDwiWz55HNN"
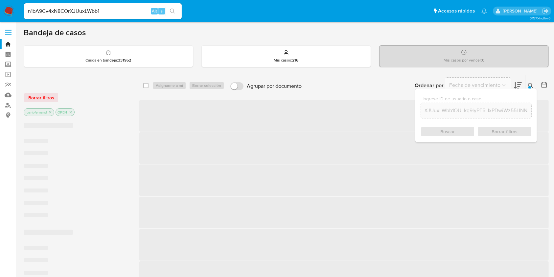
click at [482, 105] on div "n1bA9Cv4xN8COrXJUuxLWbb1OULkq9lyPE5HxPDwiWz55HNN" at bounding box center [476, 111] width 111 height 16
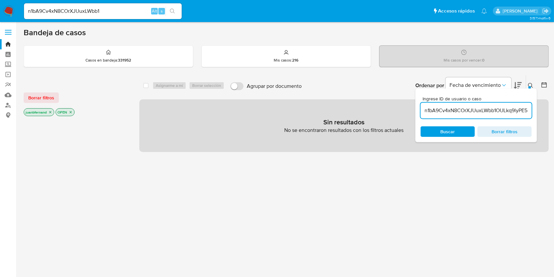
click at [484, 112] on input "n1bA9Cv4xN8COrXJUuxLWbb1OULkq9lyPE5HxPDwiWz55HNN" at bounding box center [476, 110] width 111 height 9
paste input
type input "OULkq9lyPE5HxPDwiWz55HNN"
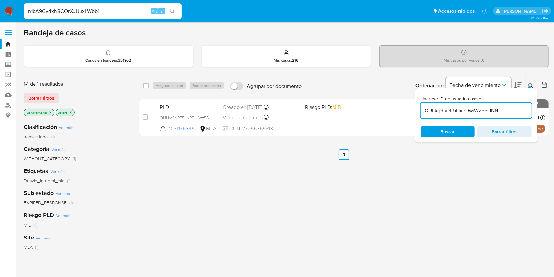
click at [150, 85] on div "select-all-cases-checkbox" at bounding box center [147, 86] width 8 height 8
click at [147, 85] on input "checkbox" at bounding box center [145, 85] width 5 height 5
checkbox input "true"
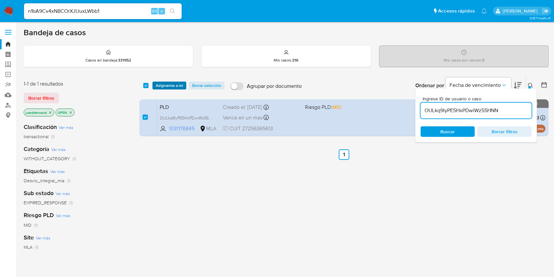
click at [168, 83] on span "Asignarme a mí" at bounding box center [169, 85] width 27 height 7
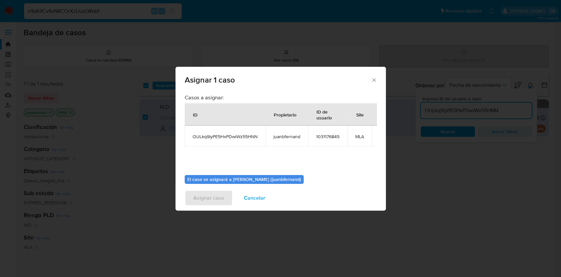
scroll to position [40, 0]
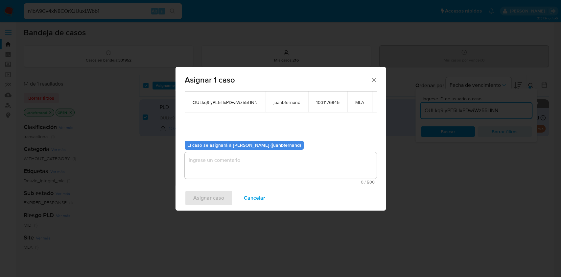
click at [251, 170] on textarea "assign-modal" at bounding box center [281, 165] width 192 height 26
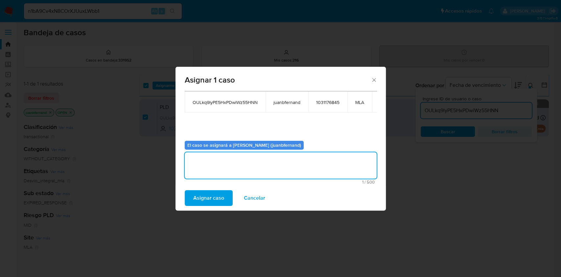
click at [220, 195] on span "Asignar caso" at bounding box center [208, 198] width 31 height 14
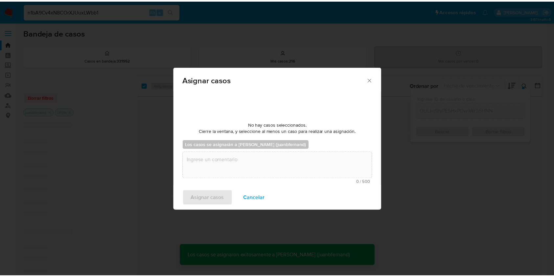
scroll to position [39, 0]
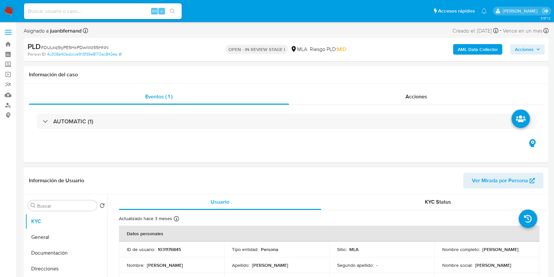
select select "10"
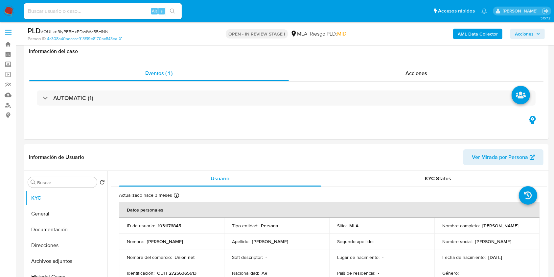
scroll to position [219, 0]
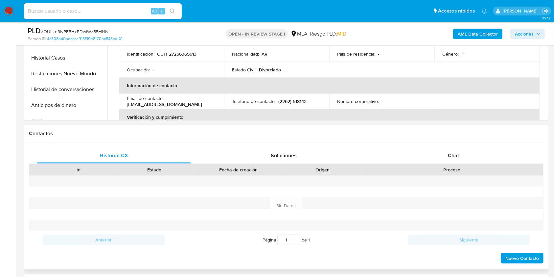
click at [444, 164] on div "Id Estado Fecha de creación Origen Proceso" at bounding box center [286, 170] width 515 height 12
click at [453, 151] on div "Chat" at bounding box center [454, 156] width 154 height 16
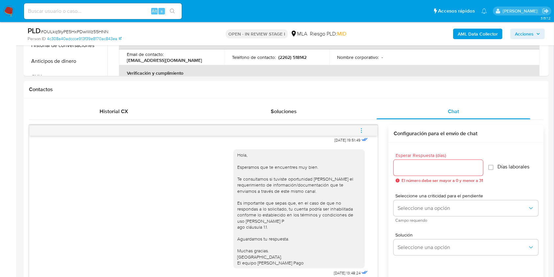
scroll to position [350, 0]
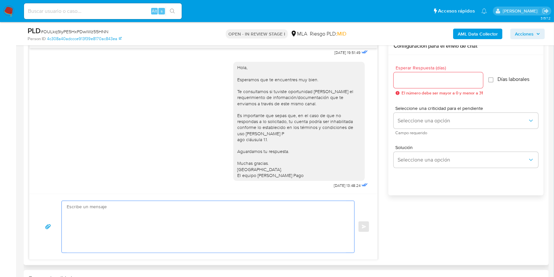
click at [123, 221] on textarea at bounding box center [206, 227] width 279 height 52
paste textarea "Hola. Esperamos que te encuentres muy bien. Te consultamos si tuviste oportunid…"
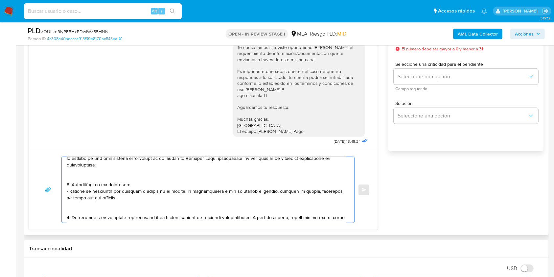
scroll to position [87, 0]
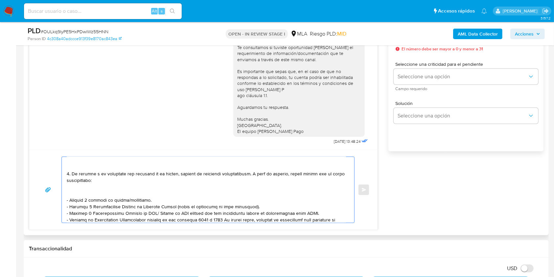
click at [110, 167] on textarea at bounding box center [206, 190] width 279 height 66
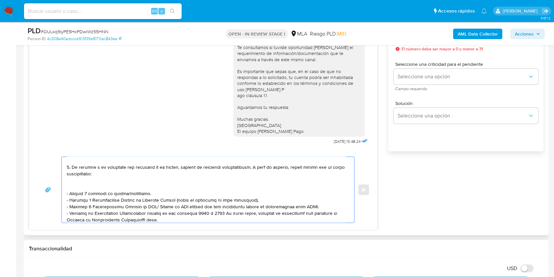
click at [106, 185] on textarea at bounding box center [206, 190] width 279 height 66
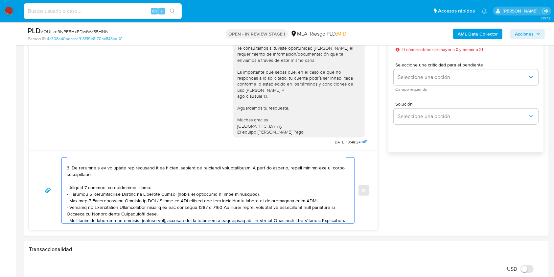
scroll to position [175, 0]
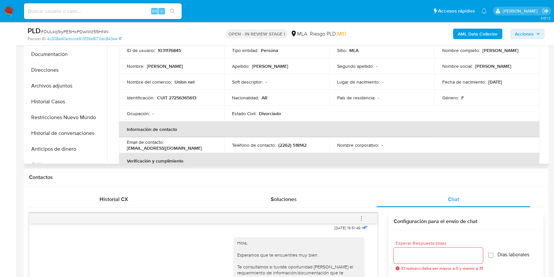
click at [191, 97] on p "CUIT 27256365613" at bounding box center [176, 98] width 39 height 6
copy p "27256365613"
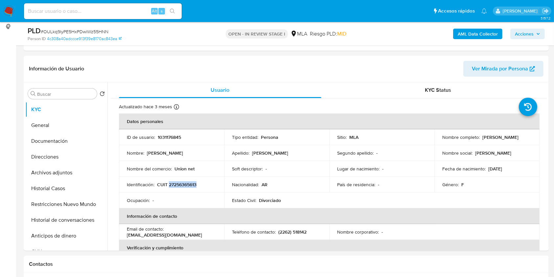
scroll to position [87, 0]
click at [176, 63] on header "Información de Usuario Ver Mirada por Persona" at bounding box center [286, 70] width 515 height 16
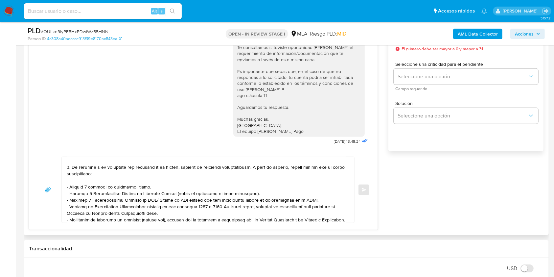
scroll to position [0, 0]
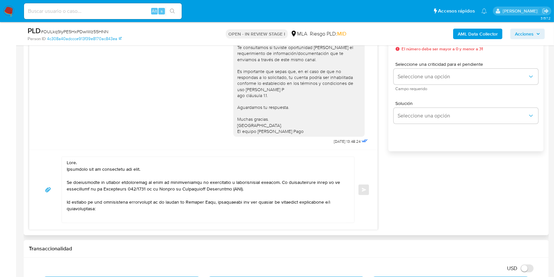
click at [163, 168] on textarea at bounding box center [206, 190] width 279 height 66
click at [241, 190] on textarea at bounding box center [206, 190] width 279 height 66
click at [113, 210] on textarea at bounding box center [206, 190] width 279 height 66
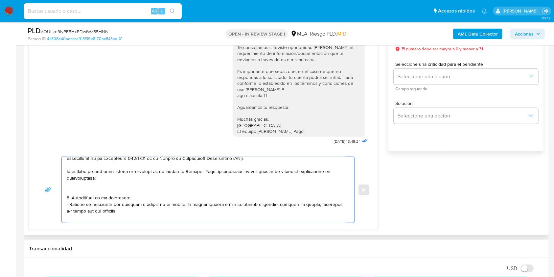
scroll to position [44, 0]
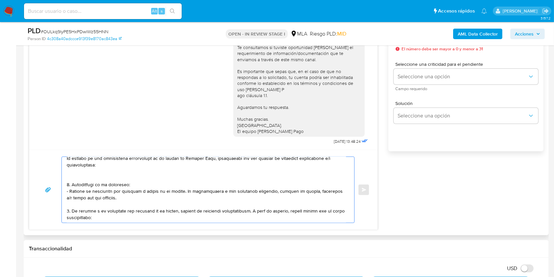
click at [98, 180] on textarea at bounding box center [206, 190] width 279 height 66
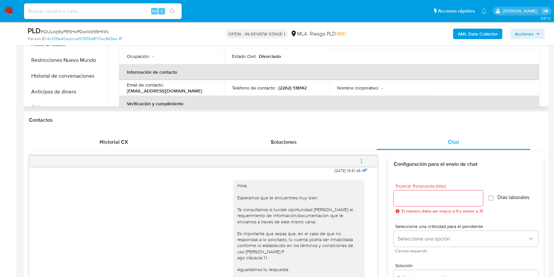
scroll to position [219, 0]
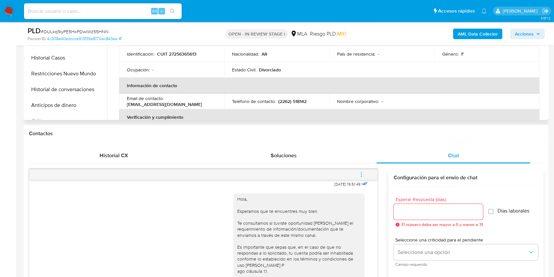
click at [188, 53] on p "CUIT 27256365613" at bounding box center [176, 54] width 39 height 6
copy p "27256365613"
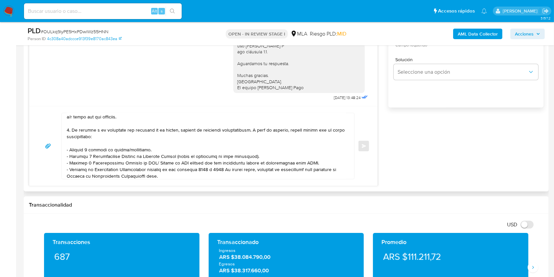
scroll to position [87, 0]
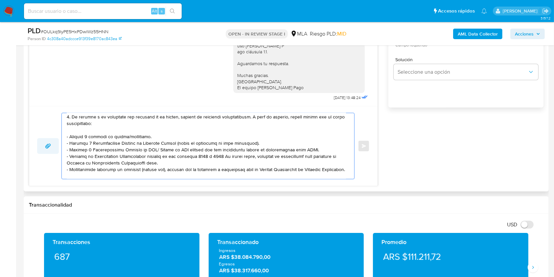
drag, startPoint x: 155, startPoint y: 137, endPoint x: 56, endPoint y: 138, distance: 99.3
click at [56, 138] on div "Enviar" at bounding box center [203, 146] width 333 height 66
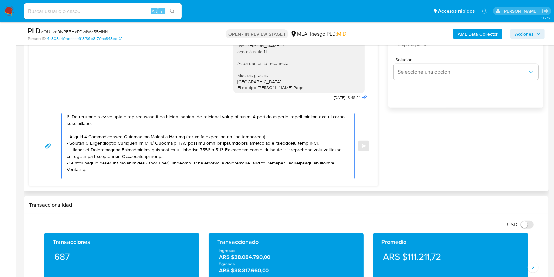
drag, startPoint x: 252, startPoint y: 136, endPoint x: 49, endPoint y: 136, distance: 203.4
click at [49, 136] on div "Enviar" at bounding box center [203, 146] width 333 height 66
click at [181, 144] on textarea at bounding box center [206, 146] width 279 height 66
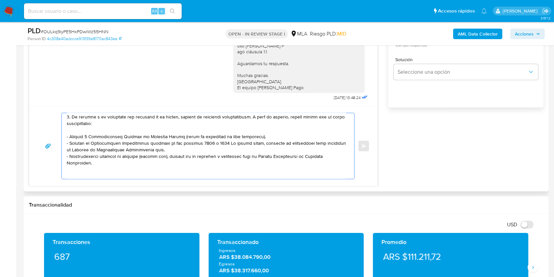
click at [118, 164] on textarea at bounding box center [206, 146] width 279 height 66
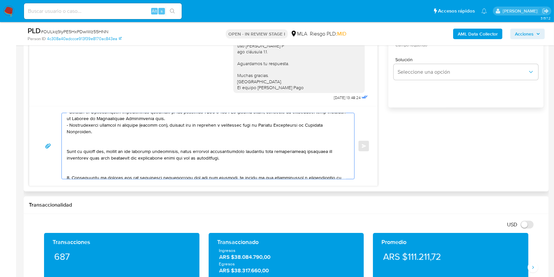
scroll to position [131, 0]
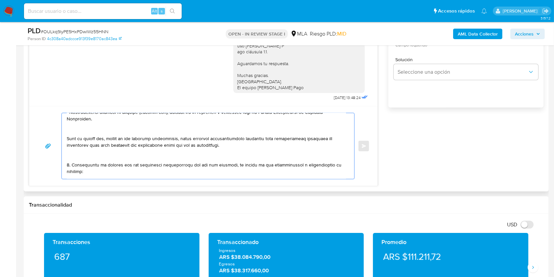
click at [104, 131] on textarea at bounding box center [206, 146] width 279 height 66
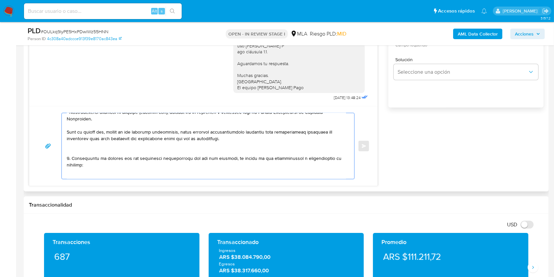
click at [103, 147] on textarea at bounding box center [206, 146] width 279 height 66
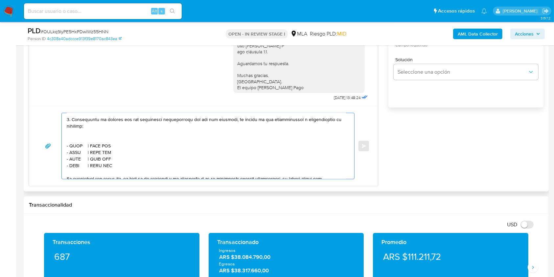
click at [91, 138] on textarea at bounding box center [206, 146] width 279 height 66
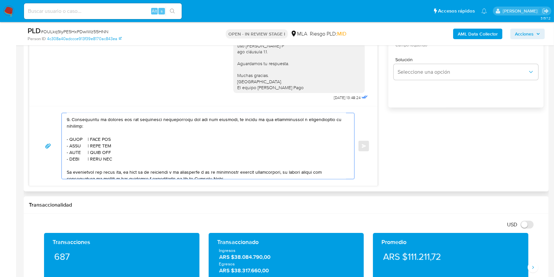
scroll to position [157, 0]
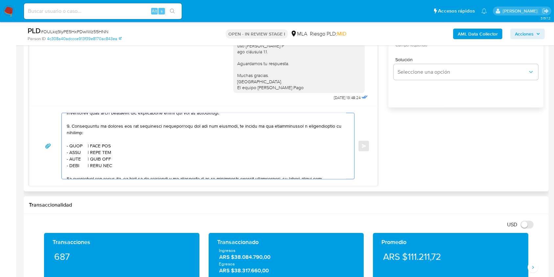
drag, startPoint x: 118, startPoint y: 169, endPoint x: 59, endPoint y: 131, distance: 70.1
click at [59, 131] on div "Enviar" at bounding box center [203, 146] width 333 height 66
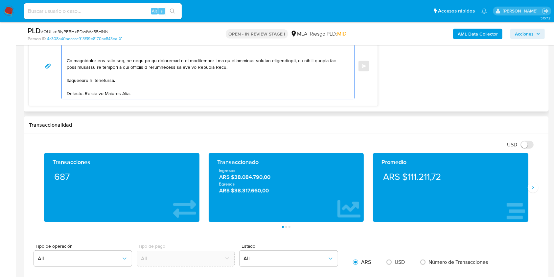
scroll to position [438, 0]
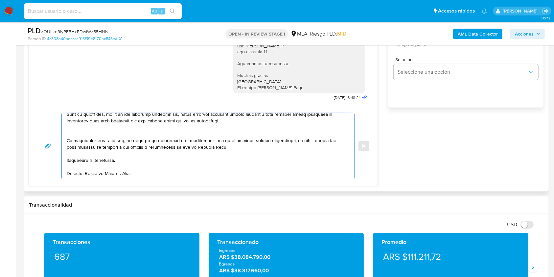
click at [118, 159] on textarea at bounding box center [206, 146] width 279 height 66
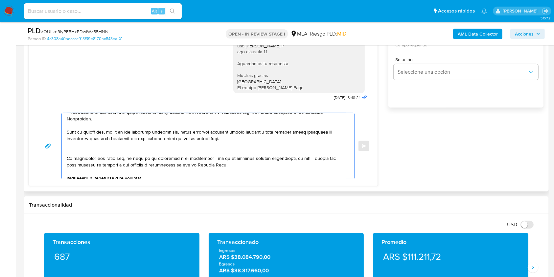
scroll to position [154, 0]
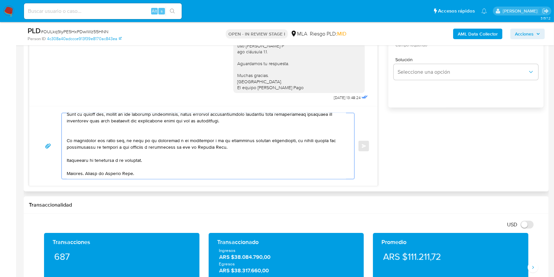
click at [163, 172] on textarea at bounding box center [206, 146] width 279 height 66
click at [163, 158] on textarea at bounding box center [206, 146] width 279 height 66
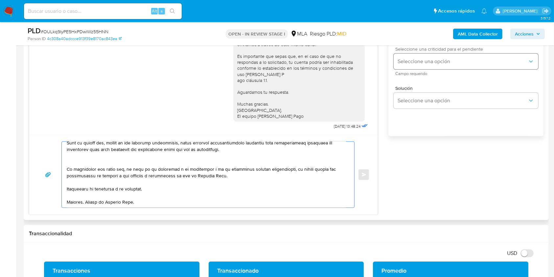
scroll to position [350, 0]
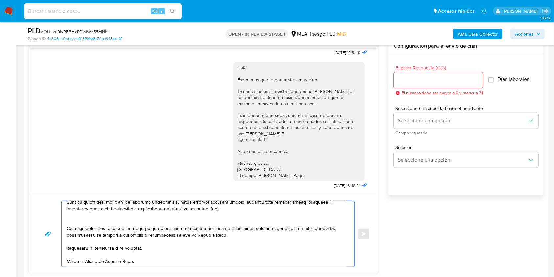
type textarea "Hola. Esperamos que te encuentres muy bien. Te consultamos si tuviste oportunid…"
click at [428, 82] on input "Esperar Respuesta (días)" at bounding box center [438, 80] width 89 height 9
type input "1"
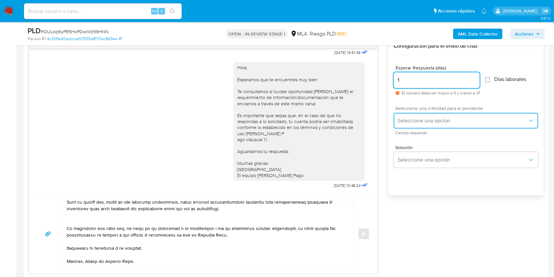
click at [412, 124] on button "Seleccione una opción" at bounding box center [466, 121] width 145 height 16
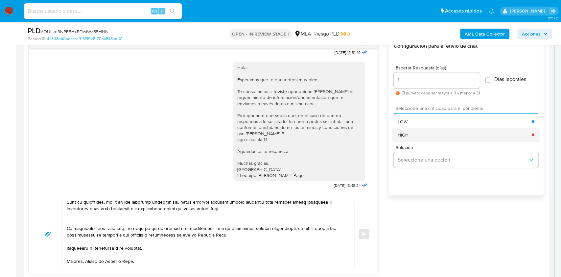
click at [423, 133] on div "HIGH" at bounding box center [465, 134] width 134 height 13
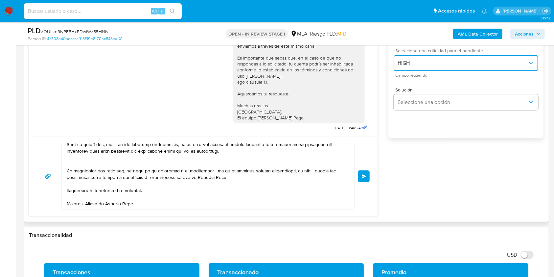
scroll to position [394, 0]
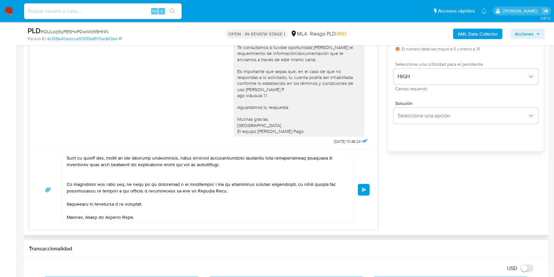
click at [365, 189] on span "Enviar" at bounding box center [364, 190] width 5 height 4
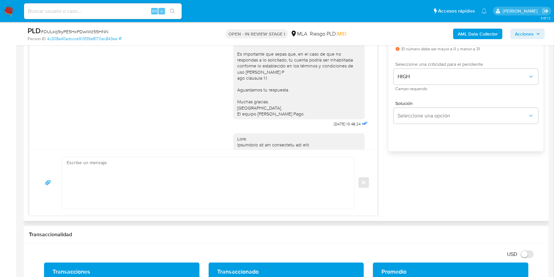
scroll to position [660, 0]
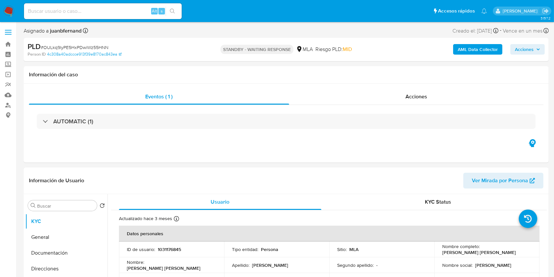
select select "10"
click at [122, 9] on input at bounding box center [103, 11] width 158 height 9
paste input "SqVwoyTnIBFWYb7blES2YqJq"
type input "SqVwoyTnIBFWYb7blES2YqJq"
click at [162, 10] on span "s" at bounding box center [162, 11] width 2 height 6
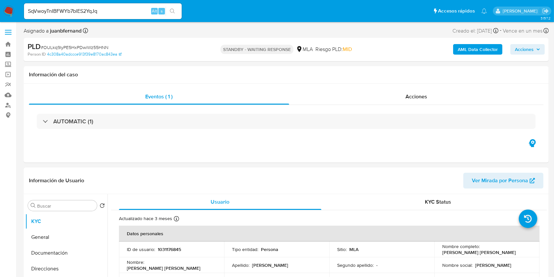
click at [174, 11] on icon "search-icon" at bounding box center [172, 11] width 5 height 5
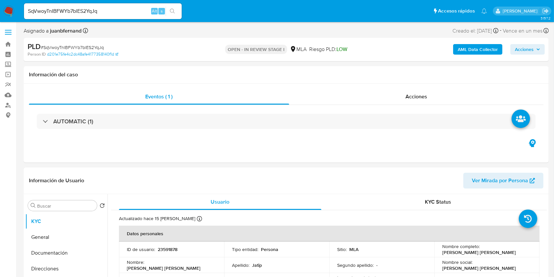
select select "10"
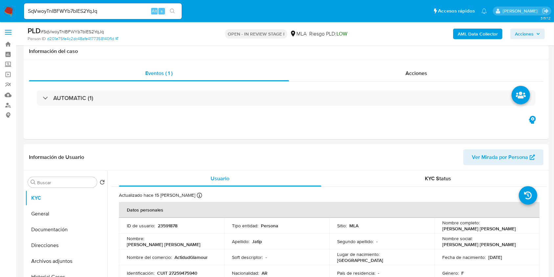
scroll to position [219, 0]
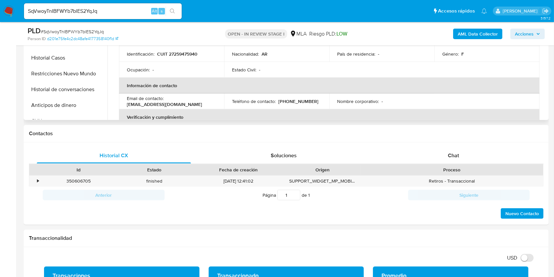
drag, startPoint x: 443, startPoint y: 152, endPoint x: 152, endPoint y: 82, distance: 299.6
click at [443, 152] on div "Chat" at bounding box center [454, 156] width 154 height 16
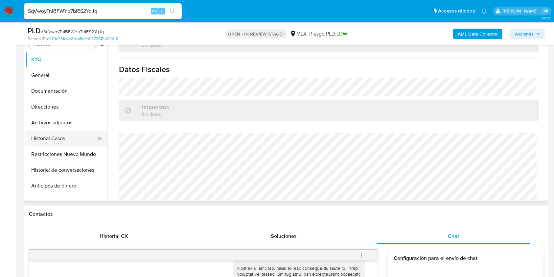
scroll to position [87, 0]
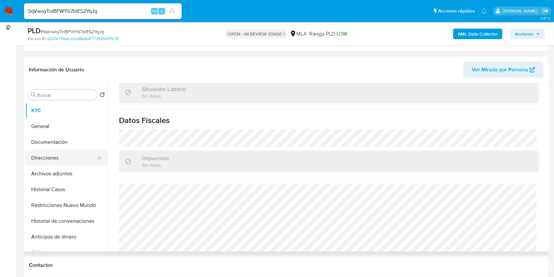
click at [58, 154] on button "Direcciones" at bounding box center [63, 158] width 77 height 16
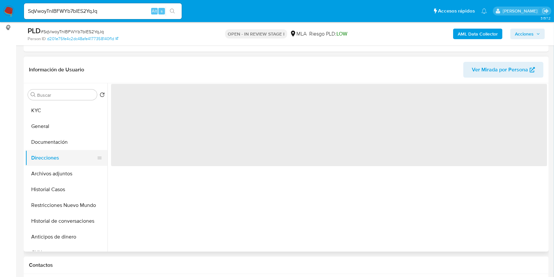
scroll to position [0, 0]
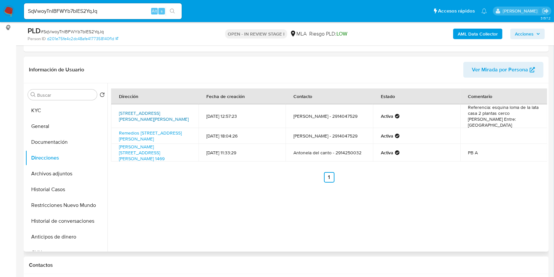
click at [147, 111] on link "[STREET_ADDRESS][PERSON_NAME][PERSON_NAME]" at bounding box center [154, 116] width 70 height 12
click at [148, 129] on link "Remedios [STREET_ADDRESS][PERSON_NAME]" at bounding box center [150, 135] width 63 height 12
click at [148, 147] on link "[PERSON_NAME][STREET_ADDRESS][PERSON_NAME] 1469" at bounding box center [142, 152] width 46 height 18
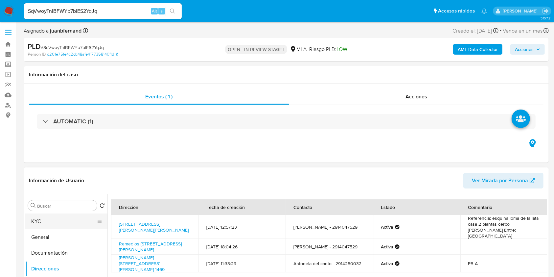
click at [37, 220] on button "KYC" at bounding box center [63, 221] width 77 height 16
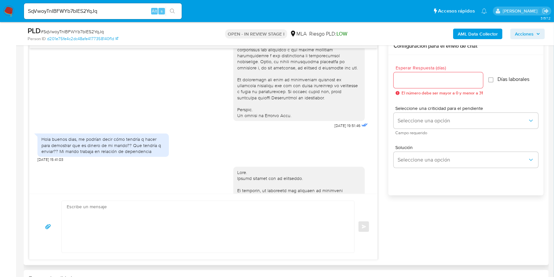
scroll to position [307, 0]
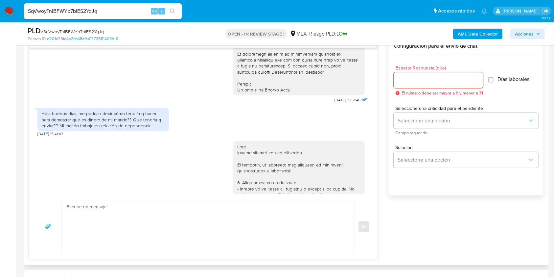
click at [335, 103] on span "[DATE] 19:51:46" at bounding box center [348, 99] width 26 height 5
drag, startPoint x: 322, startPoint y: 111, endPoint x: 335, endPoint y: 112, distance: 12.8
click at [335, 103] on span "[DATE] 19:51:46" at bounding box center [348, 99] width 26 height 5
copy span "[DATE]"
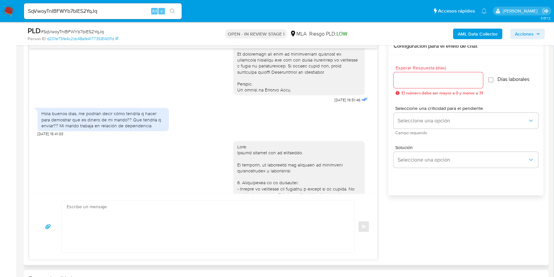
click at [37, 136] on span "[DATE] 15:41:03" at bounding box center [50, 133] width 26 height 5
drag, startPoint x: 37, startPoint y: 145, endPoint x: 48, endPoint y: 144, distance: 10.9
click at [48, 136] on span "[DATE] 15:41:03" at bounding box center [50, 133] width 26 height 5
copy span "[DATE]"
click at [146, 128] on div "Hola buenos dias, me podrían decir cómo tendría q hacer para demostrar que es d…" at bounding box center [103, 119] width 124 height 18
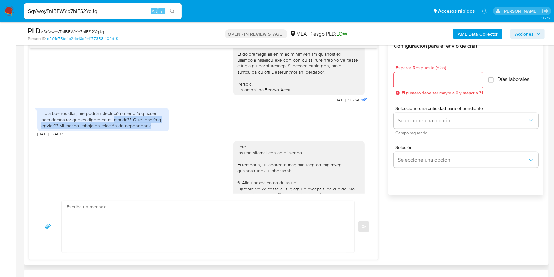
drag, startPoint x: 146, startPoint y: 136, endPoint x: 123, endPoint y: 133, distance: 23.2
click at [123, 128] on div "Hola buenos dias, me podrían decir cómo tendría q hacer para demostrar que es d…" at bounding box center [103, 119] width 124 height 18
click at [80, 126] on div "Hola buenos dias, me podrían decir cómo tendría q hacer para demostrar que es d…" at bounding box center [103, 119] width 124 height 18
drag, startPoint x: 80, startPoint y: 126, endPoint x: 143, endPoint y: 135, distance: 63.8
click at [143, 128] on div "Hola buenos dias, me podrían decir cómo tendría q hacer para demostrar que es d…" at bounding box center [103, 119] width 124 height 18
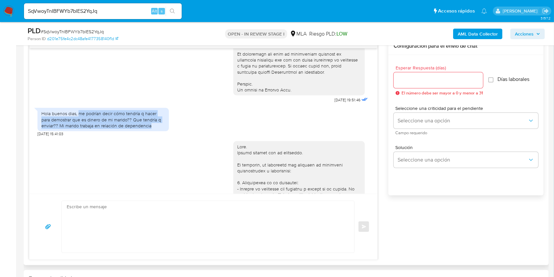
copy div "me podrían decir cómo tendría q hacer para demostrar que es dinero de mi marido…"
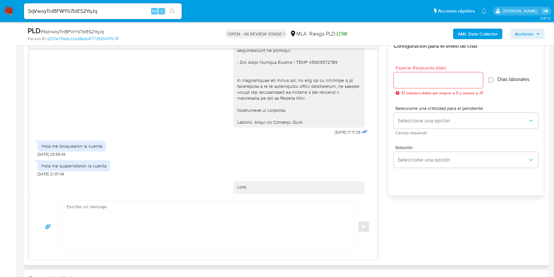
scroll to position [657, 0]
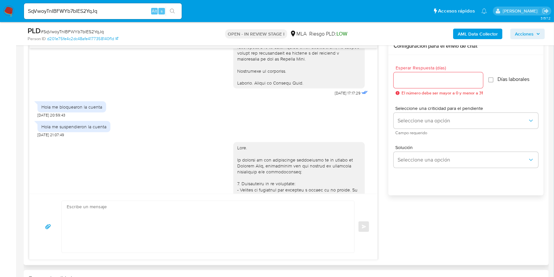
click at [335, 96] on span "[DATE] 17:17:29" at bounding box center [348, 92] width 26 height 5
drag, startPoint x: 322, startPoint y: 104, endPoint x: 335, endPoint y: 105, distance: 12.5
click at [335, 96] on span "[DATE] 17:17:29" at bounding box center [348, 92] width 26 height 5
copy span "[DATE]"
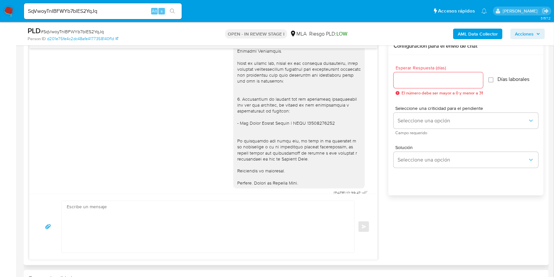
scroll to position [928, 0]
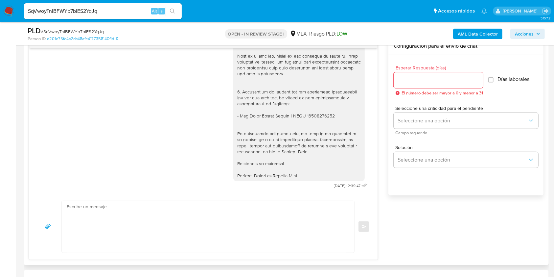
click at [334, 185] on span "[DATE] 12:39:47" at bounding box center [347, 185] width 27 height 5
drag, startPoint x: 320, startPoint y: 185, endPoint x: 331, endPoint y: 185, distance: 10.9
click at [334, 185] on span "[DATE] 12:39:47" at bounding box center [347, 185] width 27 height 5
copy span "[DATE]"
click at [276, 116] on div at bounding box center [299, 28] width 124 height 299
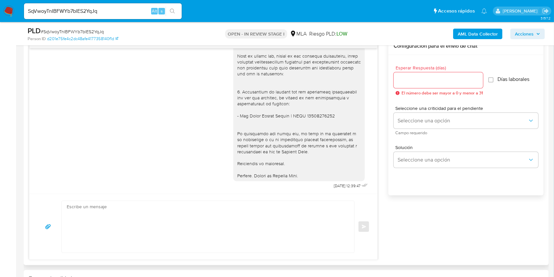
click at [320, 114] on div at bounding box center [299, 28] width 124 height 299
drag, startPoint x: 320, startPoint y: 114, endPoint x: 237, endPoint y: 115, distance: 83.5
click at [237, 115] on div at bounding box center [299, 28] width 124 height 299
copy div "Del Canto Sergio Adrian | CUIT 23216246519"
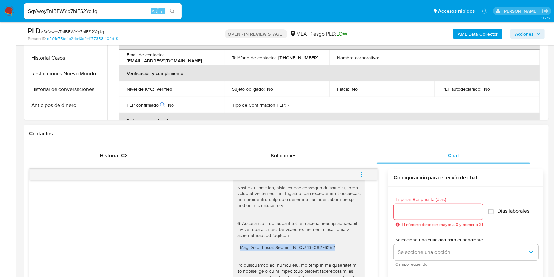
scroll to position [307, 0]
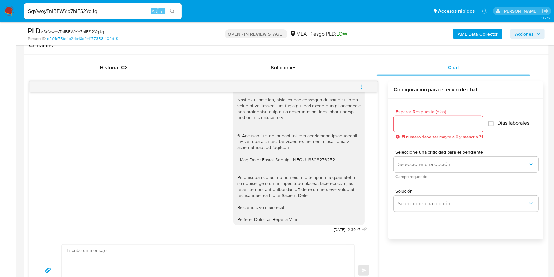
click at [349, 58] on div "Historial CX Soluciones Chat Id Estado Fecha de creación Origen Proceso • 35060…" at bounding box center [286, 182] width 525 height 254
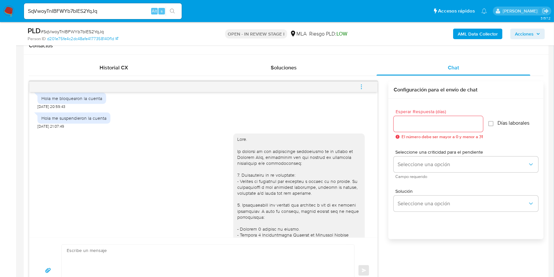
scroll to position [928, 0]
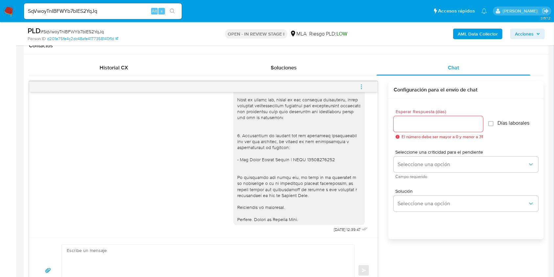
click at [314, 188] on div at bounding box center [299, 72] width 124 height 299
click at [363, 85] on icon "menu-action" at bounding box center [362, 87] width 6 height 6
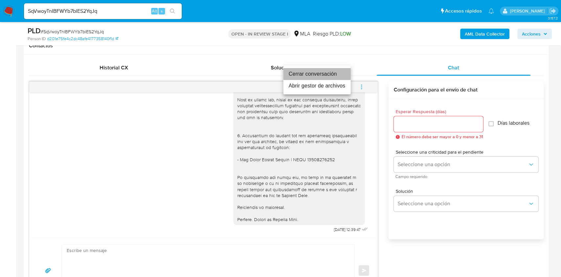
click at [316, 77] on li "Cerrar conversación" at bounding box center [316, 74] width 67 height 12
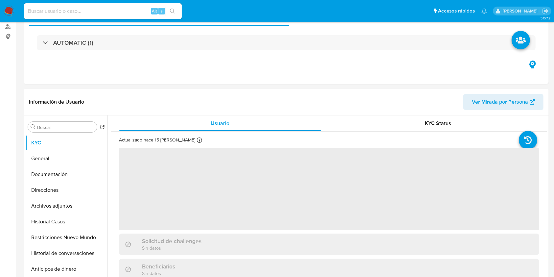
scroll to position [263, 0]
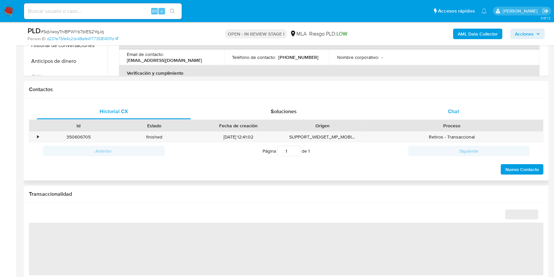
click at [469, 108] on div "Chat" at bounding box center [454, 112] width 154 height 16
select select "10"
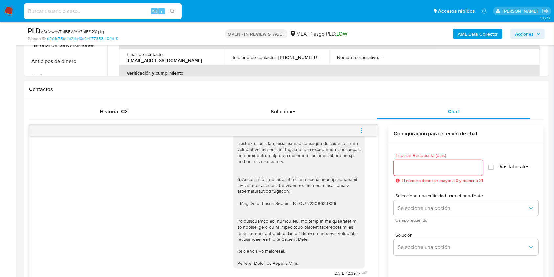
scroll to position [307, 0]
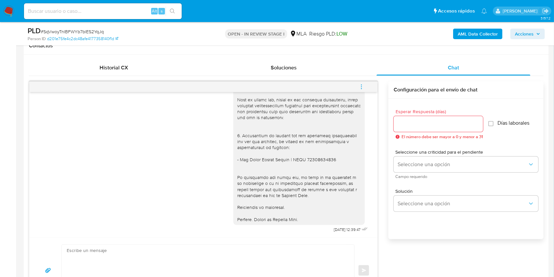
click at [360, 90] on span "menu-action" at bounding box center [362, 87] width 6 height 16
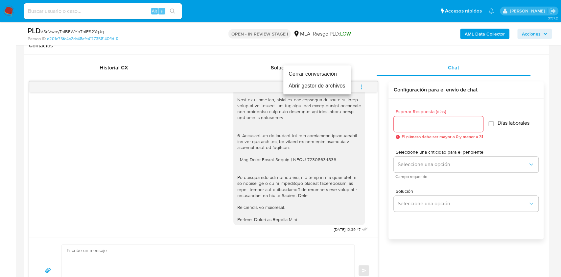
click at [326, 74] on li "Cerrar conversación" at bounding box center [316, 74] width 67 height 12
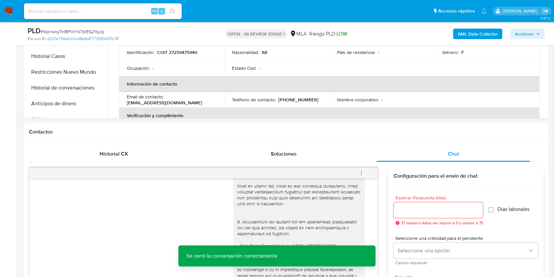
scroll to position [131, 0]
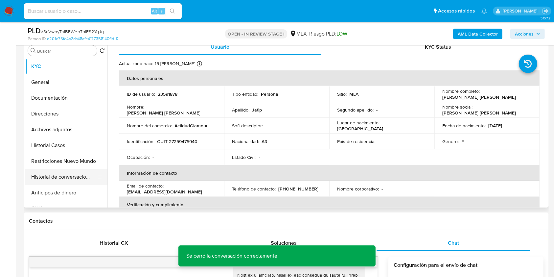
click at [51, 172] on button "Historial de conversaciones" at bounding box center [63, 177] width 77 height 16
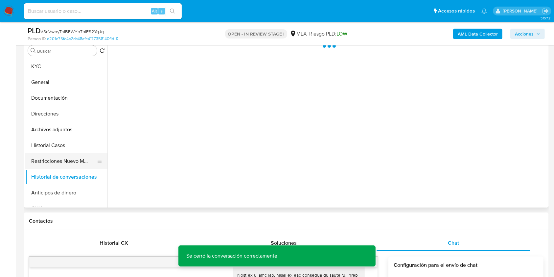
click at [58, 159] on button "Restricciones Nuevo Mundo" at bounding box center [63, 161] width 77 height 16
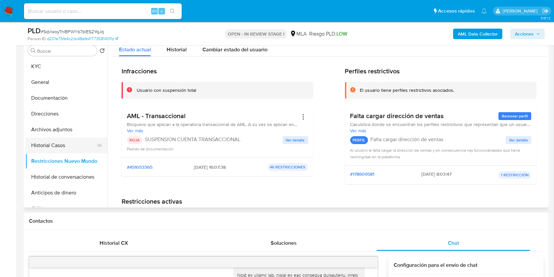
click at [54, 146] on button "Historial Casos" at bounding box center [63, 145] width 77 height 16
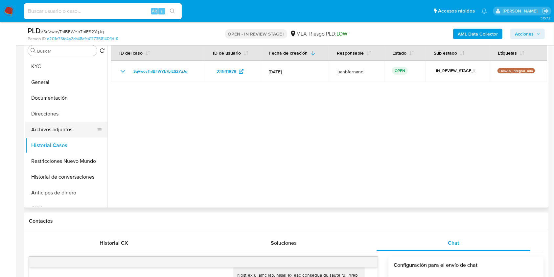
click at [58, 129] on button "Archivos adjuntos" at bounding box center [63, 130] width 77 height 16
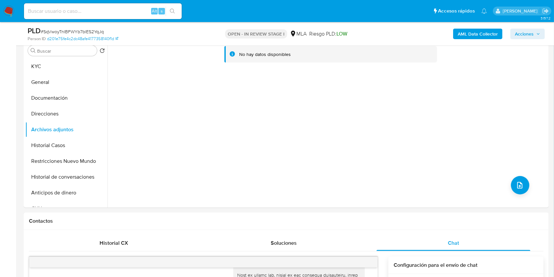
click at [479, 33] on b "AML Data Collector" at bounding box center [478, 34] width 40 height 11
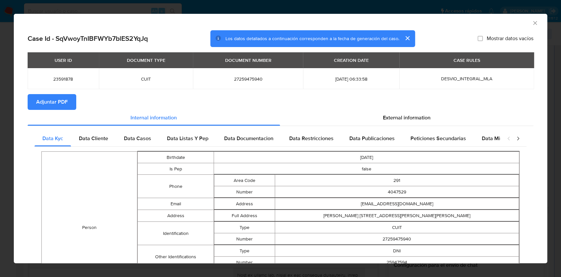
click at [51, 102] on span "Adjuntar PDF" at bounding box center [52, 102] width 32 height 14
click at [533, 23] on icon "Cerrar ventana" at bounding box center [535, 23] width 4 height 4
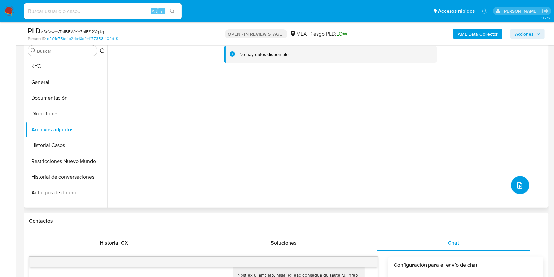
click at [517, 183] on icon "upload-file" at bounding box center [520, 185] width 8 height 8
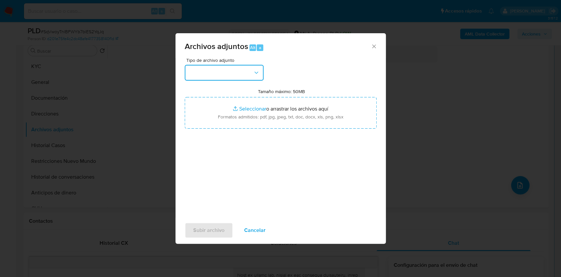
click at [222, 72] on button "button" at bounding box center [224, 73] width 79 height 16
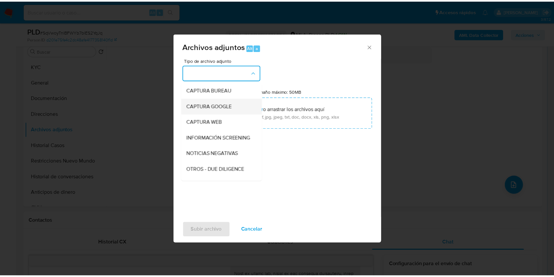
scroll to position [87, 0]
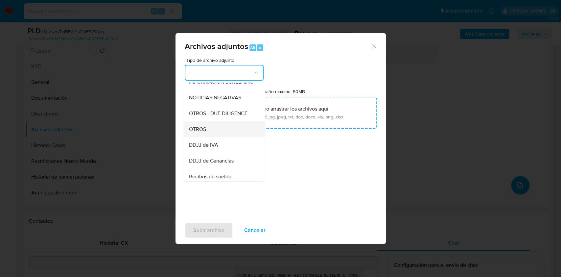
click at [222, 135] on div "OTROS" at bounding box center [222, 129] width 67 height 16
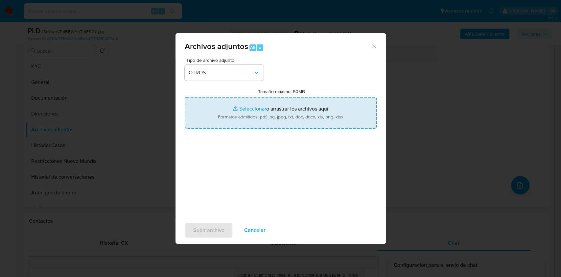
type input "C:\fakepath\Movimientos - 23591878.xlsx"
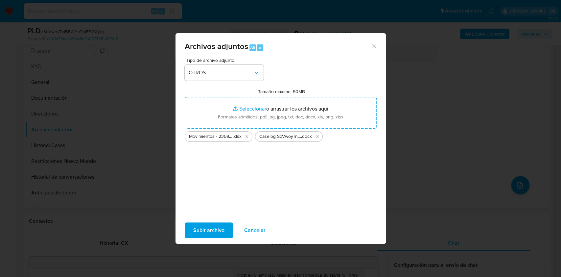
click at [210, 232] on span "Subir archivo" at bounding box center [208, 230] width 31 height 14
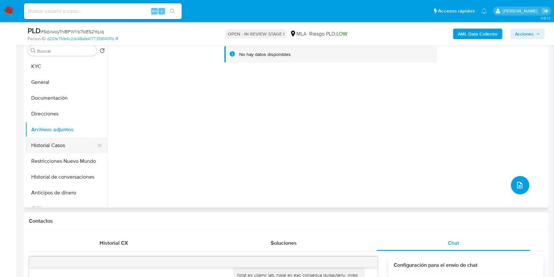
click at [70, 141] on button "Historial Casos" at bounding box center [63, 145] width 77 height 16
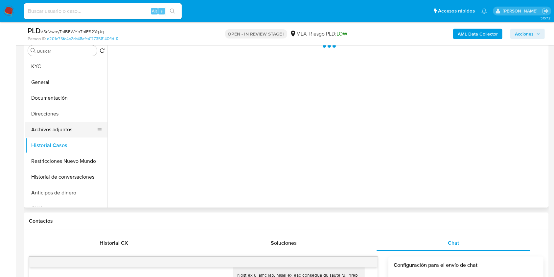
click at [60, 127] on button "Archivos adjuntos" at bounding box center [63, 130] width 77 height 16
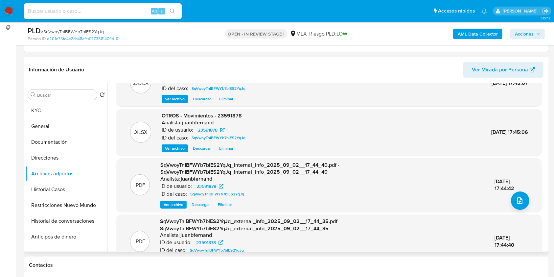
scroll to position [51, 0]
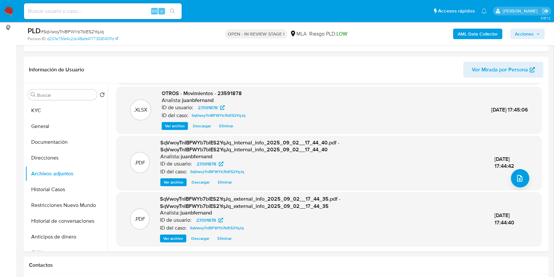
click at [521, 34] on span "Acciones" at bounding box center [524, 34] width 19 height 11
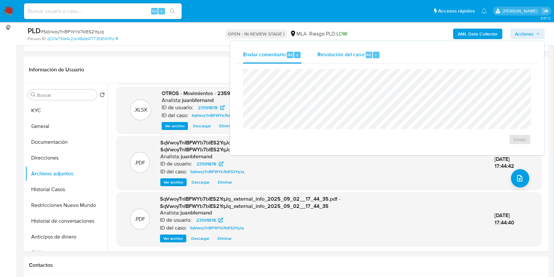
click at [377, 58] on div "Resolución del caso Alt r" at bounding box center [348, 54] width 63 height 17
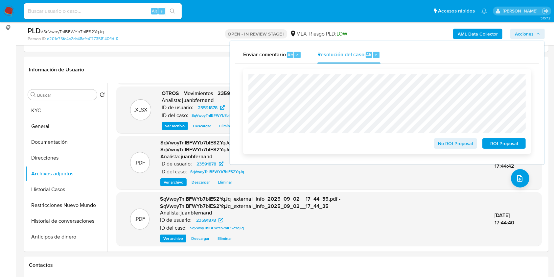
click at [492, 143] on span "ROI Proposal" at bounding box center [504, 143] width 34 height 9
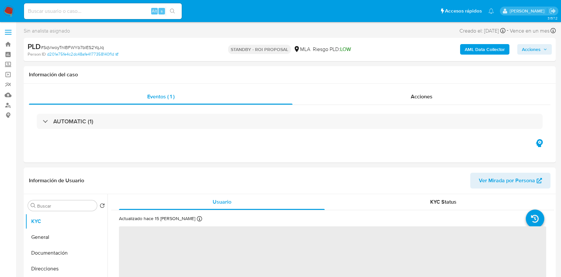
select select "10"
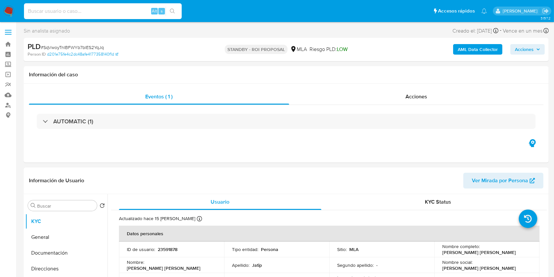
click at [124, 12] on input at bounding box center [103, 11] width 158 height 9
paste input "n1bA9Cv4xN8COrXJUuxLWbb1"
type input "n1bA9Cv4xN8COrXJUuxLWbb1"
click at [175, 11] on button "search-icon" at bounding box center [172, 11] width 13 height 9
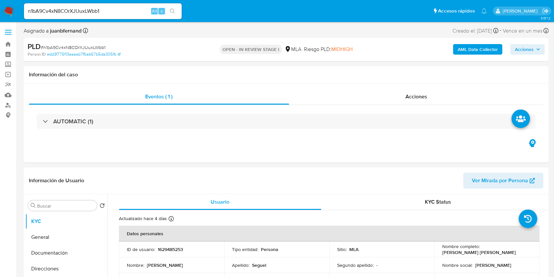
select select "10"
click at [138, 7] on input "n1bA9Cv4xN8COrXJUuxLWbb1" at bounding box center [103, 11] width 158 height 9
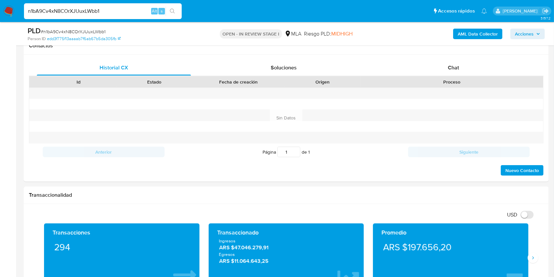
scroll to position [219, 0]
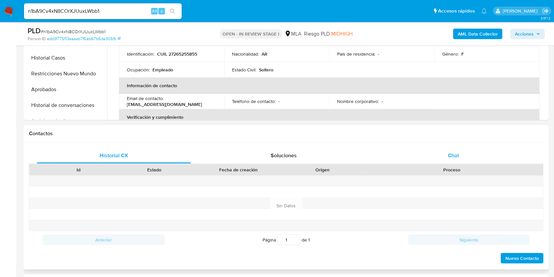
click at [456, 153] on span "Chat" at bounding box center [453, 156] width 11 height 8
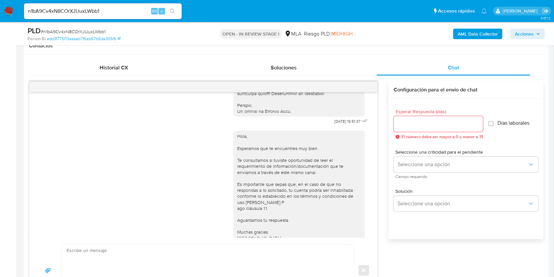
scroll to position [350, 0]
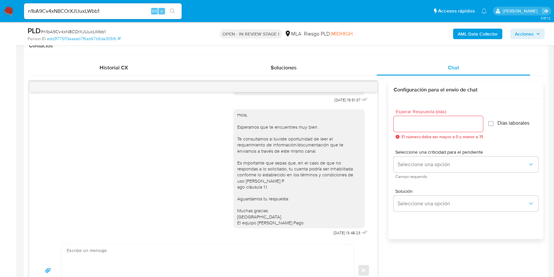
click at [335, 103] on span "17/07/2025 19:51:37" at bounding box center [348, 99] width 26 height 5
drag, startPoint x: 322, startPoint y: 112, endPoint x: 331, endPoint y: 113, distance: 9.3
click at [335, 103] on span "17/07/2025 19:51:37" at bounding box center [348, 99] width 26 height 5
copy span "17/07/2025"
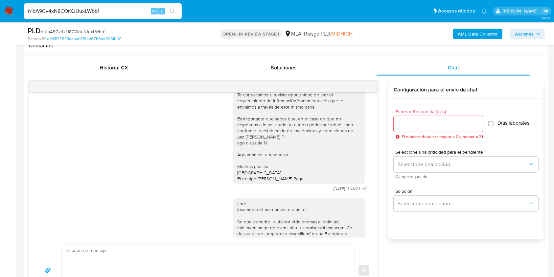
click at [334, 191] on span "21/07/2025 13:48:23" at bounding box center [347, 188] width 27 height 5
drag, startPoint x: 320, startPoint y: 206, endPoint x: 331, endPoint y: 205, distance: 11.2
click at [334, 191] on span "21/07/2025 13:48:23" at bounding box center [347, 188] width 27 height 5
copy span "21/07/2025"
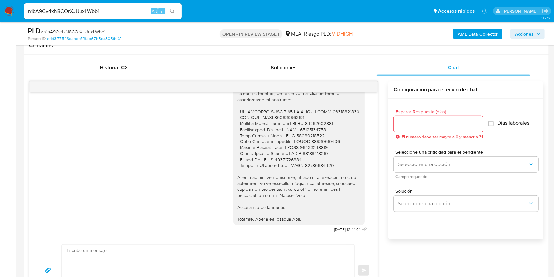
scroll to position [785, 0]
click at [334, 228] on span "28/08/2025 12:44:04" at bounding box center [347, 229] width 26 height 5
drag, startPoint x: 320, startPoint y: 228, endPoint x: 335, endPoint y: 228, distance: 15.5
click at [335, 228] on span "28/08/2025 12:44:04" at bounding box center [347, 229] width 26 height 5
copy span "28/08/2025"
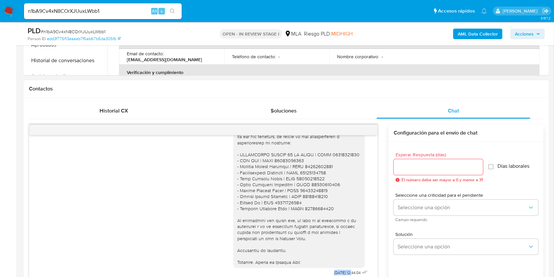
scroll to position [175, 0]
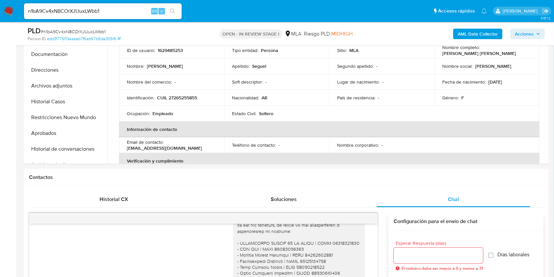
click at [468, 28] on div "AML Data Collector Acciones" at bounding box center [459, 33] width 171 height 15
click at [468, 31] on b "AML Data Collector" at bounding box center [478, 34] width 40 height 11
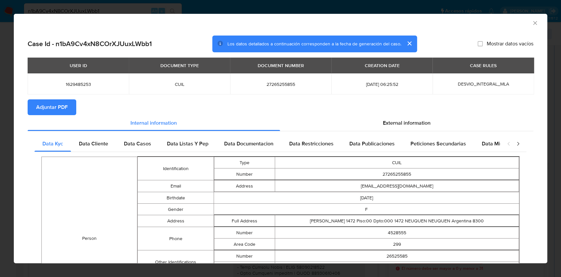
click at [54, 104] on span "Adjuntar PDF" at bounding box center [52, 107] width 32 height 14
click at [532, 23] on icon "Cerrar ventana" at bounding box center [535, 23] width 7 height 7
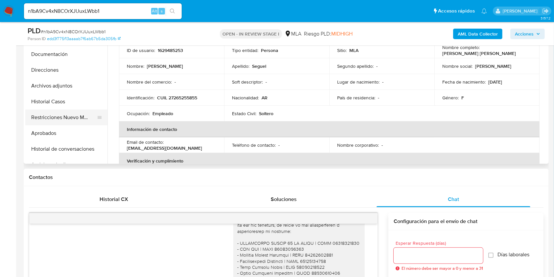
click at [42, 113] on button "Restricciones Nuevo Mundo" at bounding box center [63, 117] width 77 height 16
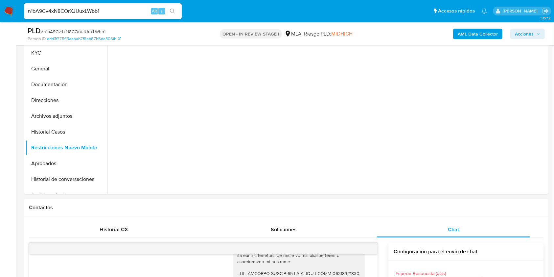
scroll to position [131, 0]
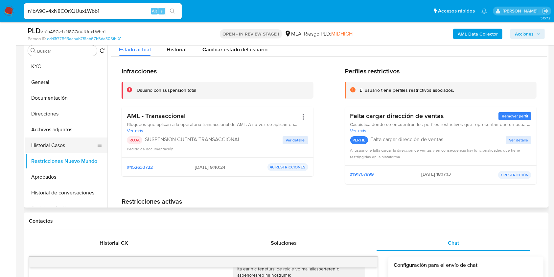
click at [44, 144] on button "Historial Casos" at bounding box center [63, 145] width 77 height 16
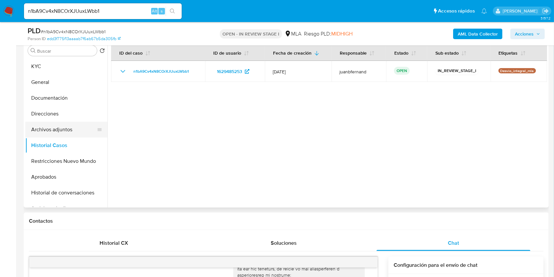
click at [48, 131] on button "Archivos adjuntos" at bounding box center [63, 130] width 77 height 16
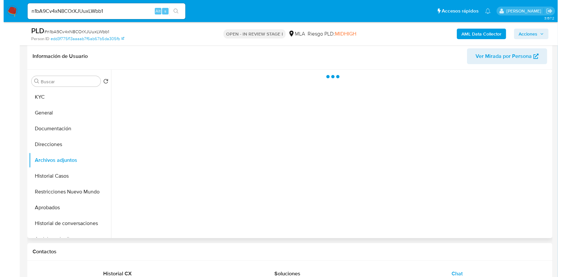
scroll to position [87, 0]
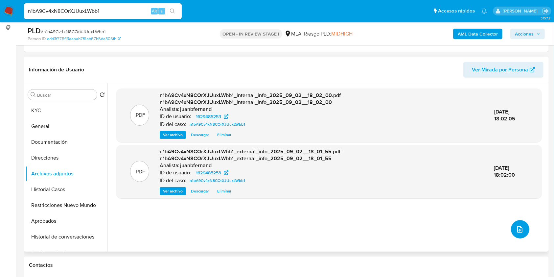
click at [516, 227] on icon "upload-file" at bounding box center [520, 229] width 8 height 8
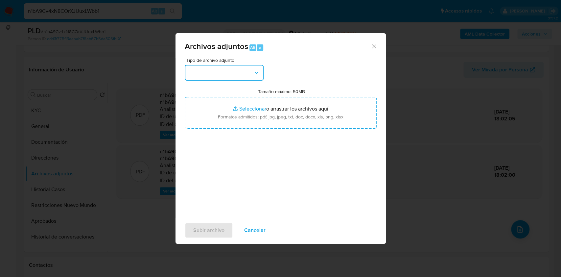
click at [226, 69] on button "button" at bounding box center [224, 73] width 79 height 16
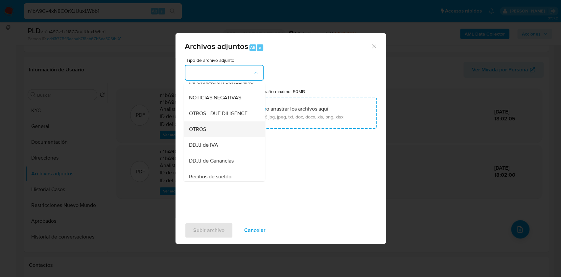
click at [218, 134] on div "OTROS" at bounding box center [222, 129] width 67 height 16
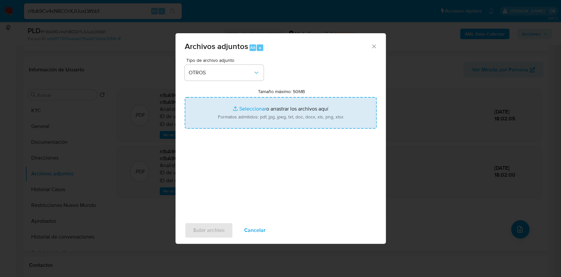
type input "C:\fakepath\Caselog n1bA9Cv4xN8COrXJUuxLWbb1_2025_07_17_20_18_18.docx"
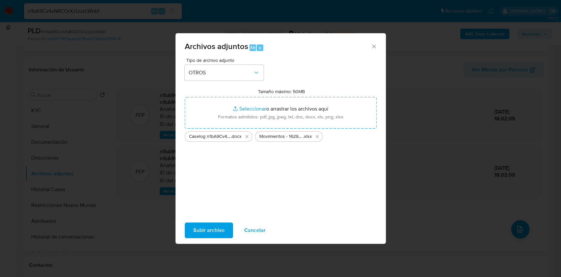
click at [202, 230] on span "Subir archivo" at bounding box center [208, 230] width 31 height 14
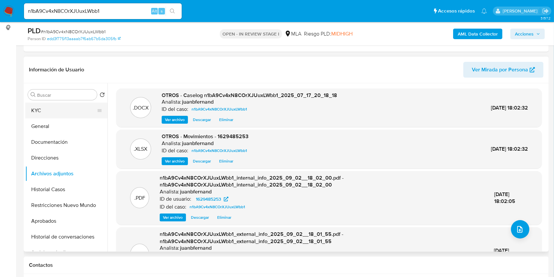
click at [43, 108] on button "KYC" at bounding box center [63, 111] width 77 height 16
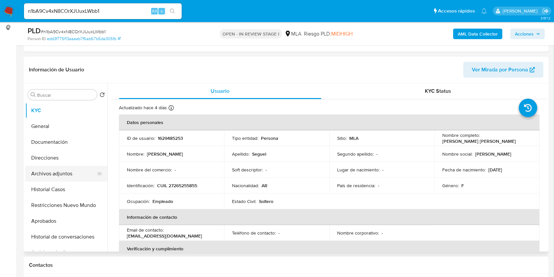
click at [69, 173] on button "Archivos adjuntos" at bounding box center [63, 174] width 77 height 16
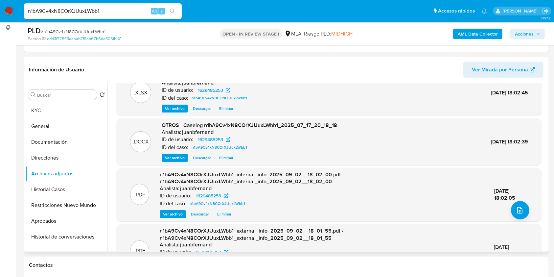
scroll to position [0, 0]
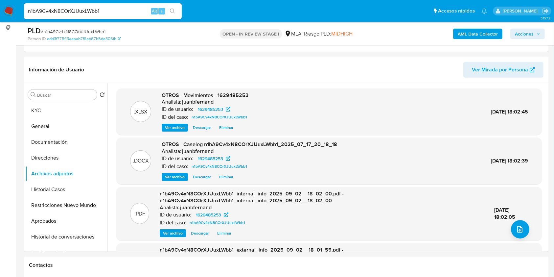
click at [525, 34] on span "Acciones" at bounding box center [524, 34] width 19 height 11
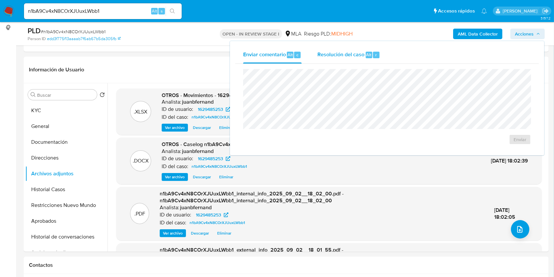
click at [336, 55] on span "Resolución del caso" at bounding box center [340, 55] width 47 height 8
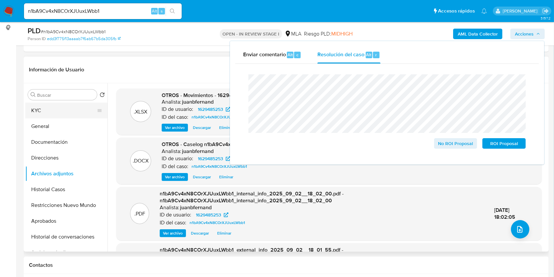
drag, startPoint x: 63, startPoint y: 108, endPoint x: 74, endPoint y: 110, distance: 10.3
click at [63, 108] on button "KYC" at bounding box center [63, 111] width 77 height 16
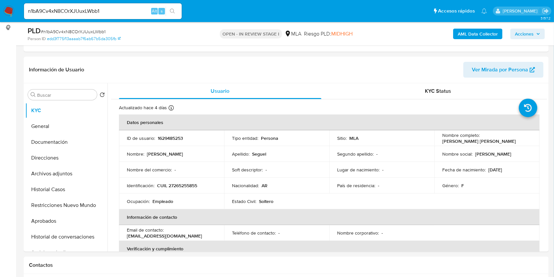
click at [523, 30] on span "Acciones" at bounding box center [524, 34] width 19 height 11
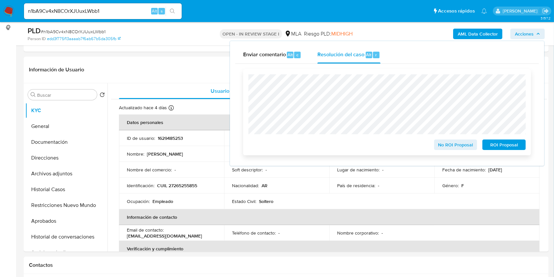
click at [512, 145] on span "ROI Proposal" at bounding box center [504, 144] width 34 height 9
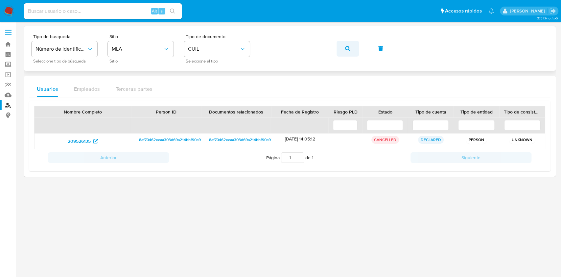
click at [339, 47] on button "button" at bounding box center [348, 49] width 22 height 16
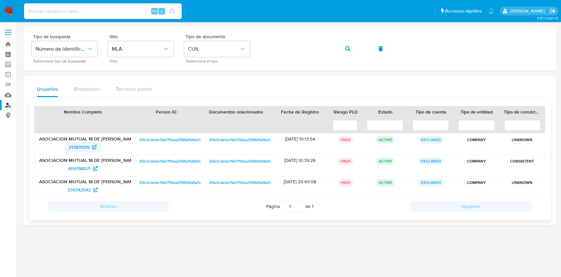
click at [86, 148] on span "213831219" at bounding box center [79, 147] width 21 height 11
click at [350, 47] on icon "button" at bounding box center [347, 48] width 5 height 5
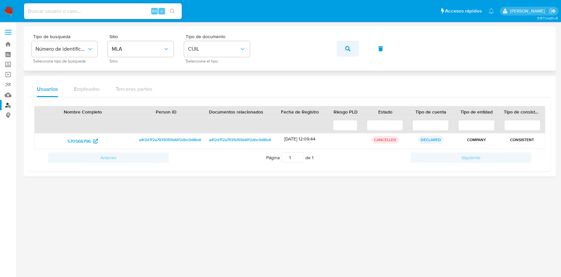
click at [338, 49] on button "button" at bounding box center [348, 49] width 22 height 16
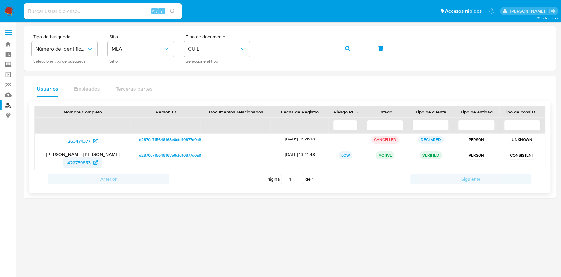
click at [82, 162] on span "422759853" at bounding box center [78, 162] width 23 height 11
click at [336, 46] on div "Tipo de busqueda Número de identificación Seleccione tipo de búsqueda Sitio MLA…" at bounding box center [290, 48] width 516 height 29
click at [346, 48] on icon "button" at bounding box center [347, 48] width 5 height 5
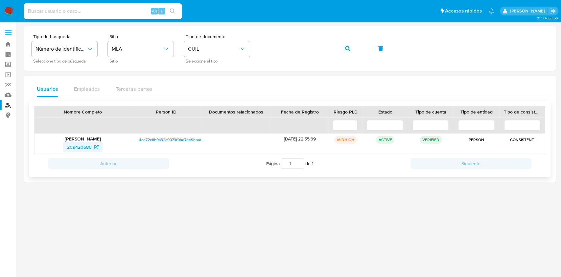
click at [98, 147] on icon at bounding box center [96, 147] width 5 height 5
click at [334, 47] on div "Tipo de busqueda Número de identificación Seleccione tipo de búsqueda Sitio MLA…" at bounding box center [290, 48] width 516 height 29
click at [342, 45] on button "button" at bounding box center [348, 49] width 22 height 16
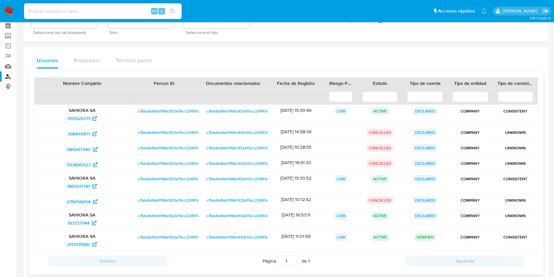
scroll to position [41, 0]
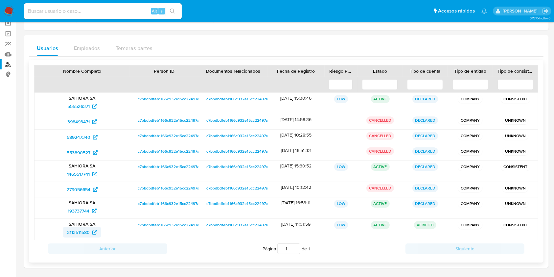
click at [87, 230] on span "2113511580" at bounding box center [78, 232] width 23 height 11
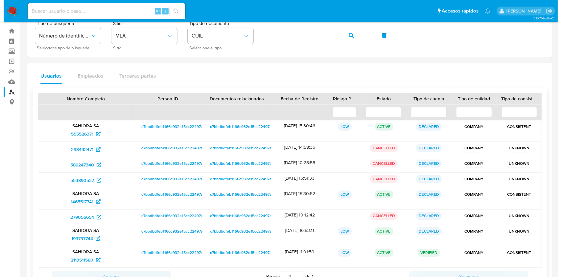
scroll to position [0, 0]
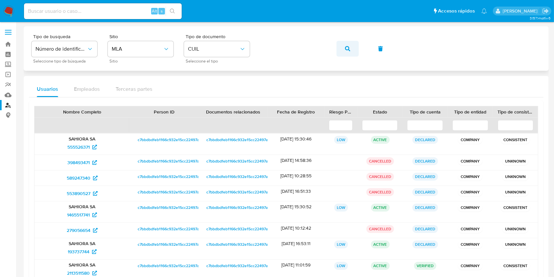
click at [355, 48] on button "button" at bounding box center [348, 49] width 22 height 16
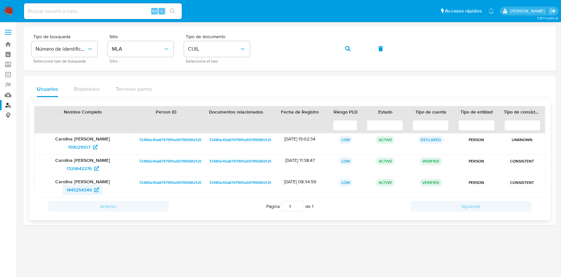
click at [84, 186] on span "1445254349" at bounding box center [78, 189] width 25 height 11
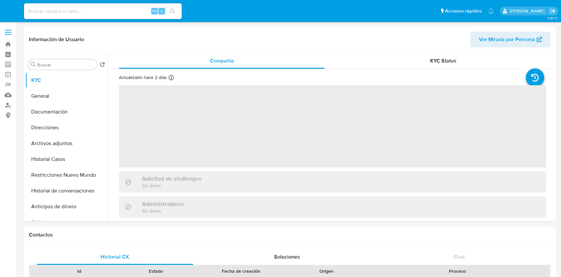
select select "10"
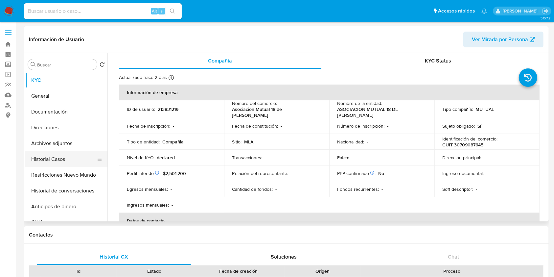
click at [45, 158] on button "Historial Casos" at bounding box center [63, 159] width 77 height 16
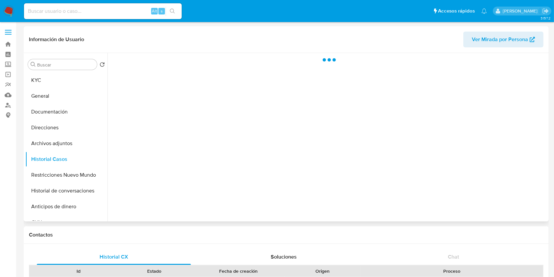
click at [518, 37] on span "Ver Mirada por Persona" at bounding box center [500, 40] width 56 height 16
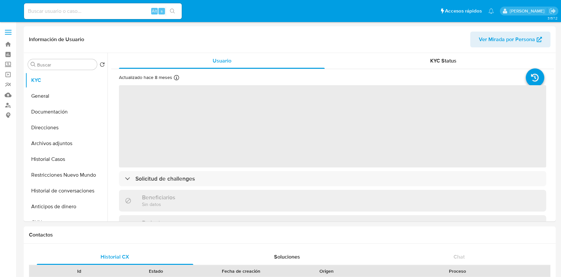
select select "10"
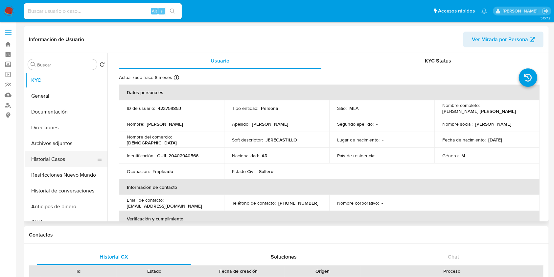
click at [71, 157] on button "Historial Casos" at bounding box center [63, 159] width 77 height 16
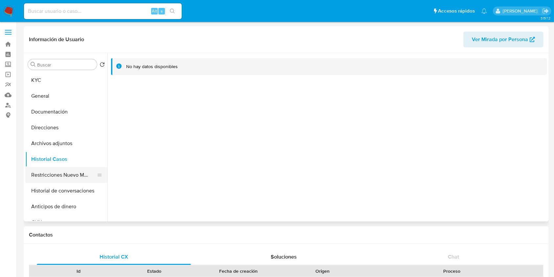
click at [60, 173] on button "Restricciones Nuevo Mundo" at bounding box center [63, 175] width 77 height 16
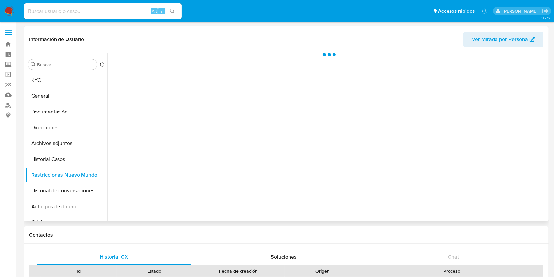
click at [511, 42] on span "Ver Mirada por Persona" at bounding box center [500, 40] width 56 height 16
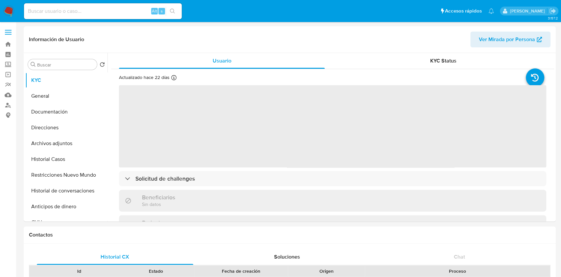
select select "10"
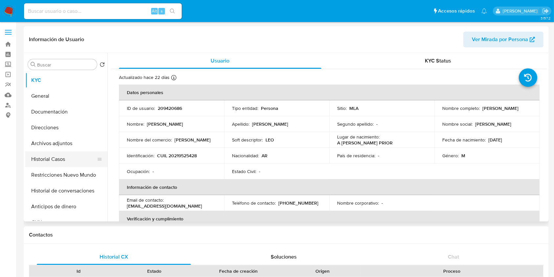
click at [61, 155] on button "Historial Casos" at bounding box center [63, 159] width 77 height 16
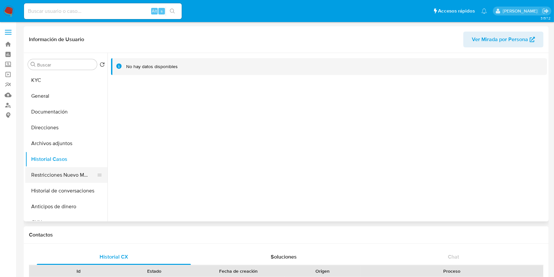
click at [53, 174] on button "Restricciones Nuevo Mundo" at bounding box center [63, 175] width 77 height 16
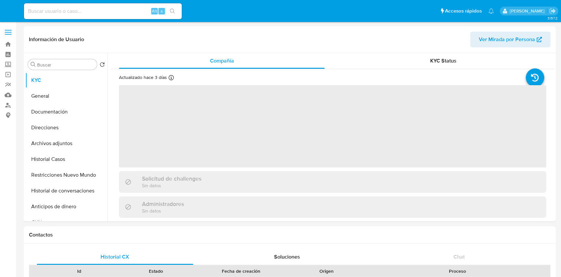
select select "10"
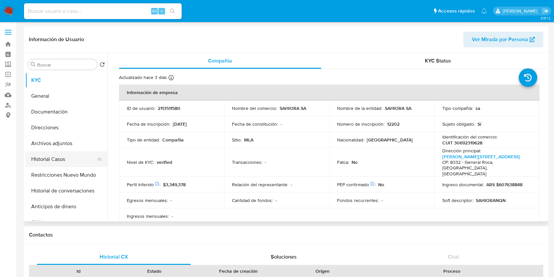
click at [53, 155] on button "Historial Casos" at bounding box center [63, 159] width 77 height 16
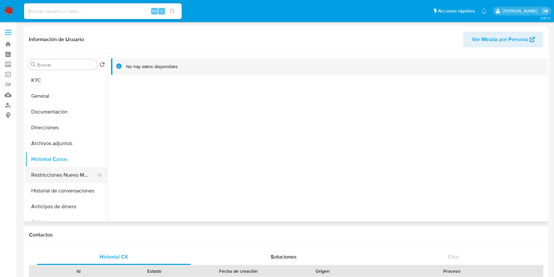
click at [63, 172] on button "Restricciones Nuevo Mundo" at bounding box center [63, 175] width 77 height 16
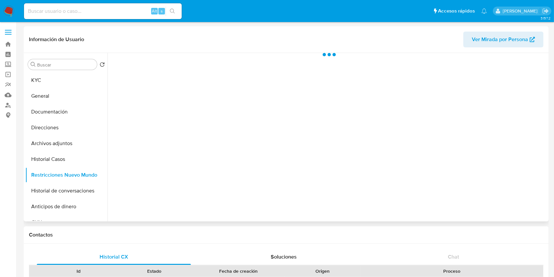
click at [508, 39] on span "Ver Mirada por Persona" at bounding box center [500, 40] width 56 height 16
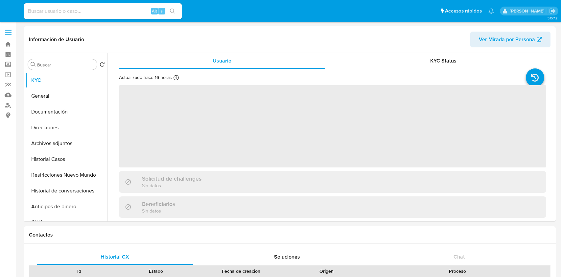
select select "10"
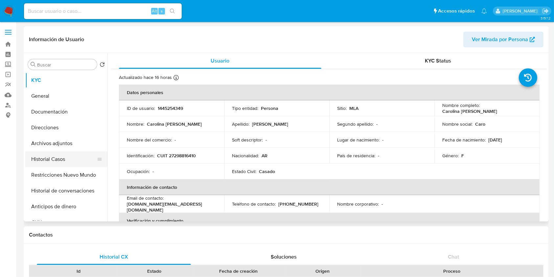
click at [64, 156] on button "Historial Casos" at bounding box center [63, 159] width 77 height 16
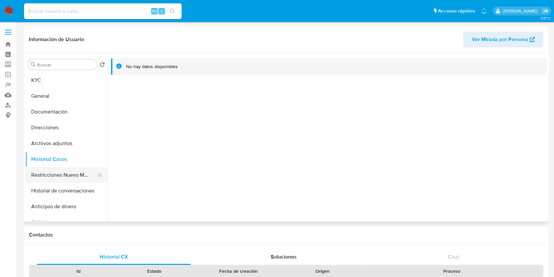
click at [60, 173] on button "Restricciones Nuevo Mundo" at bounding box center [63, 175] width 77 height 16
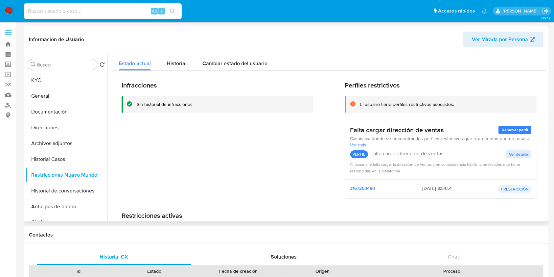
click at [507, 36] on span "Ver Mirada por Persona" at bounding box center [500, 40] width 56 height 16
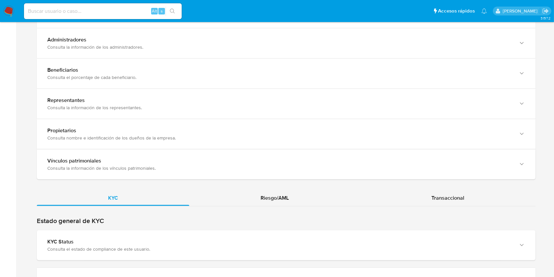
scroll to position [570, 0]
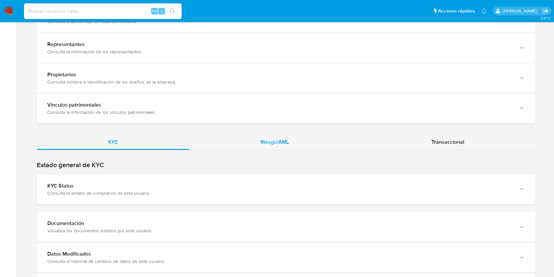
click at [292, 139] on div "Riesgo/AML" at bounding box center [274, 142] width 171 height 16
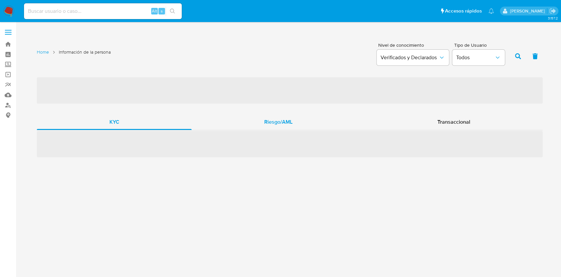
click at [289, 119] on span "Riesgo/AML" at bounding box center [278, 122] width 28 height 8
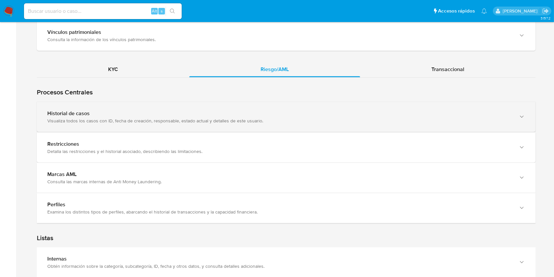
scroll to position [570, 0]
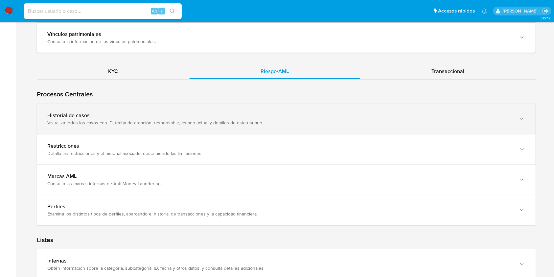
click at [114, 120] on div "Visualiza todos los casos con ID, fecha de creación, responsable, estado actual…" at bounding box center [279, 123] width 465 height 6
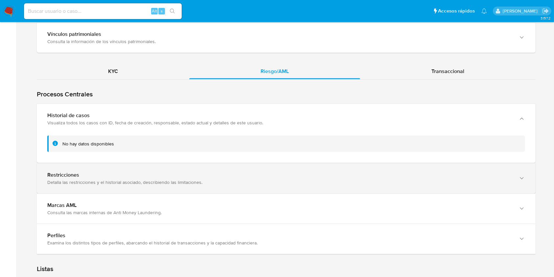
click at [110, 175] on div "Restricciones" at bounding box center [279, 175] width 465 height 7
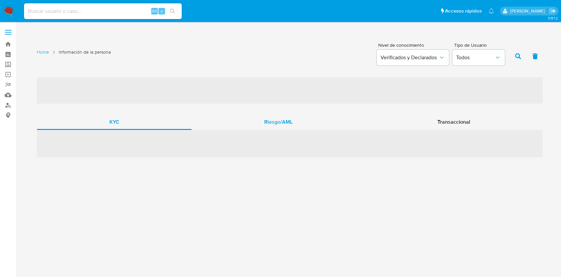
click at [297, 125] on div "Riesgo/AML" at bounding box center [278, 122] width 173 height 16
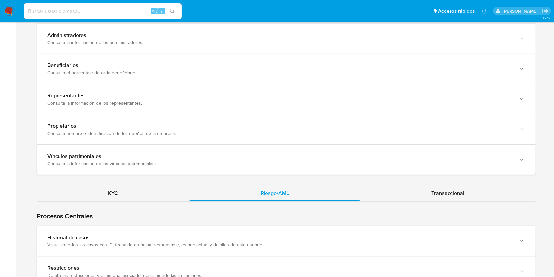
scroll to position [613, 0]
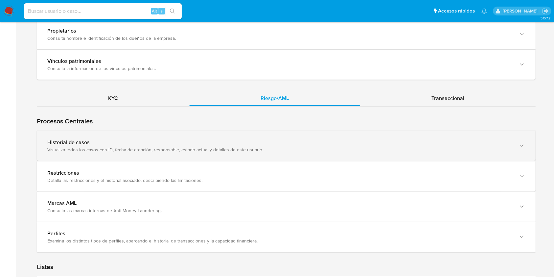
click at [192, 146] on div "Historial de casos Visualiza todos los casos con ID, fecha de creación, respons…" at bounding box center [286, 146] width 499 height 30
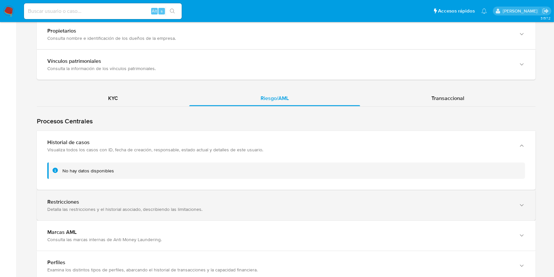
click at [112, 199] on div "Restricciones" at bounding box center [279, 202] width 465 height 7
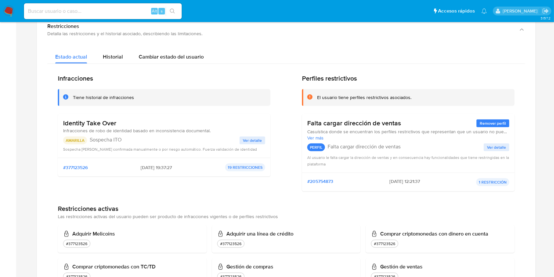
scroll to position [701, 0]
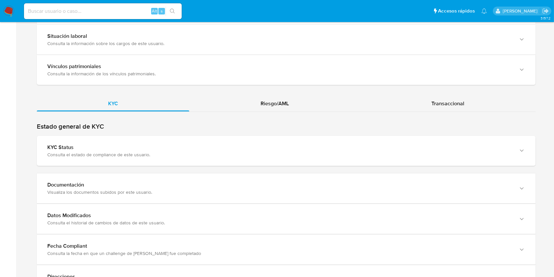
scroll to position [575, 0]
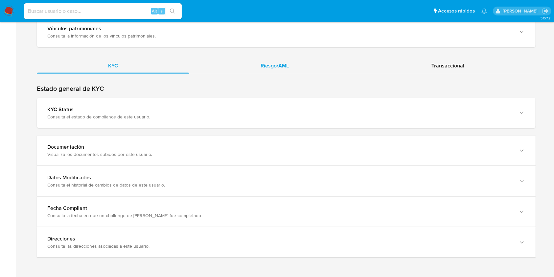
click at [304, 72] on div "Riesgo/AML" at bounding box center [274, 66] width 171 height 16
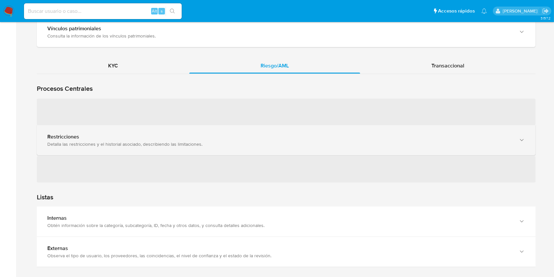
click at [207, 135] on div "‌ Restricciones Detalla las restricciones y el historial asociado, describiendo…" at bounding box center [286, 140] width 499 height 84
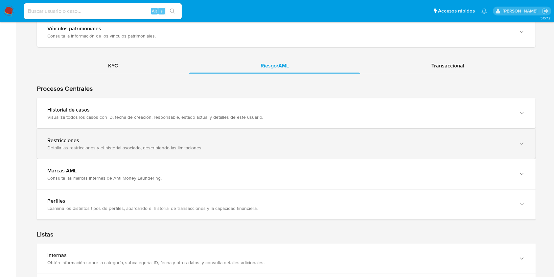
click at [208, 134] on div "Restricciones Detalla las restricciones y el historial asociado, describiendo l…" at bounding box center [286, 144] width 499 height 30
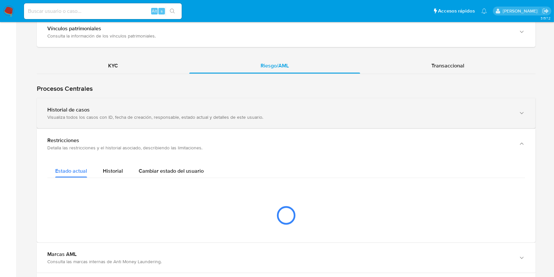
click at [233, 111] on div "Historial de casos" at bounding box center [279, 109] width 465 height 7
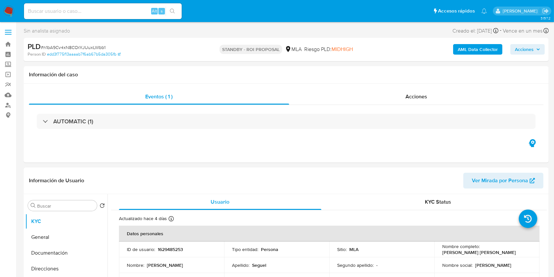
select select "10"
click at [82, 33] on div "Sin analista asignado Asignado el: [DATE] 16:32:23 Creado el: [DATE] Creado el:…" at bounding box center [286, 32] width 525 height 12
